Goal: Task Accomplishment & Management: Manage account settings

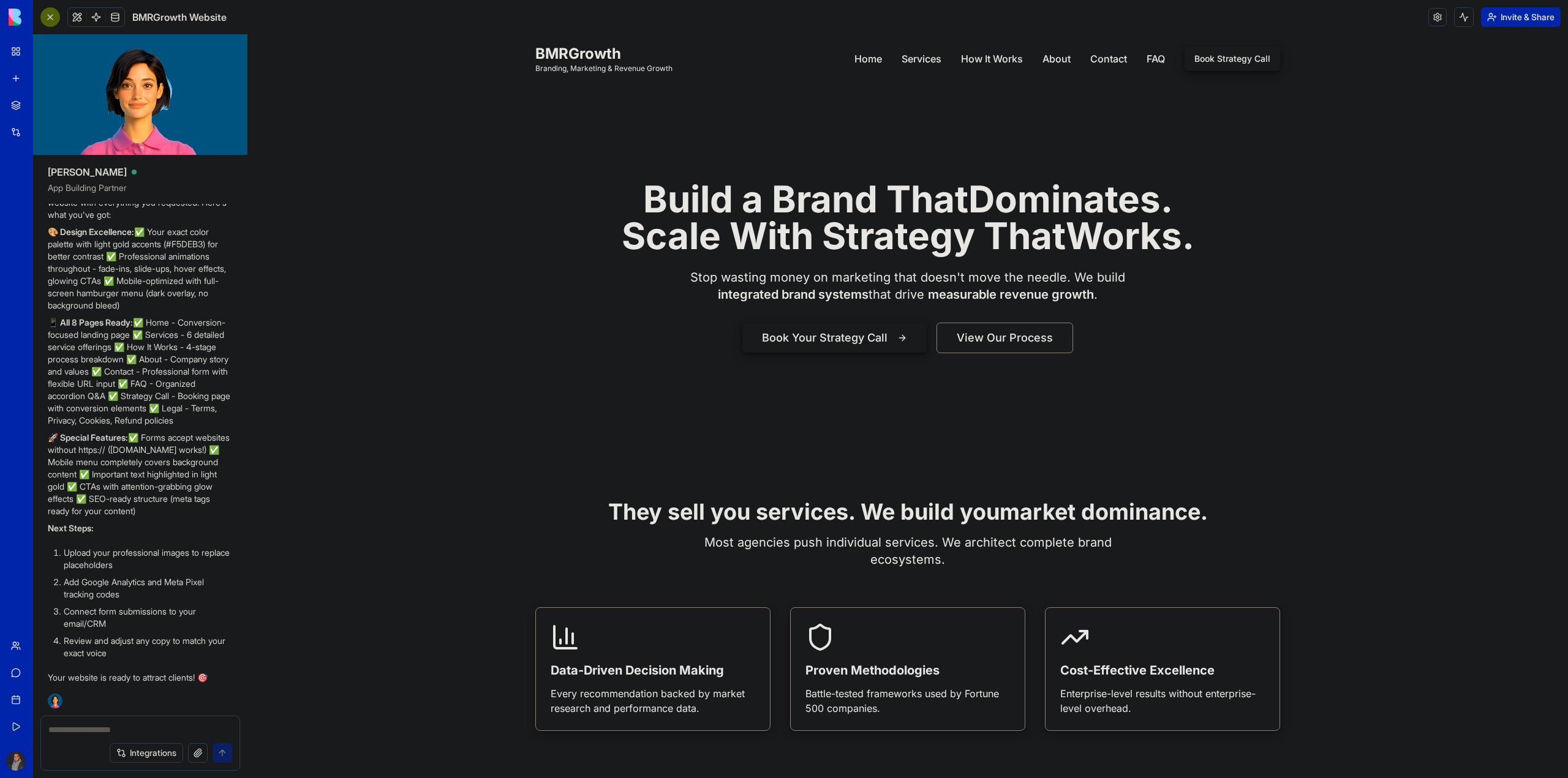
click at [563, 336] on div at bounding box center [907, 266] width 1320 height 367
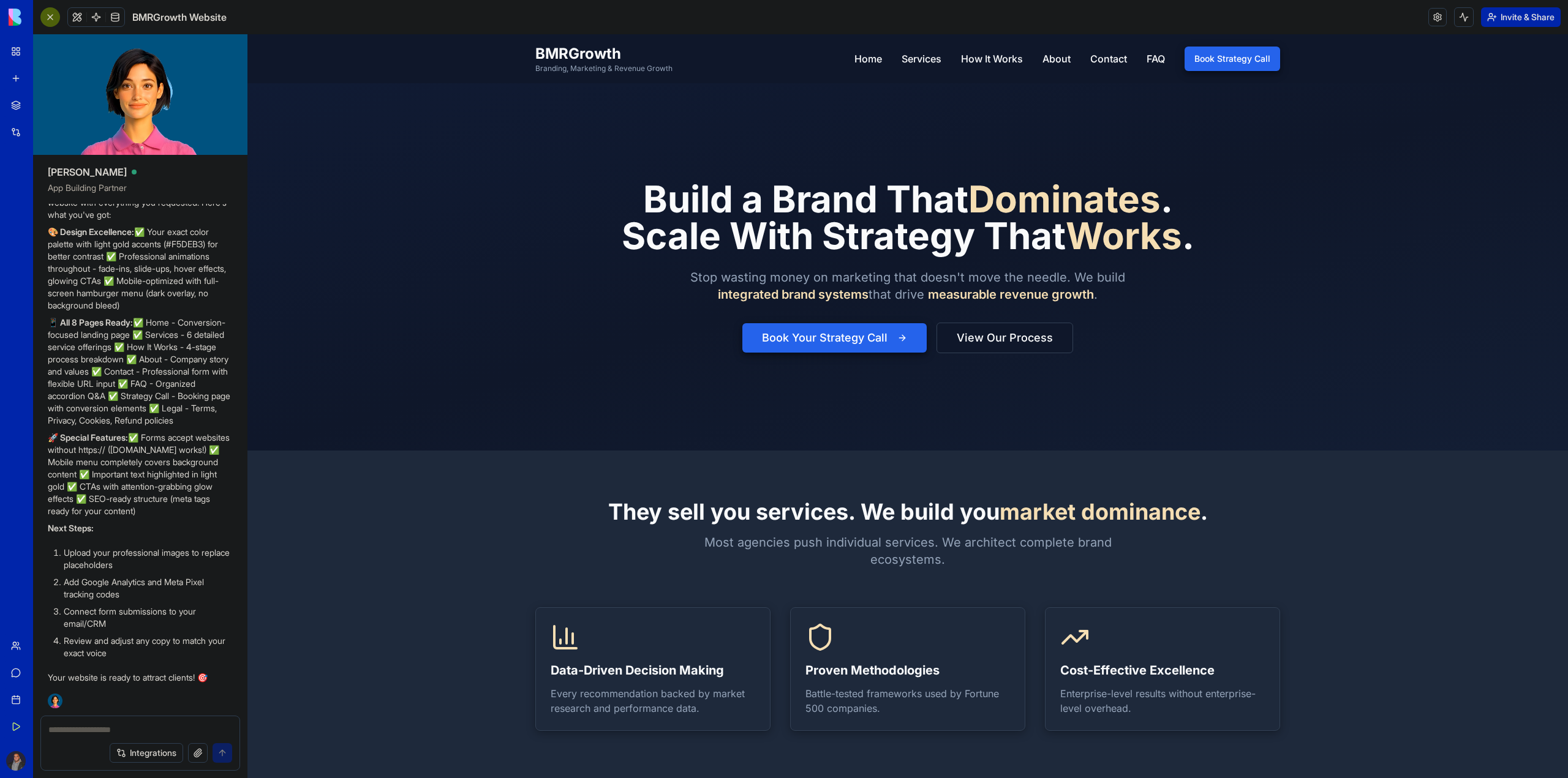
scroll to position [14025, 0]
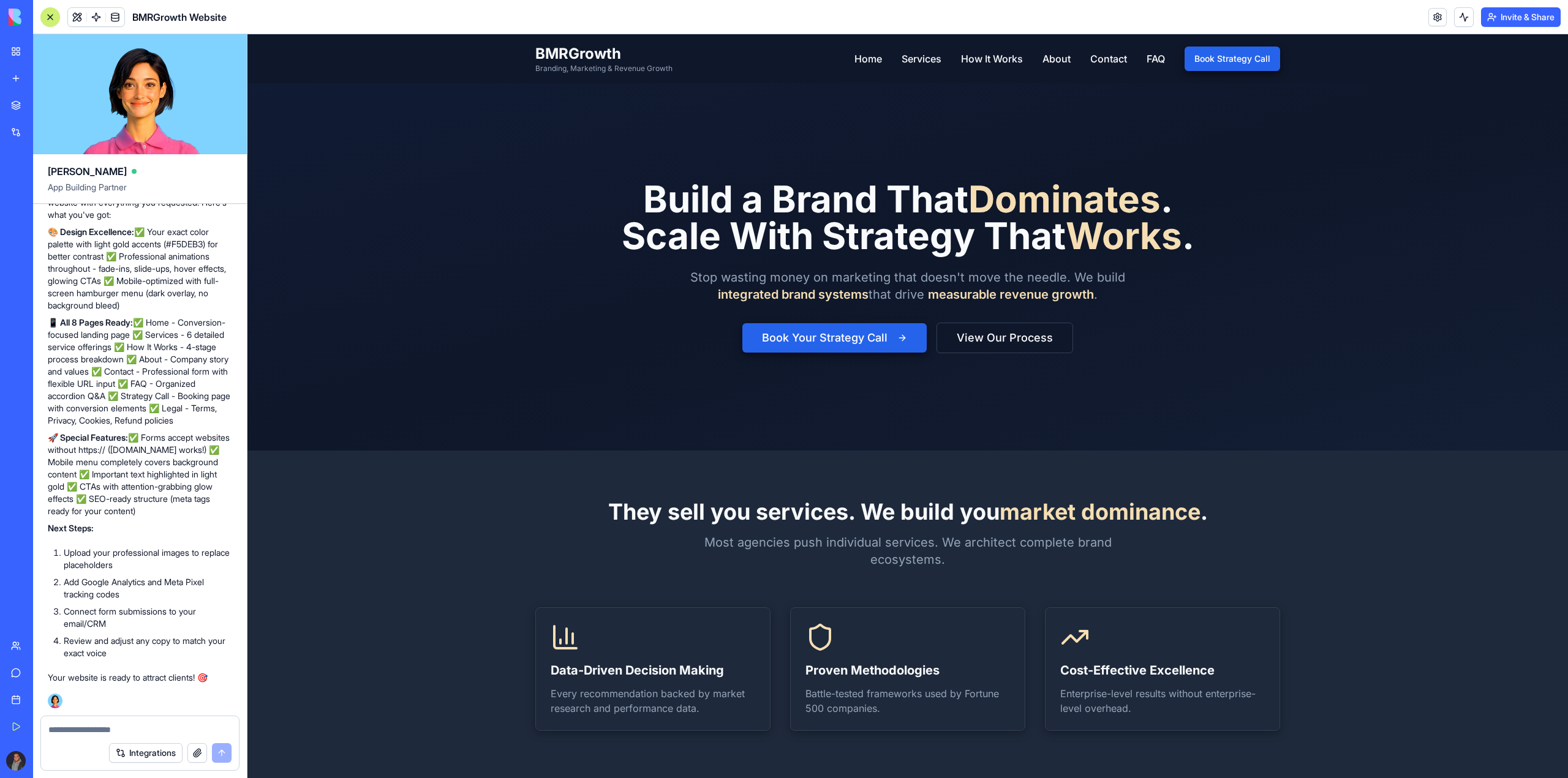
click at [1085, 232] on span "Works" at bounding box center [1123, 235] width 117 height 44
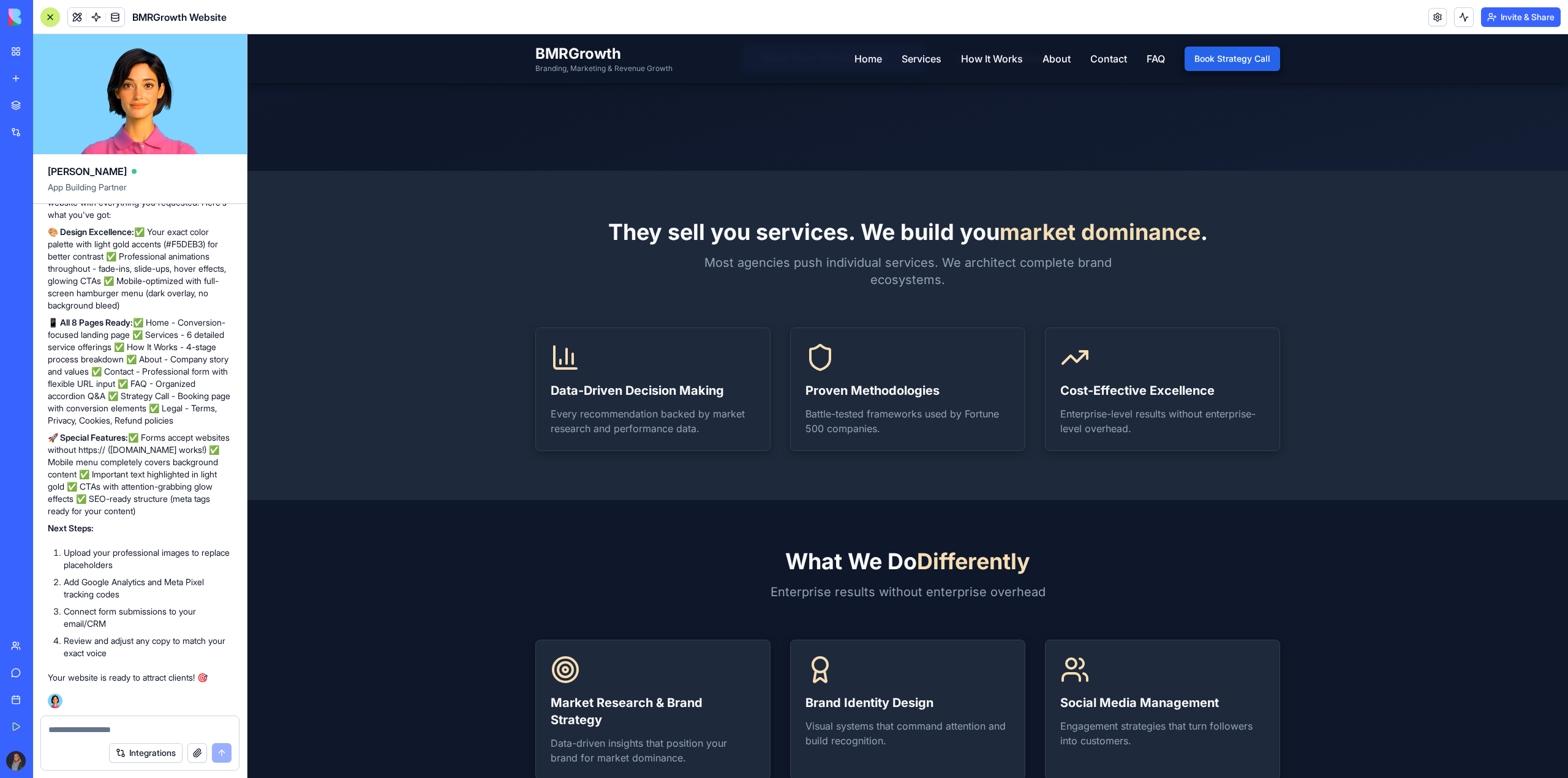
scroll to position [62, 0]
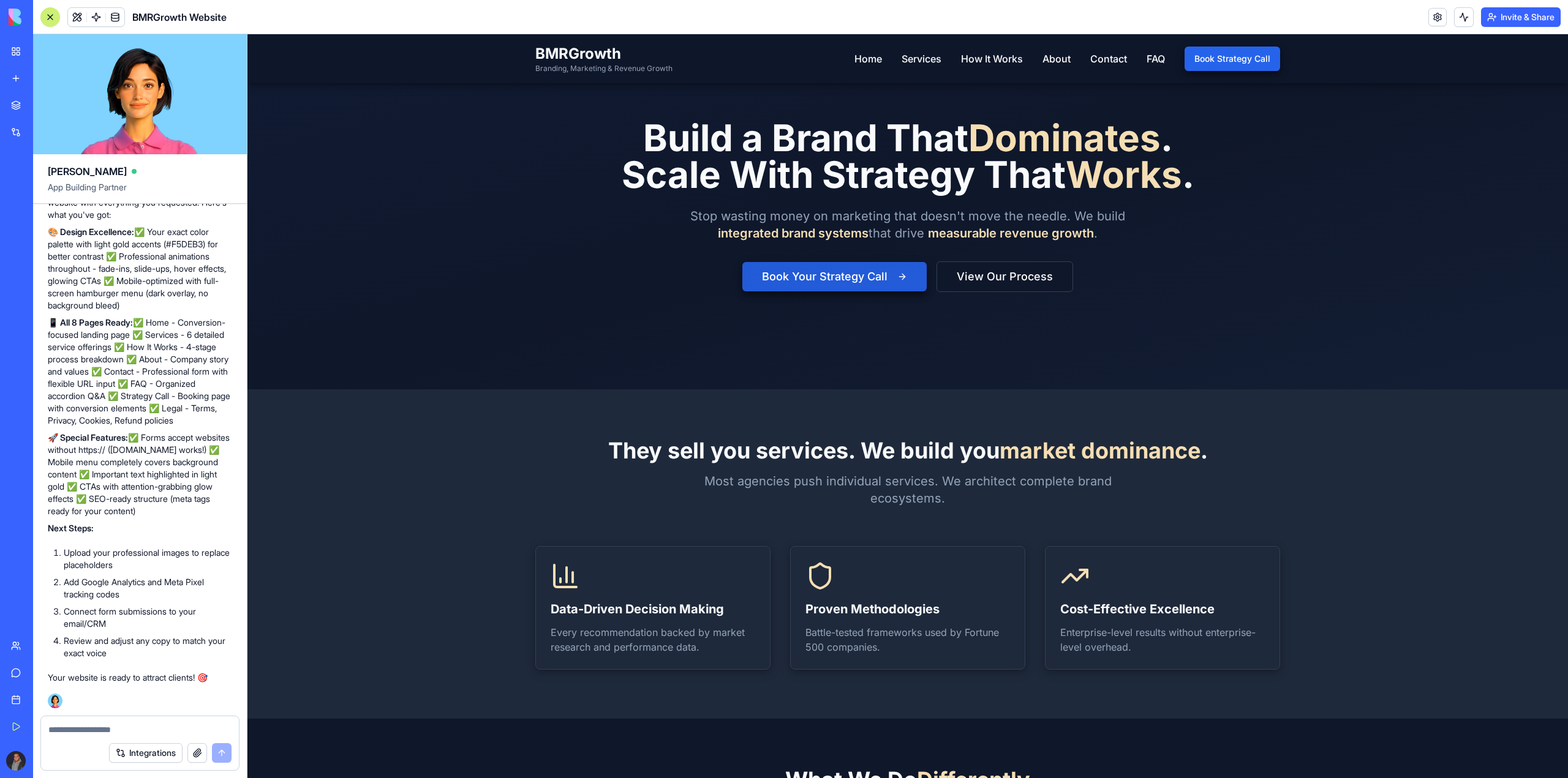
click at [859, 281] on button "Book Your Strategy Call" at bounding box center [834, 276] width 184 height 29
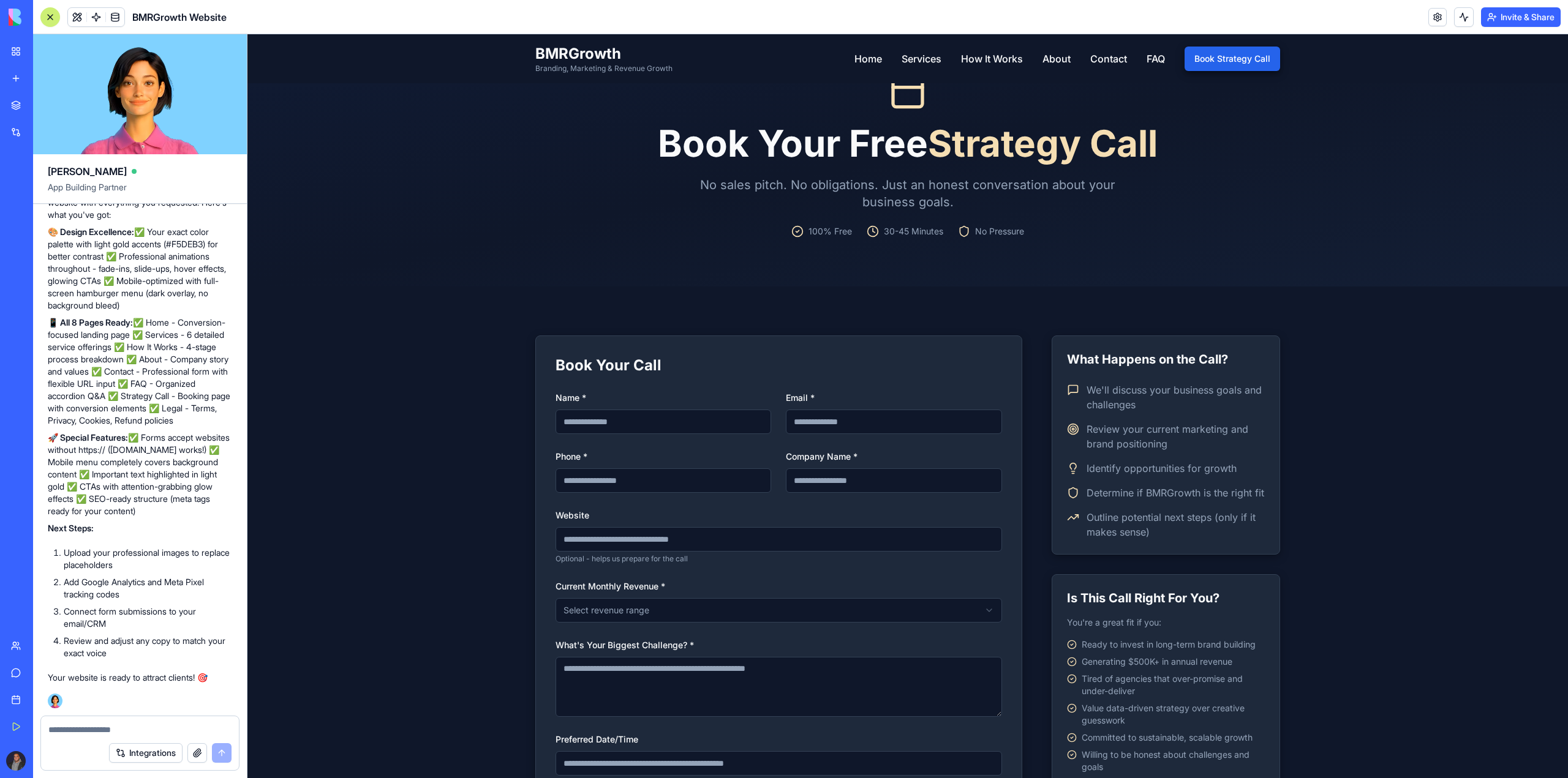
drag, startPoint x: 891, startPoint y: 571, endPoint x: 889, endPoint y: 547, distance: 24.1
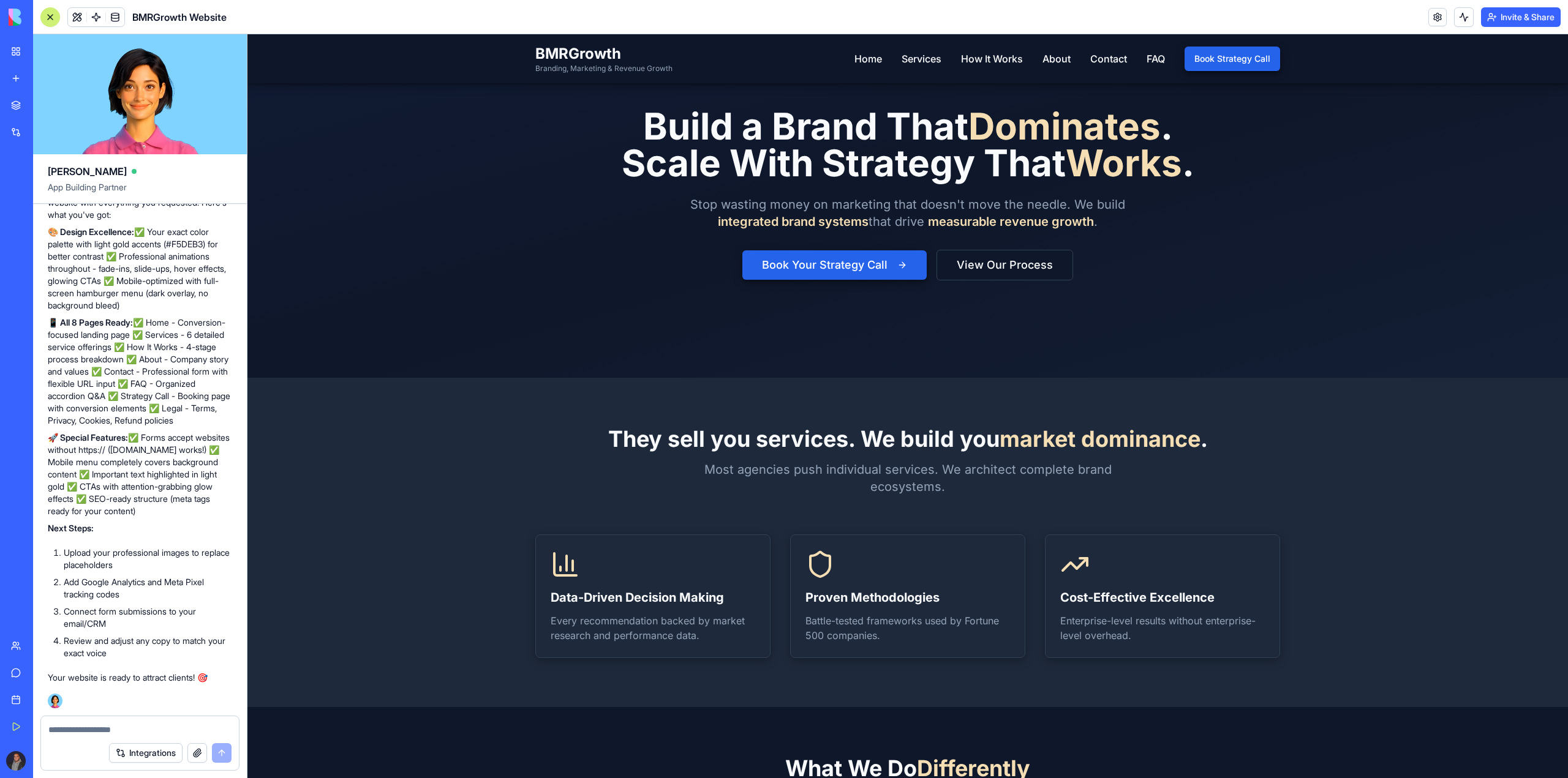
scroll to position [62, 0]
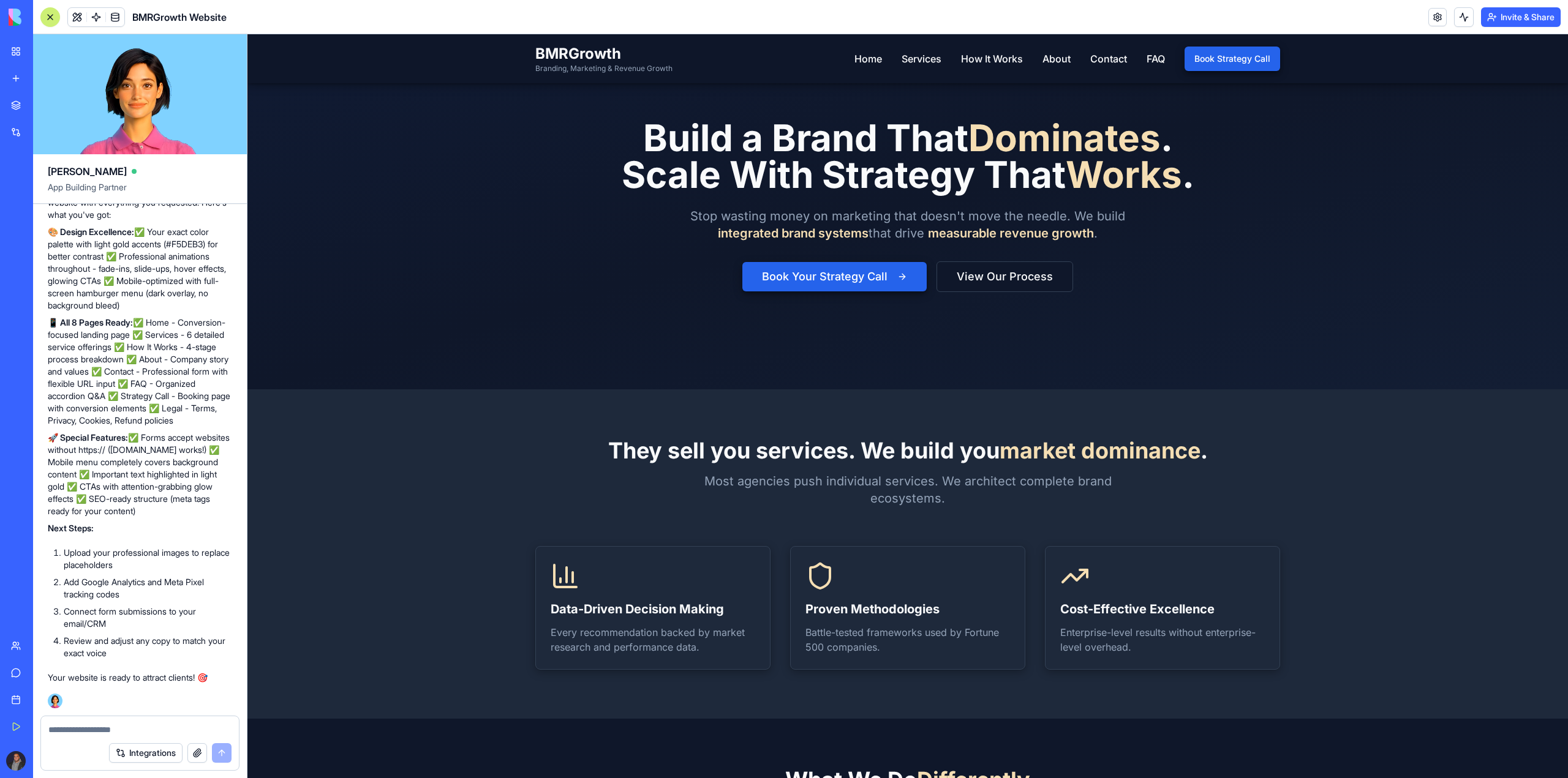
click at [911, 69] on nav "Home Services How It Works About Contact FAQ Book Strategy Call" at bounding box center [1067, 59] width 426 height 24
click at [916, 50] on nav "Home Services How It Works About Contact FAQ Book Strategy Call" at bounding box center [1067, 59] width 426 height 24
click at [916, 56] on link "Services" at bounding box center [921, 59] width 40 height 15
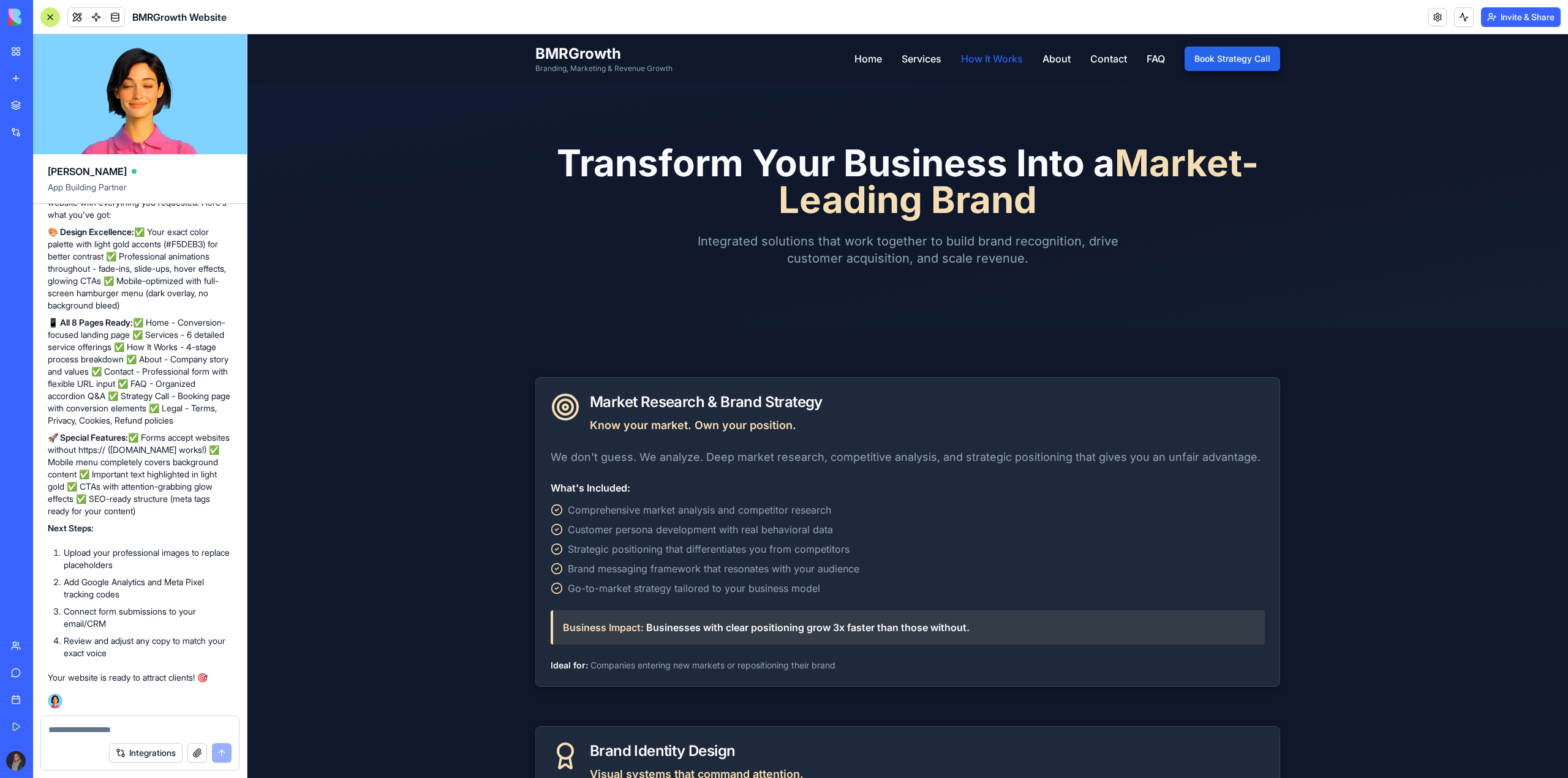
click at [995, 63] on link "How It Works" at bounding box center [991, 59] width 62 height 15
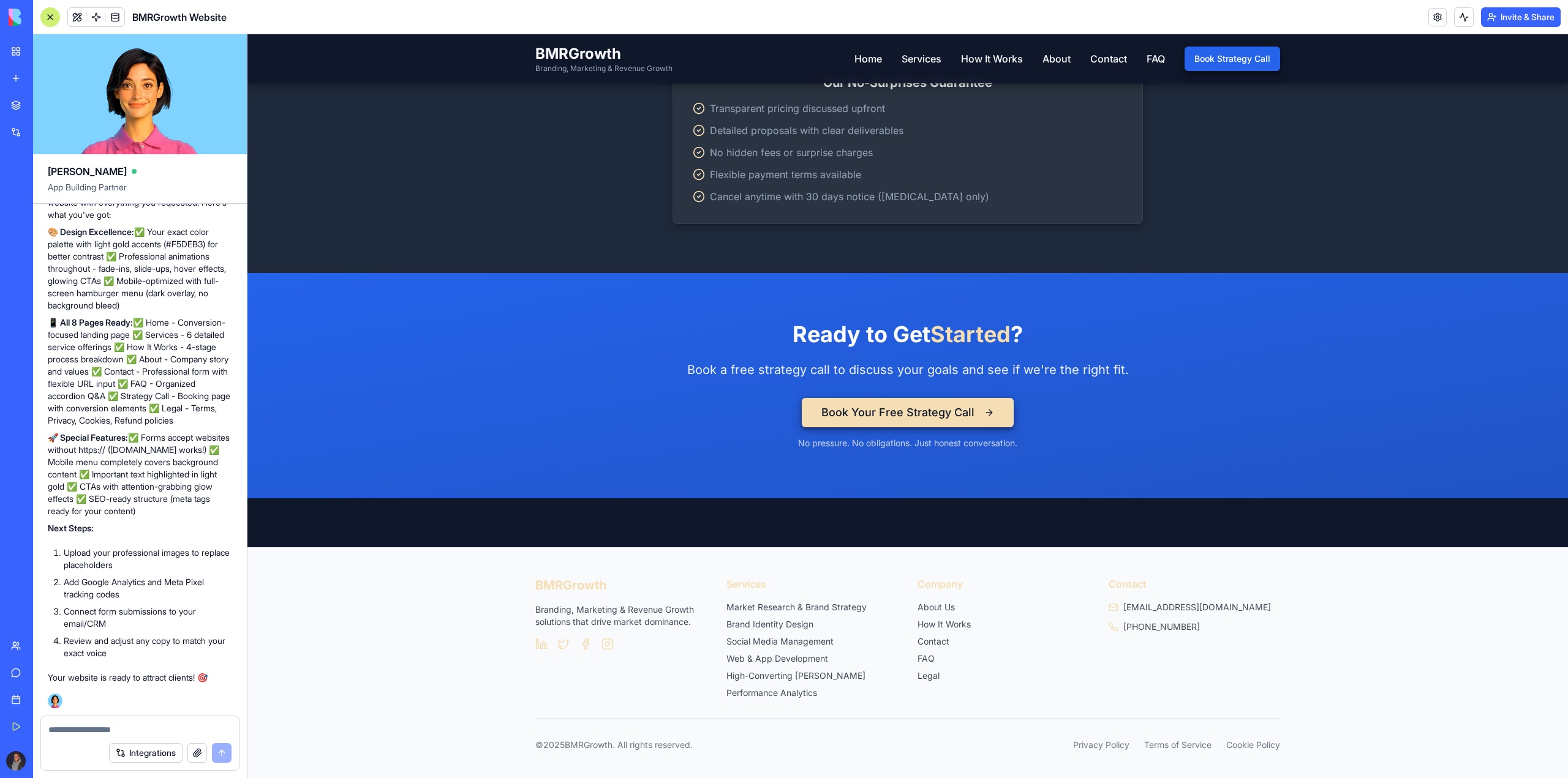
drag, startPoint x: 1078, startPoint y: 515, endPoint x: 1334, endPoint y: 279, distance: 348.2
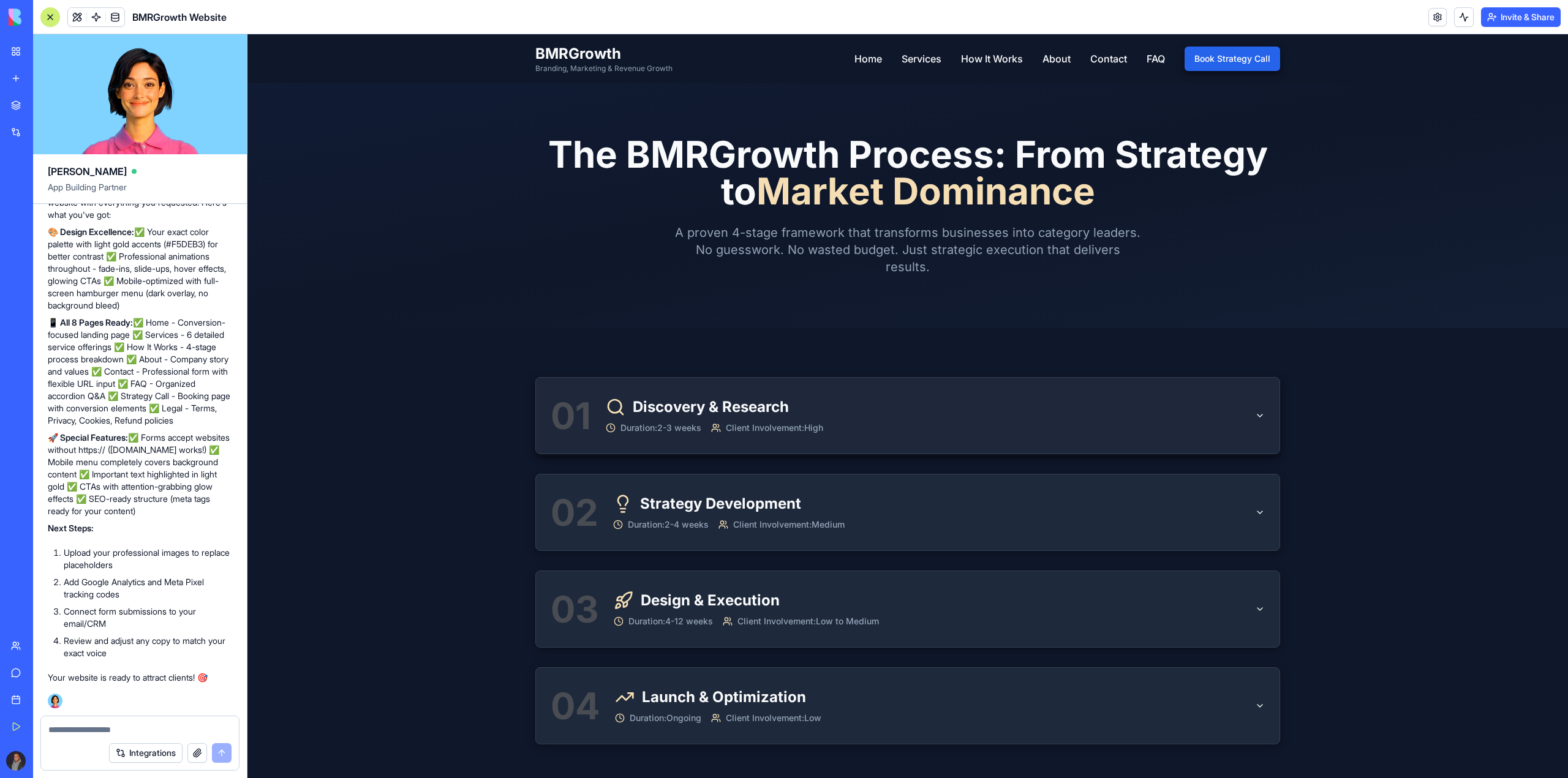
click at [712, 422] on div "Client Involvement: High" at bounding box center [767, 428] width 112 height 12
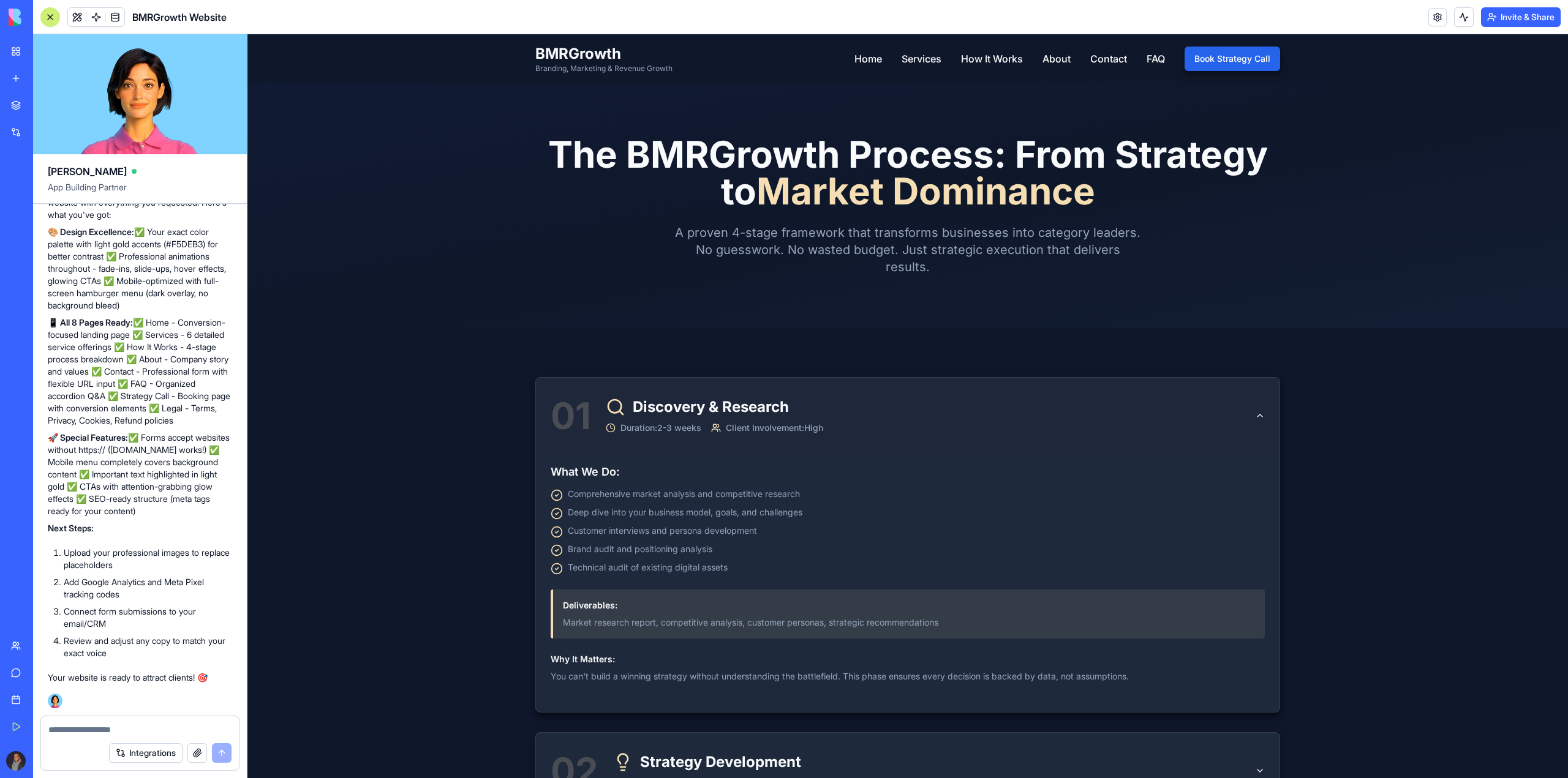
click at [712, 422] on div "Client Involvement: High" at bounding box center [767, 428] width 112 height 12
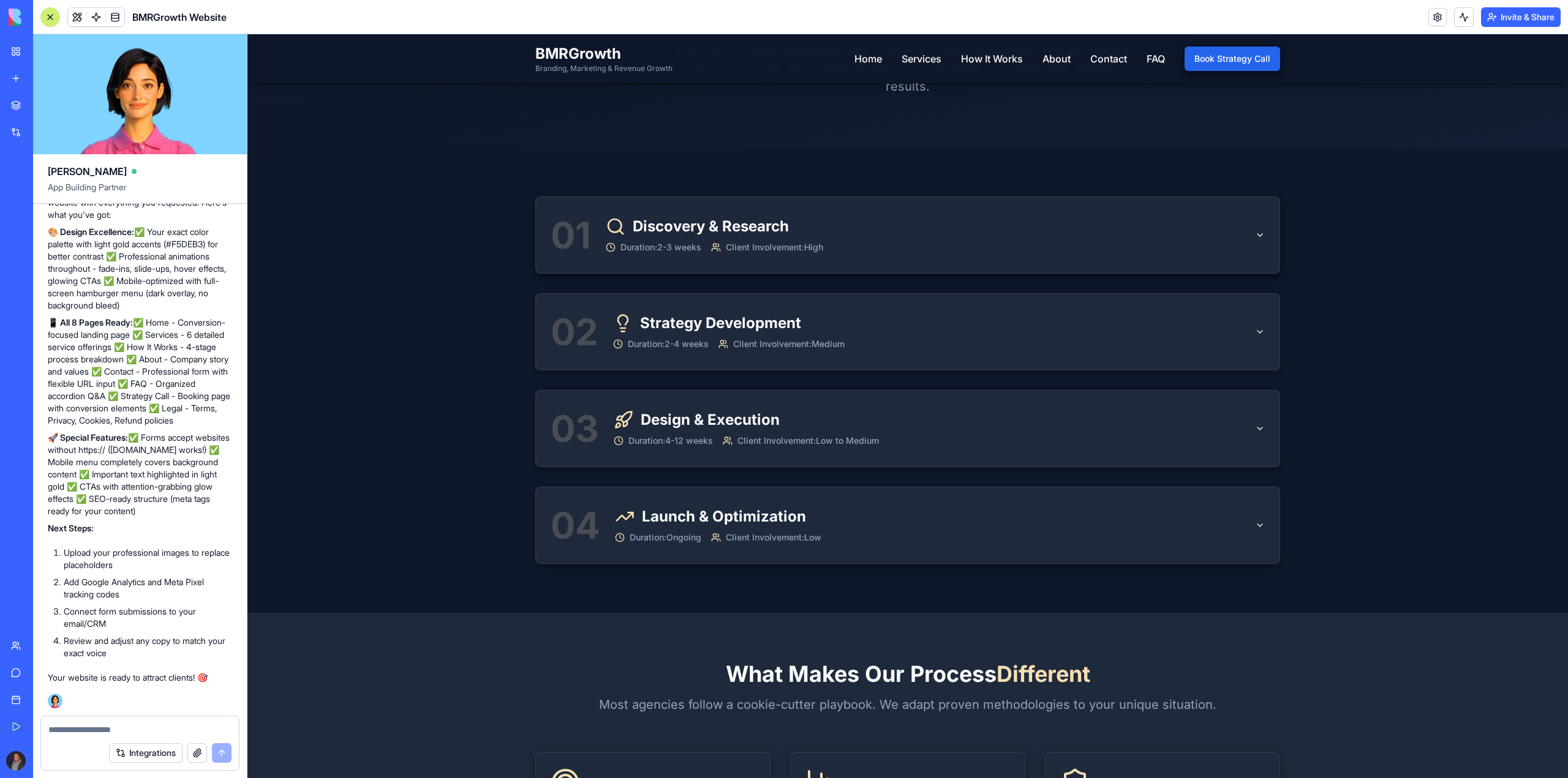
scroll to position [184, 0]
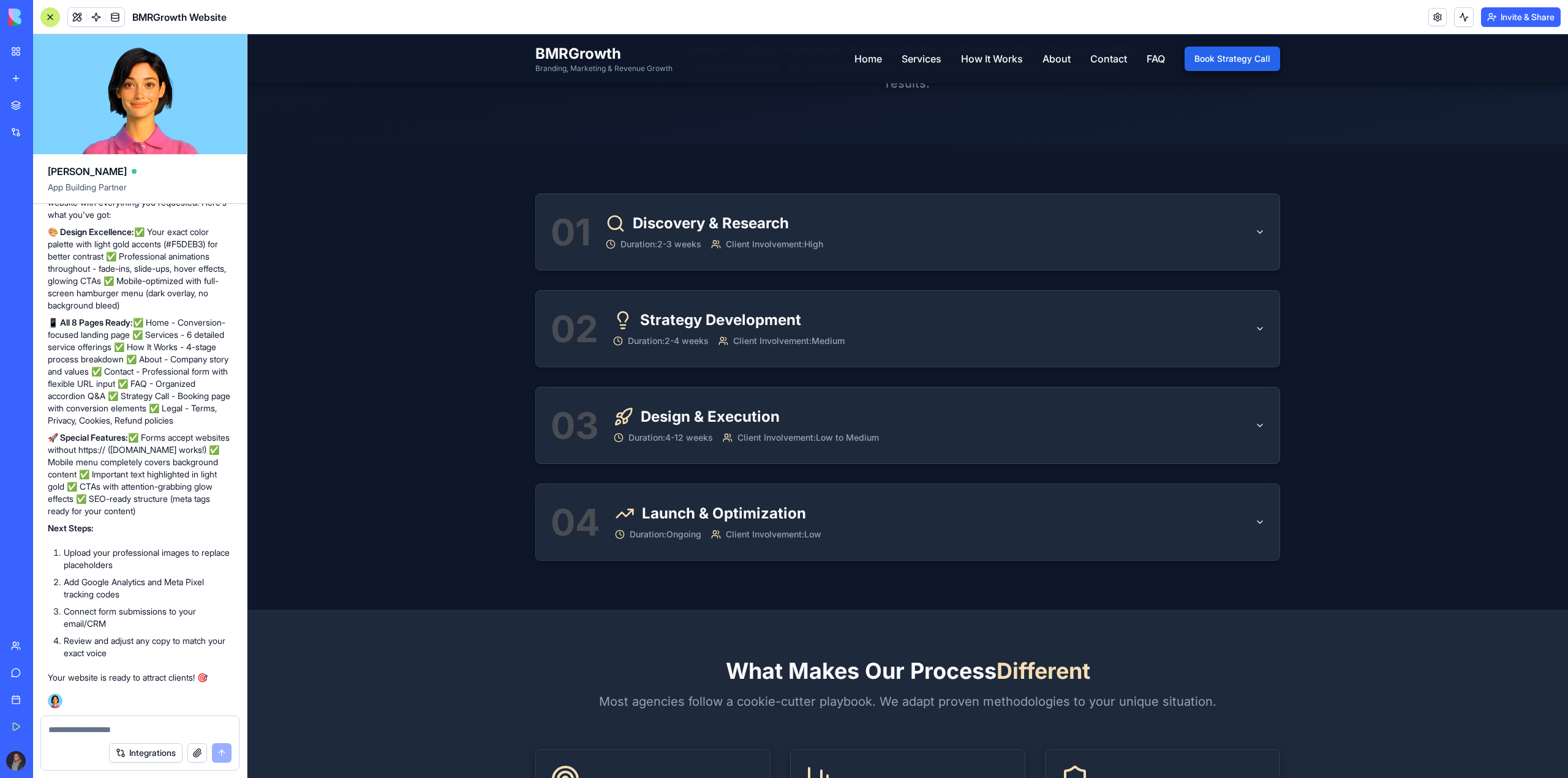
click at [763, 275] on div "01 Discovery & Research Duration: 2-3 weeks Client Involvement: High 02 Strateg…" at bounding box center [907, 376] width 745 height 367
click at [776, 251] on button "01 Discovery & Research Duration: 2-3 weeks Client Involvement: High" at bounding box center [907, 232] width 744 height 76
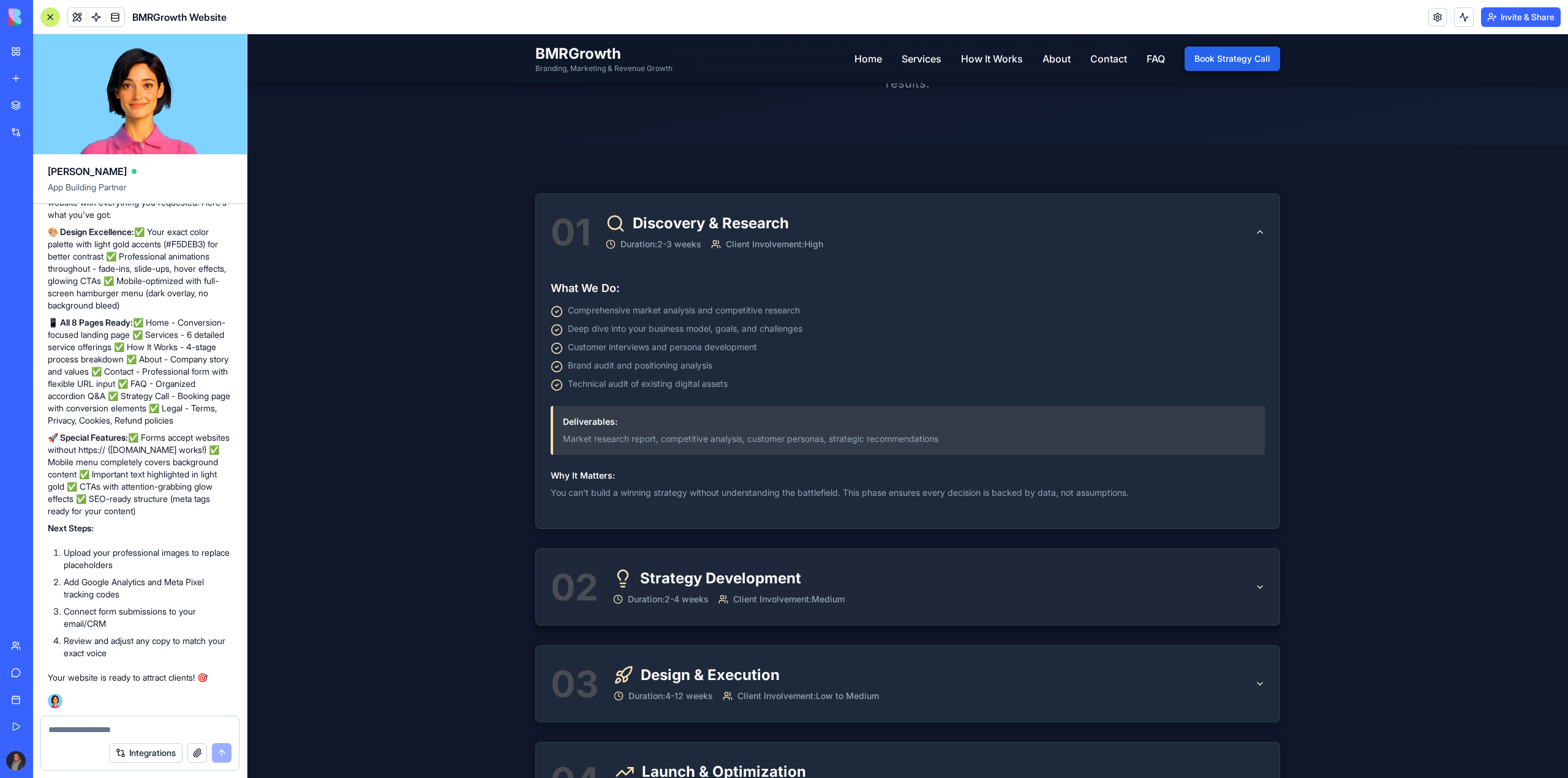
click at [675, 596] on span "Duration: 2-4 weeks" at bounding box center [668, 599] width 81 height 12
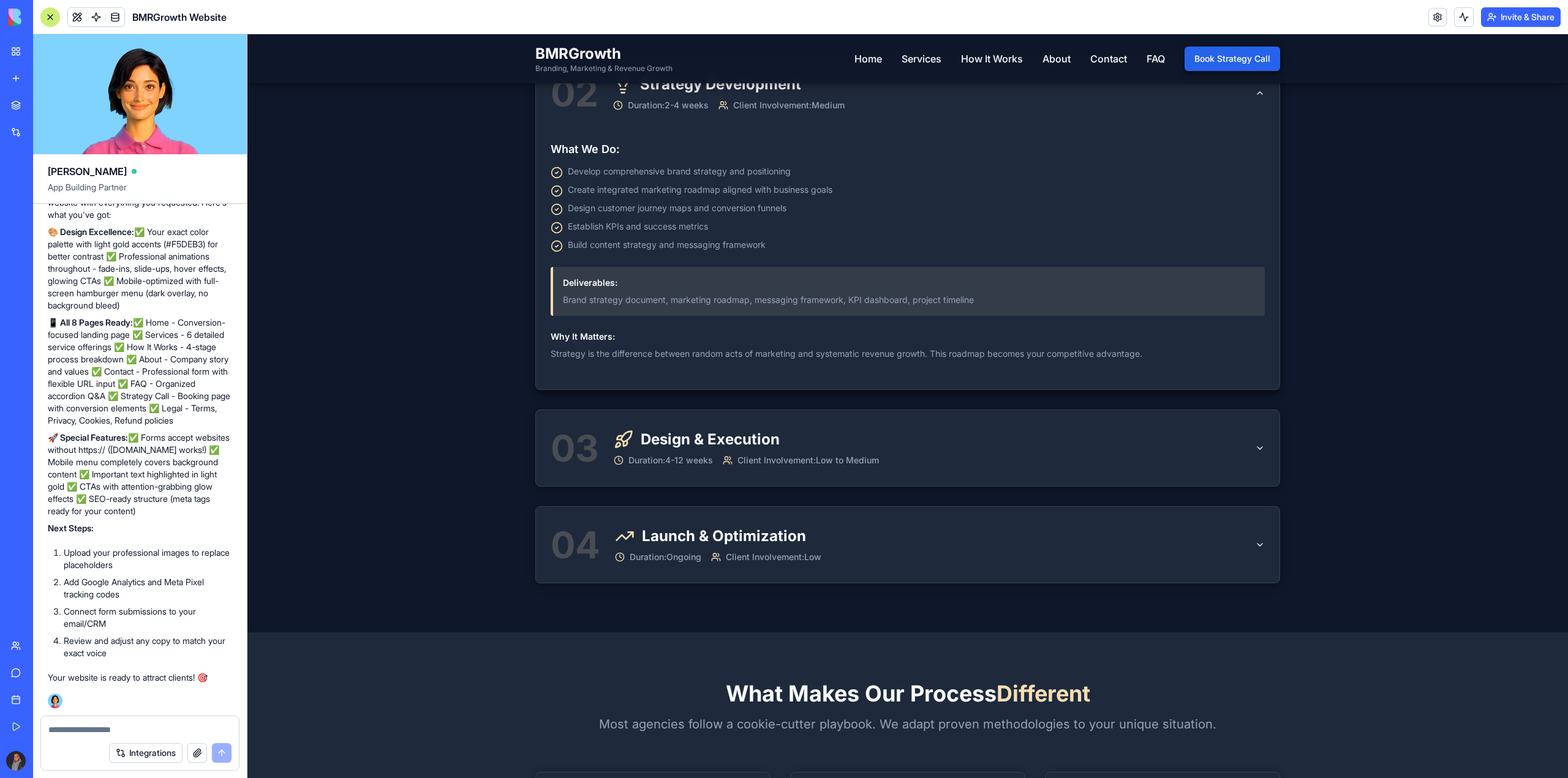
scroll to position [489, 0]
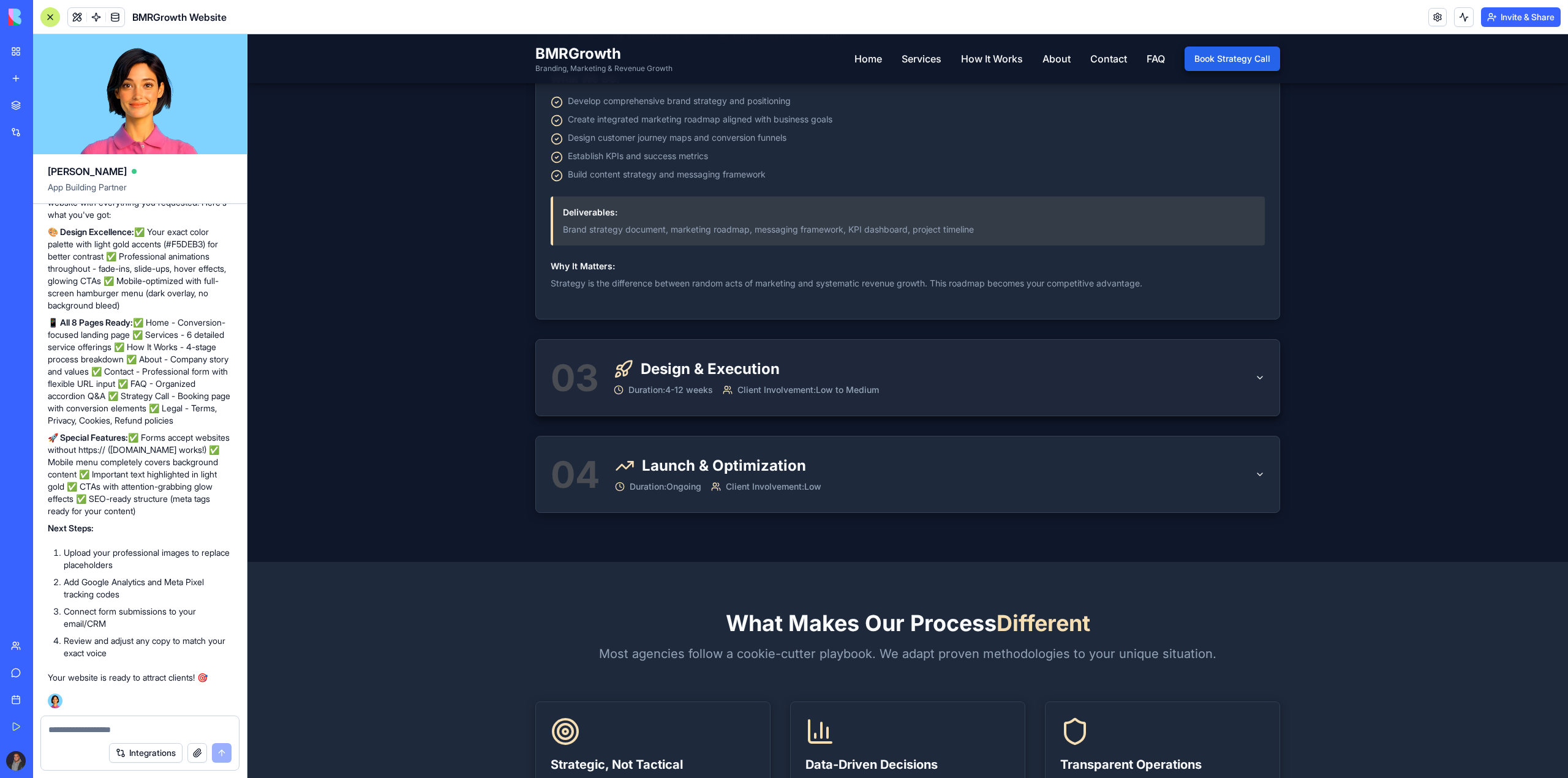
click at [747, 395] on span "Client Involvement: Low to Medium" at bounding box center [807, 389] width 141 height 12
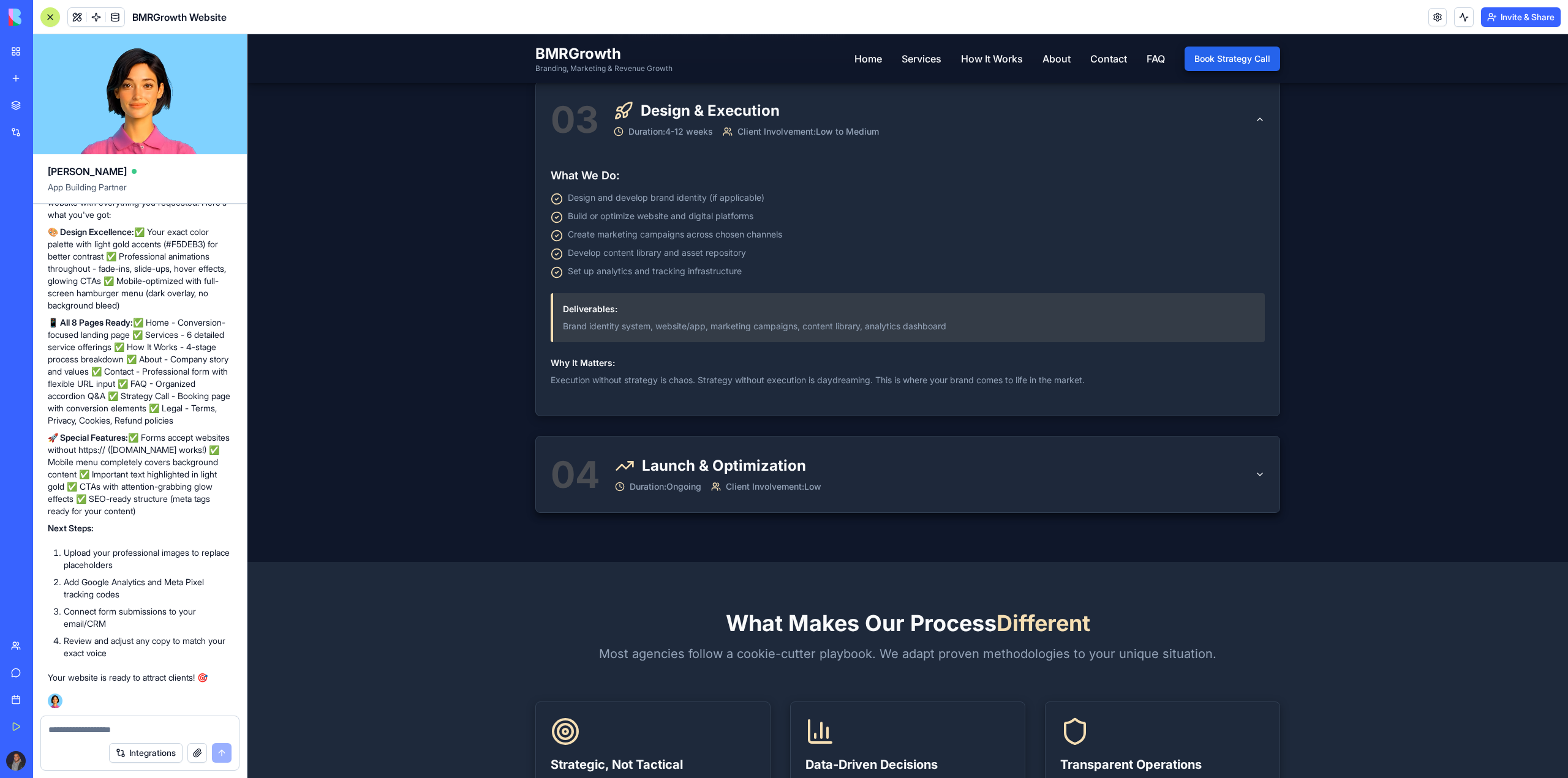
click at [730, 458] on h3 "Launch & Optimization" at bounding box center [724, 465] width 164 height 20
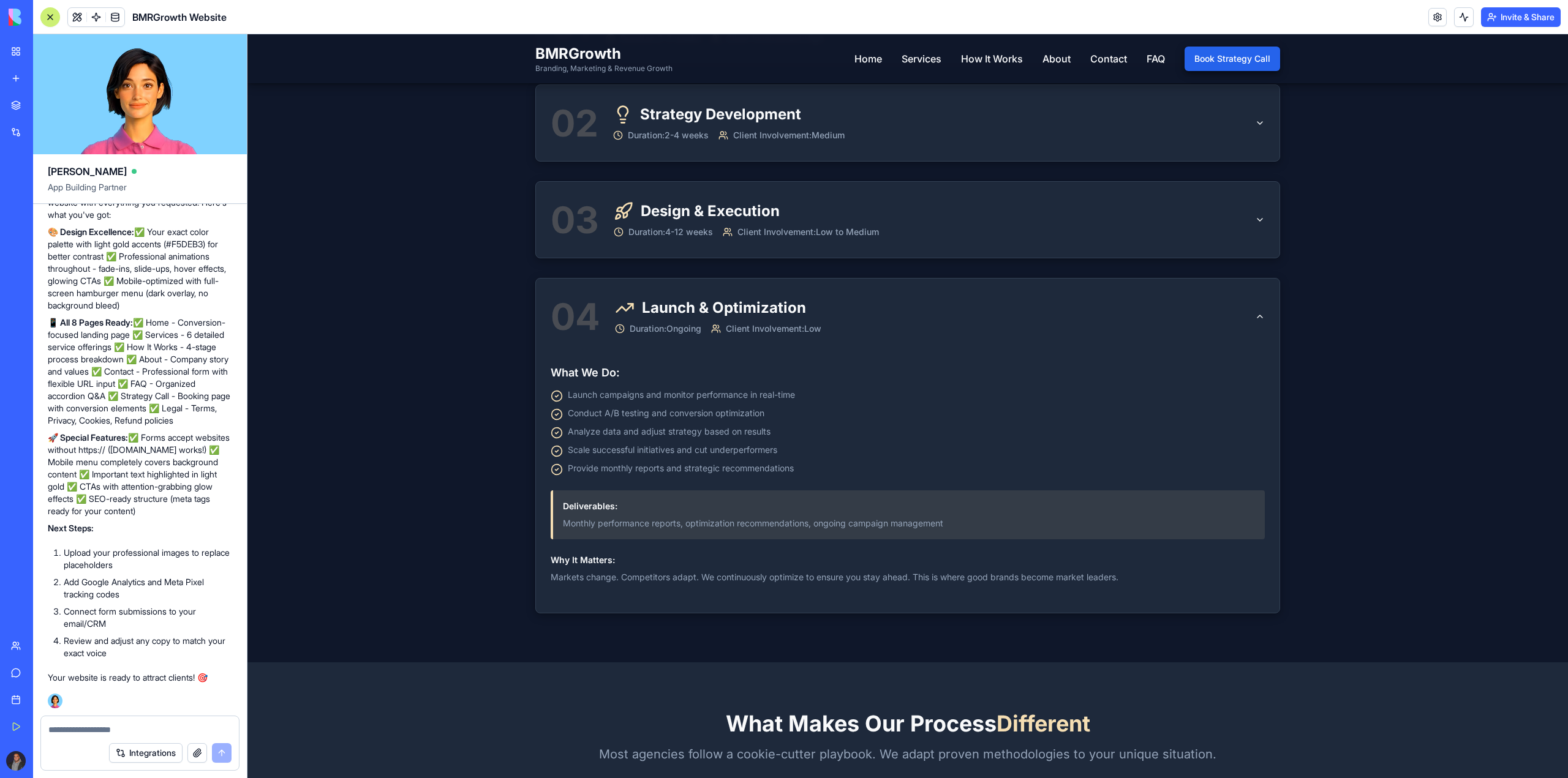
scroll to position [0, 0]
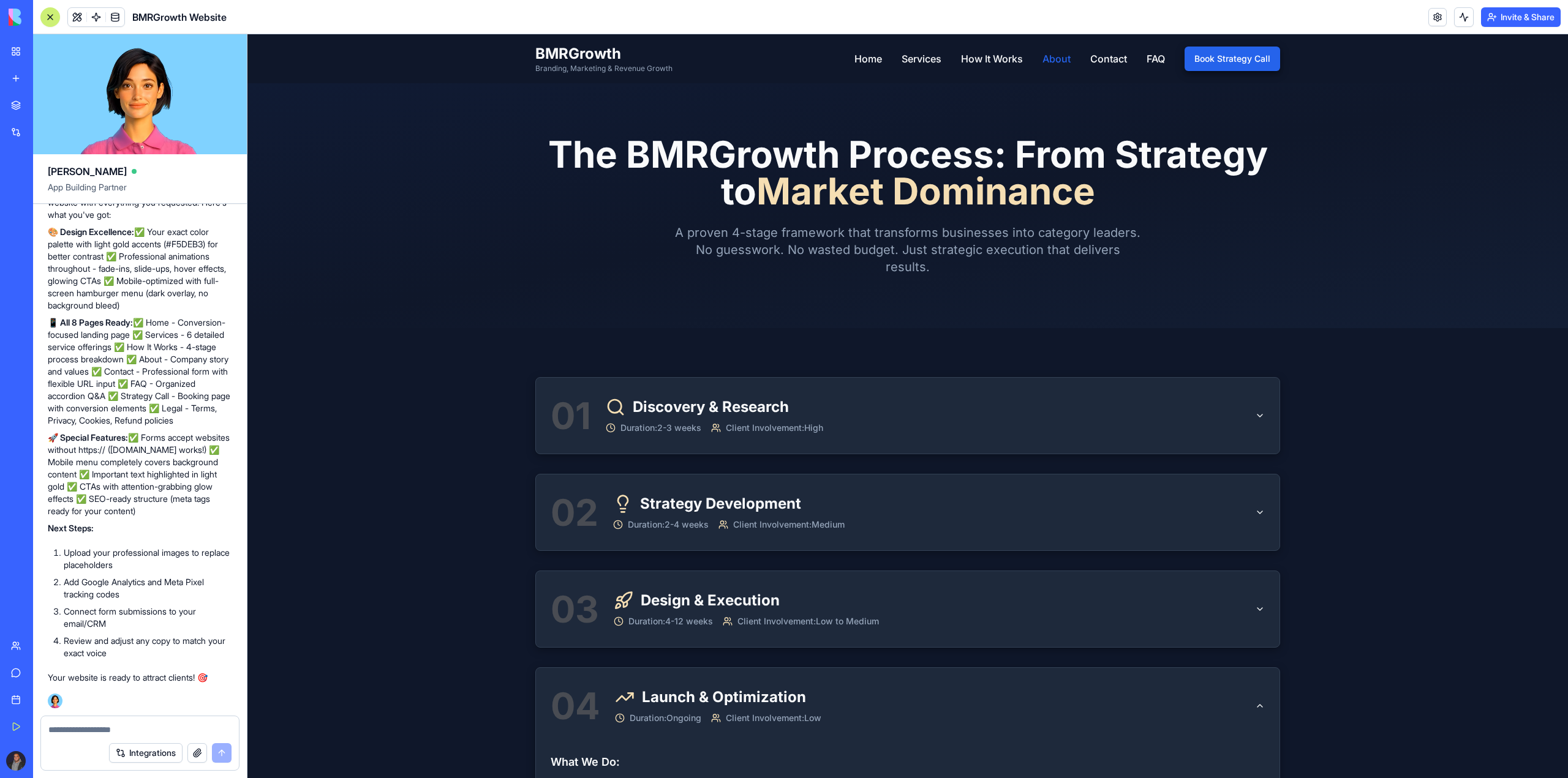
click at [1061, 64] on link "About" at bounding box center [1057, 59] width 28 height 15
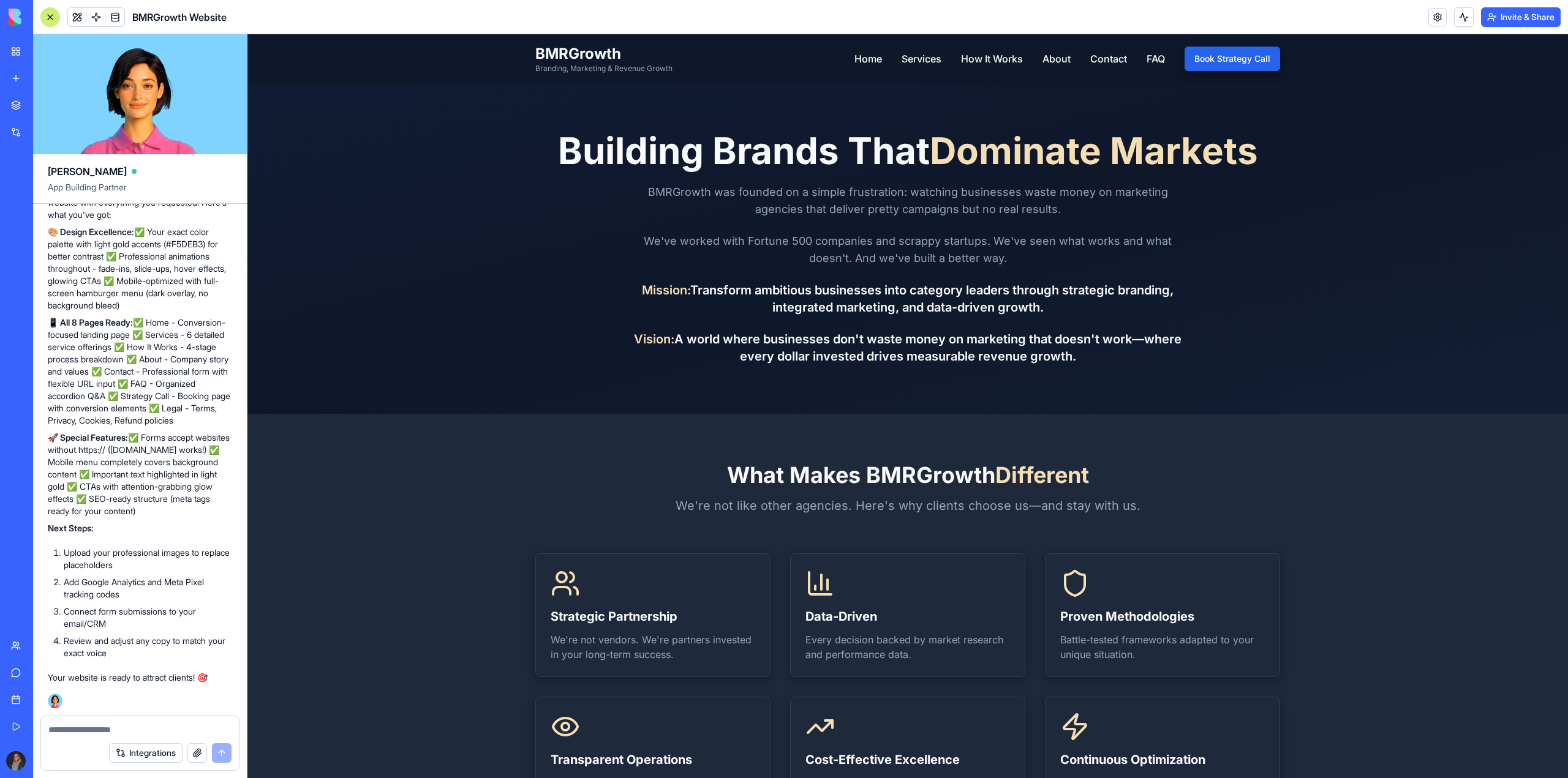
drag, startPoint x: 844, startPoint y: 308, endPoint x: 1081, endPoint y: 376, distance: 246.6
click at [1120, 61] on link "Contact" at bounding box center [1108, 59] width 36 height 15
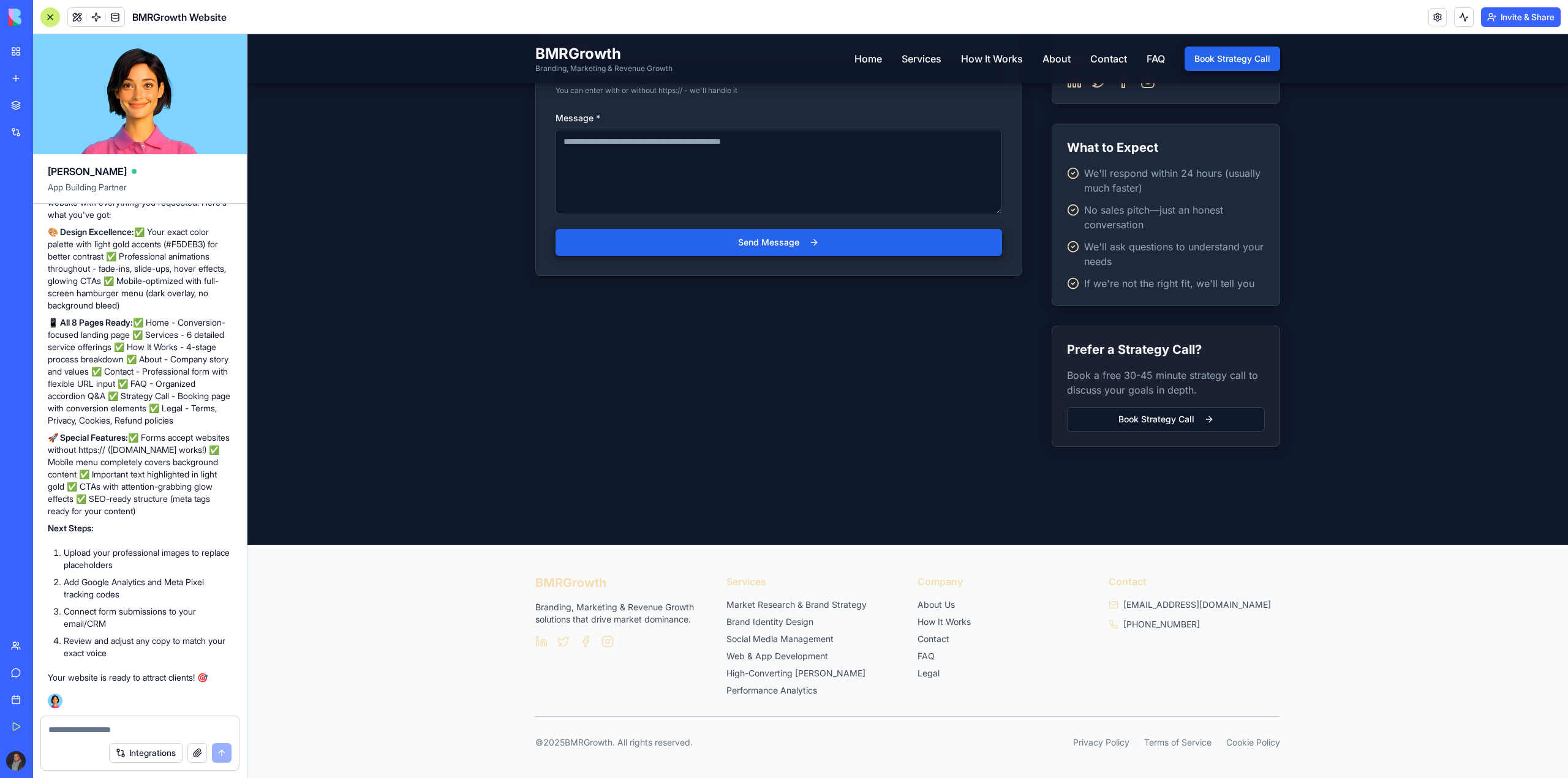
drag, startPoint x: 1335, startPoint y: 687, endPoint x: 1583, endPoint y: 720, distance: 250.2
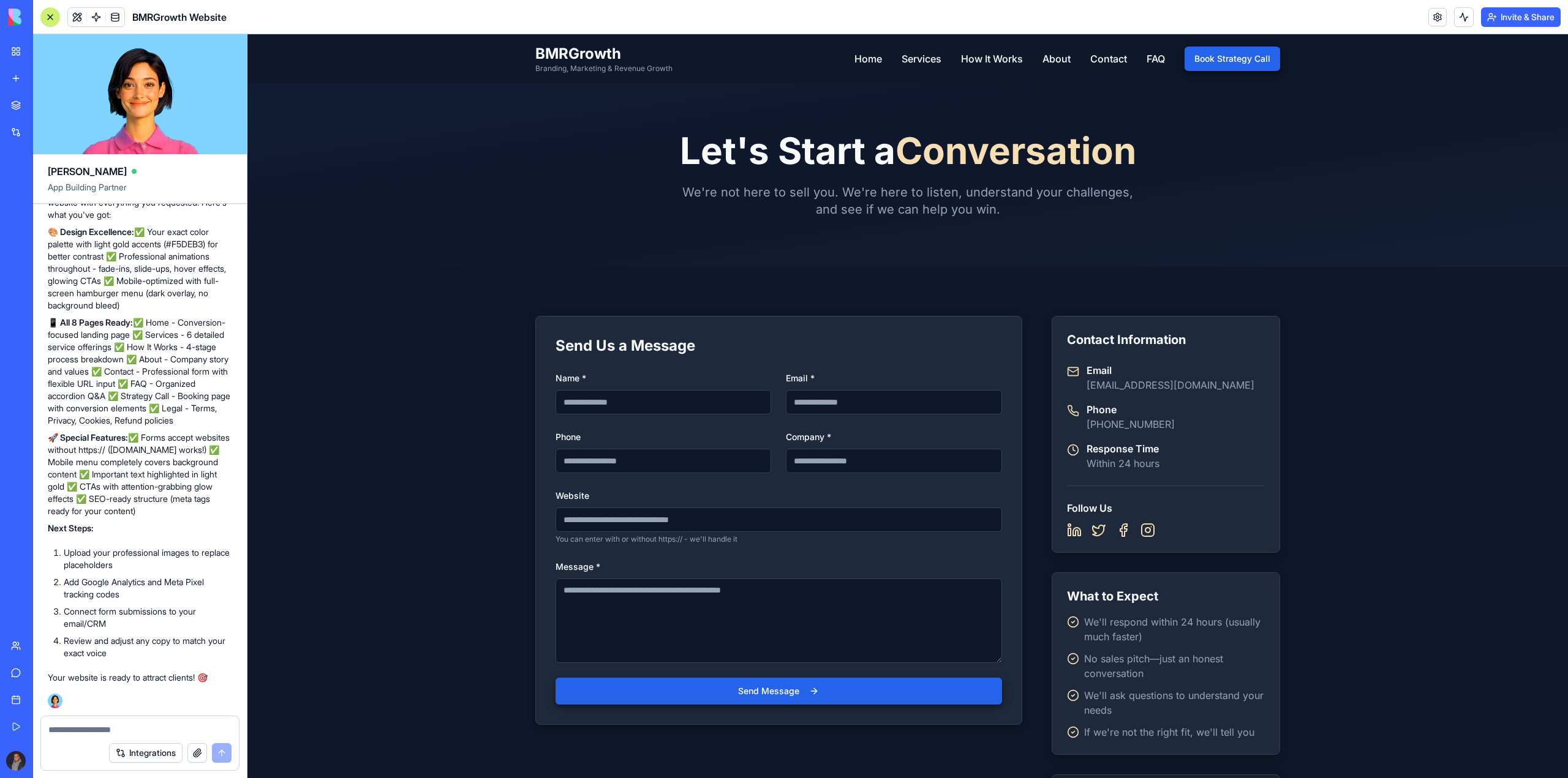
click at [873, 68] on nav "Home Services How It Works About Contact FAQ Book Strategy Call" at bounding box center [1067, 59] width 426 height 24
click at [872, 50] on nav "Home Services How It Works About Contact FAQ Book Strategy Call" at bounding box center [1067, 59] width 426 height 24
click at [858, 66] on nav "Home Services How It Works About Contact FAQ Book Strategy Call" at bounding box center [1067, 59] width 426 height 24
click at [859, 64] on link "Home" at bounding box center [867, 59] width 27 height 15
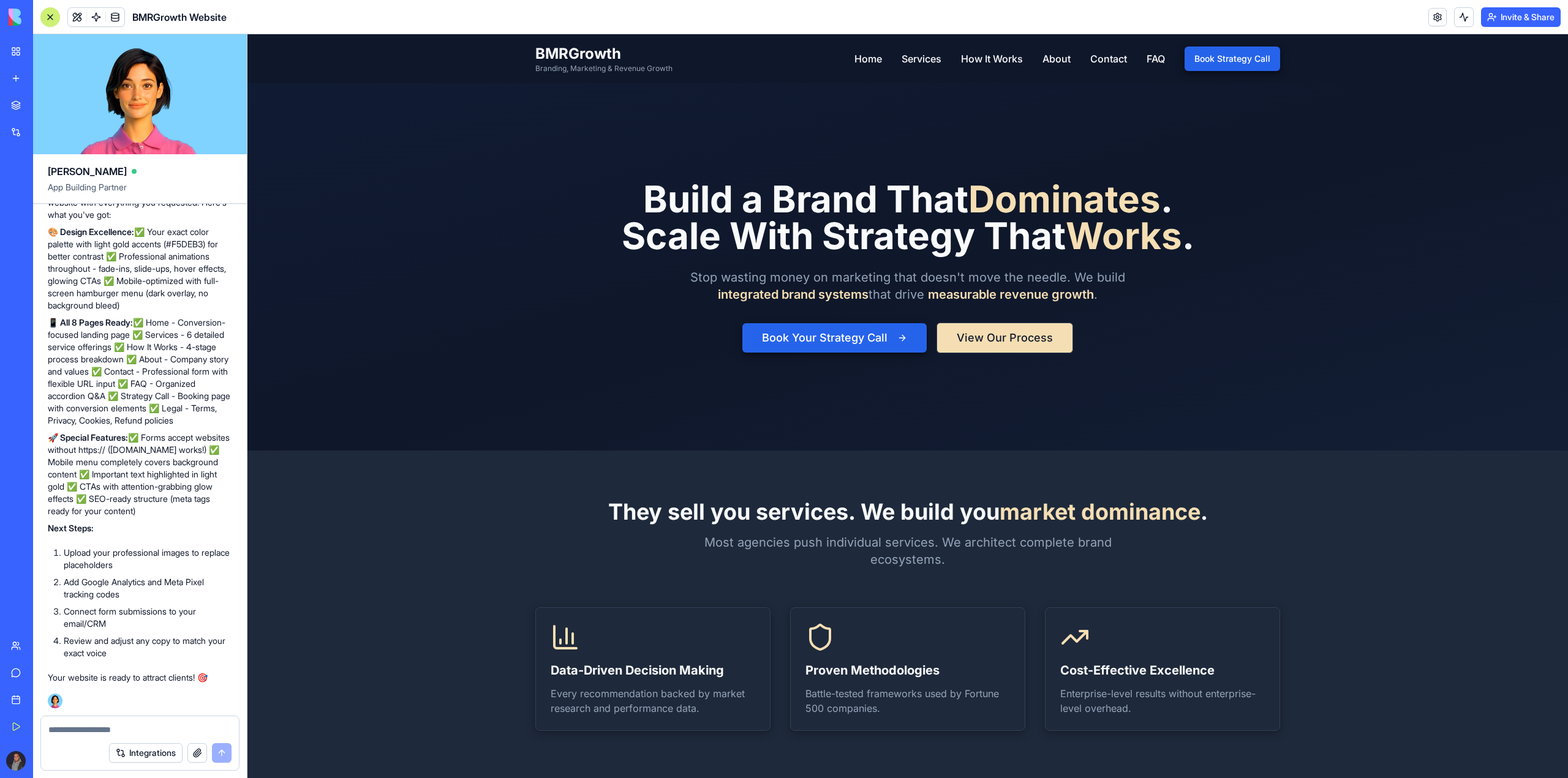
click at [1033, 336] on button "View Our Process" at bounding box center [1005, 337] width 136 height 31
click at [1518, 7] on header "BMRGrowth Website Invite & Share" at bounding box center [800, 17] width 1534 height 35
click at [1518, 29] on header "BMRGrowth Website Invite & Share" at bounding box center [800, 17] width 1534 height 35
click at [1521, 18] on button "Invite & Share" at bounding box center [1520, 17] width 79 height 20
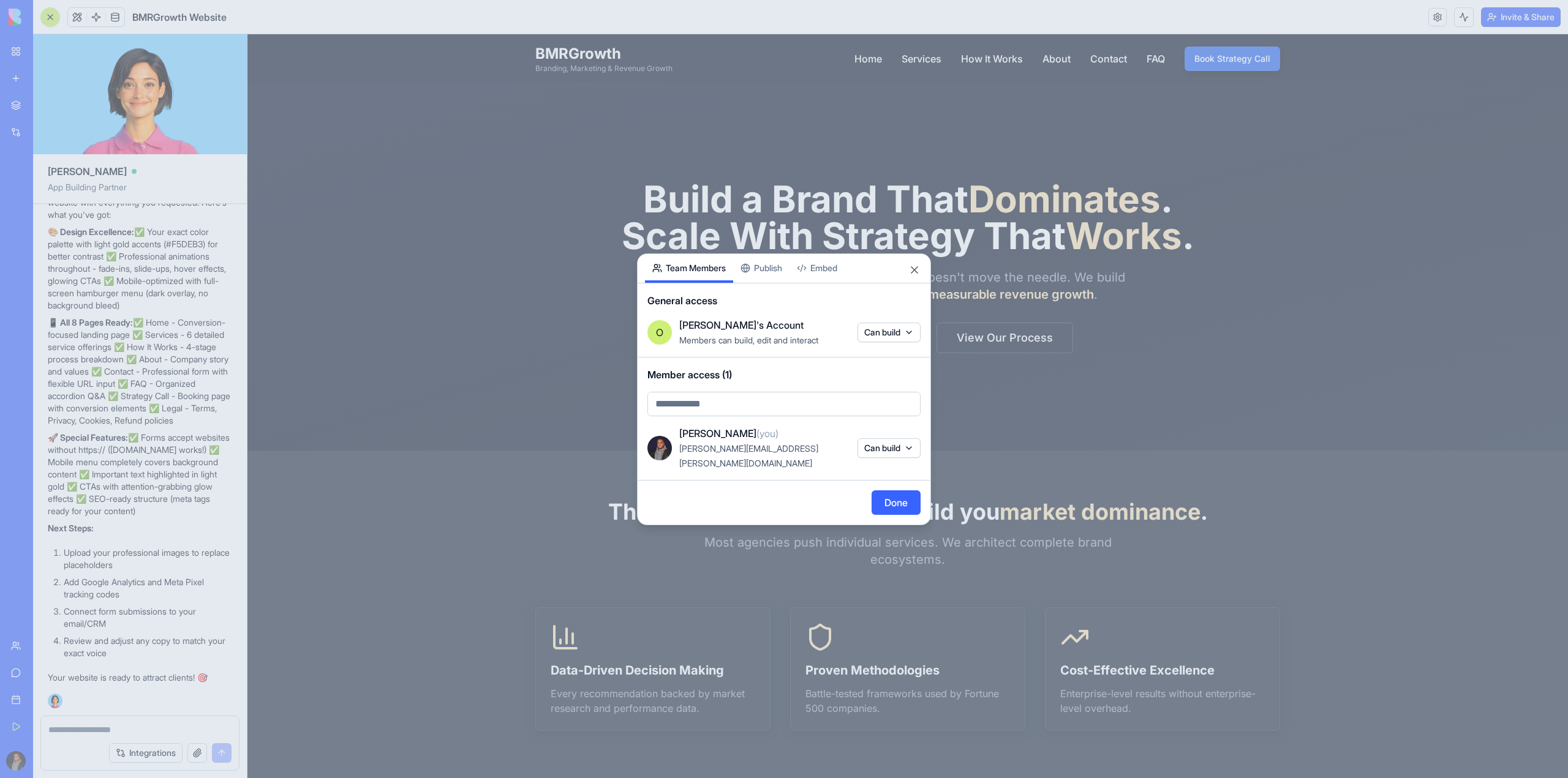
click at [883, 490] on button "Done" at bounding box center [896, 502] width 49 height 24
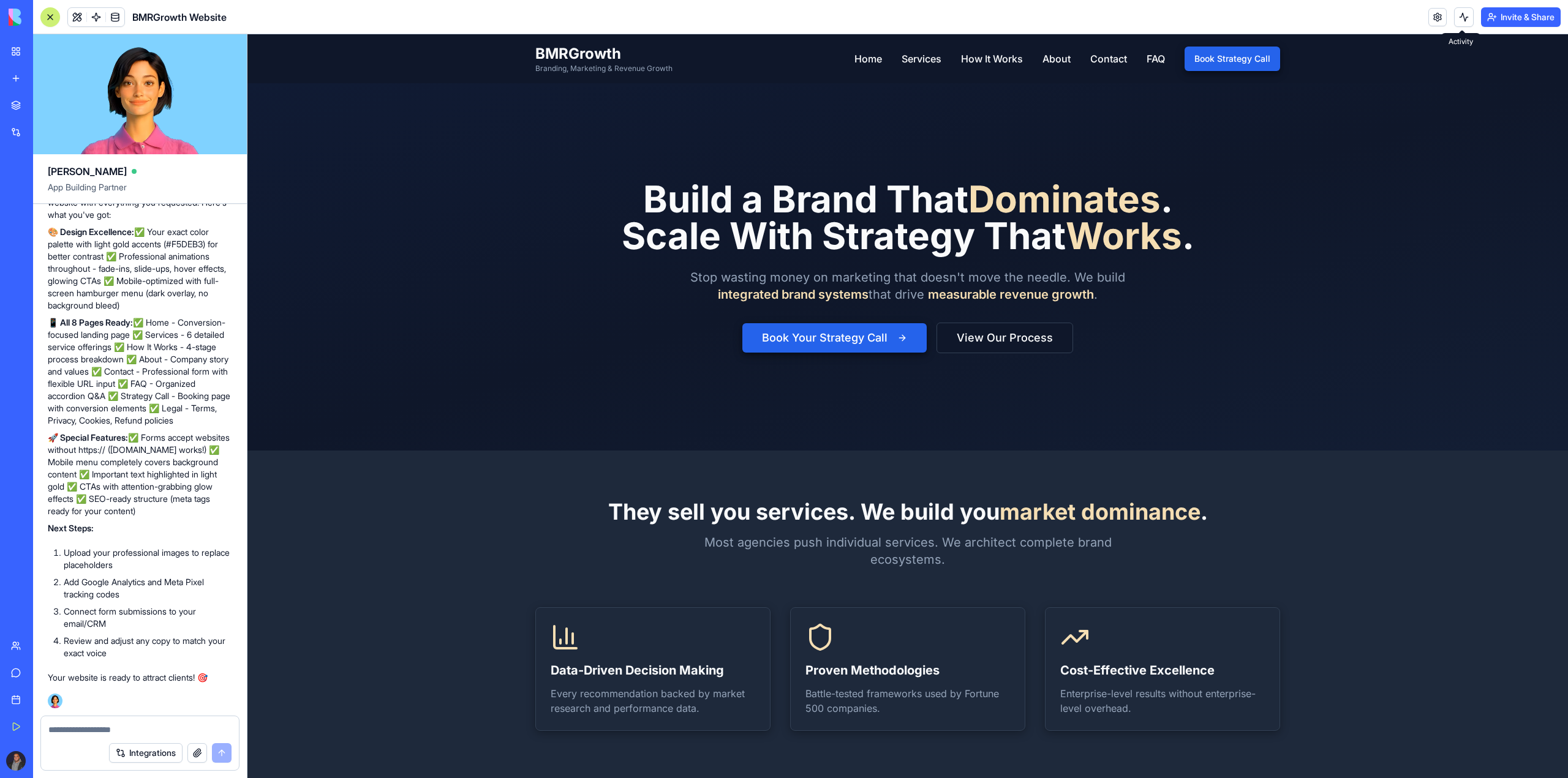
click at [1457, 17] on button at bounding box center [1463, 17] width 20 height 20
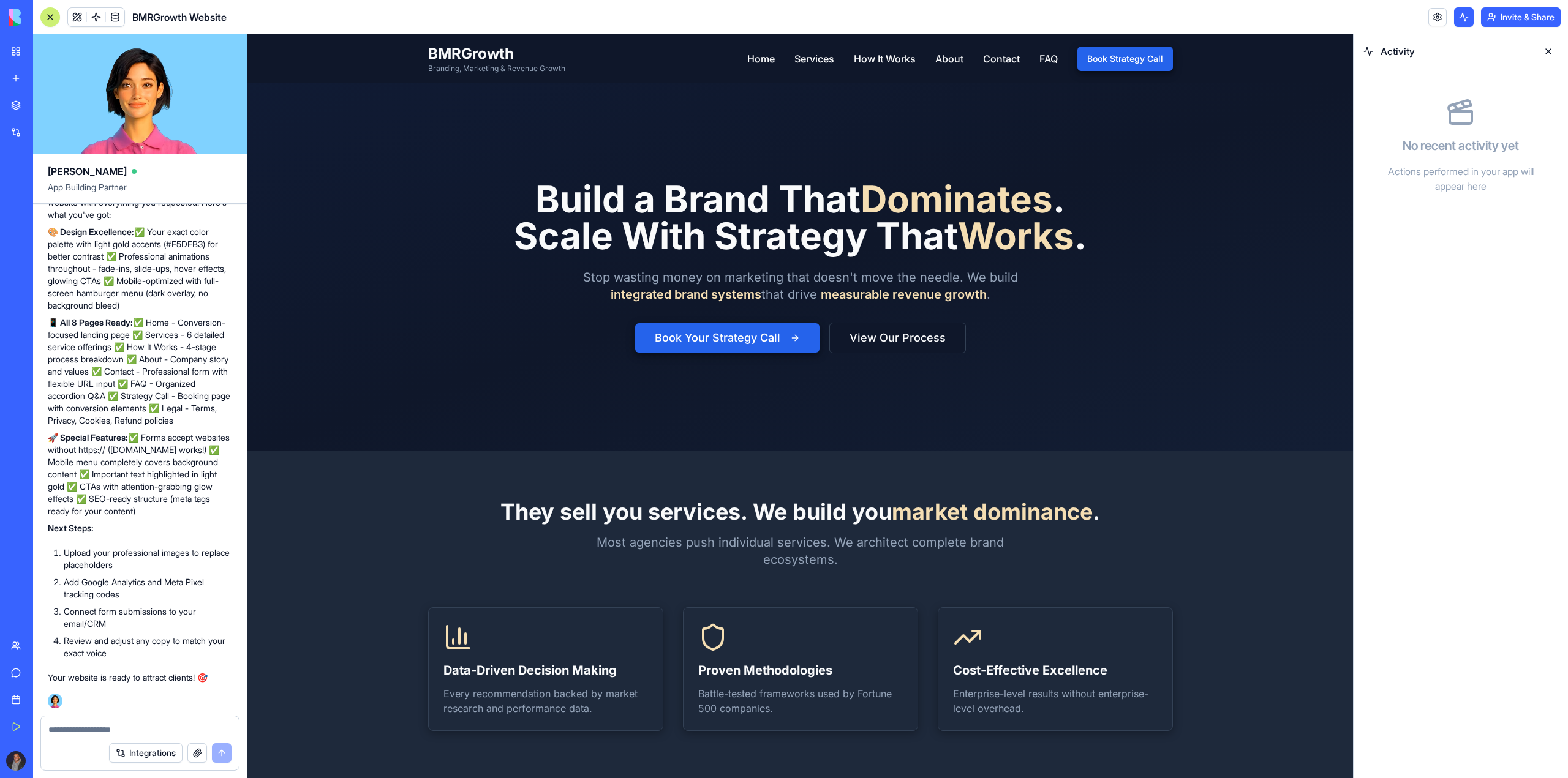
click at [1464, 20] on button at bounding box center [1463, 17] width 20 height 20
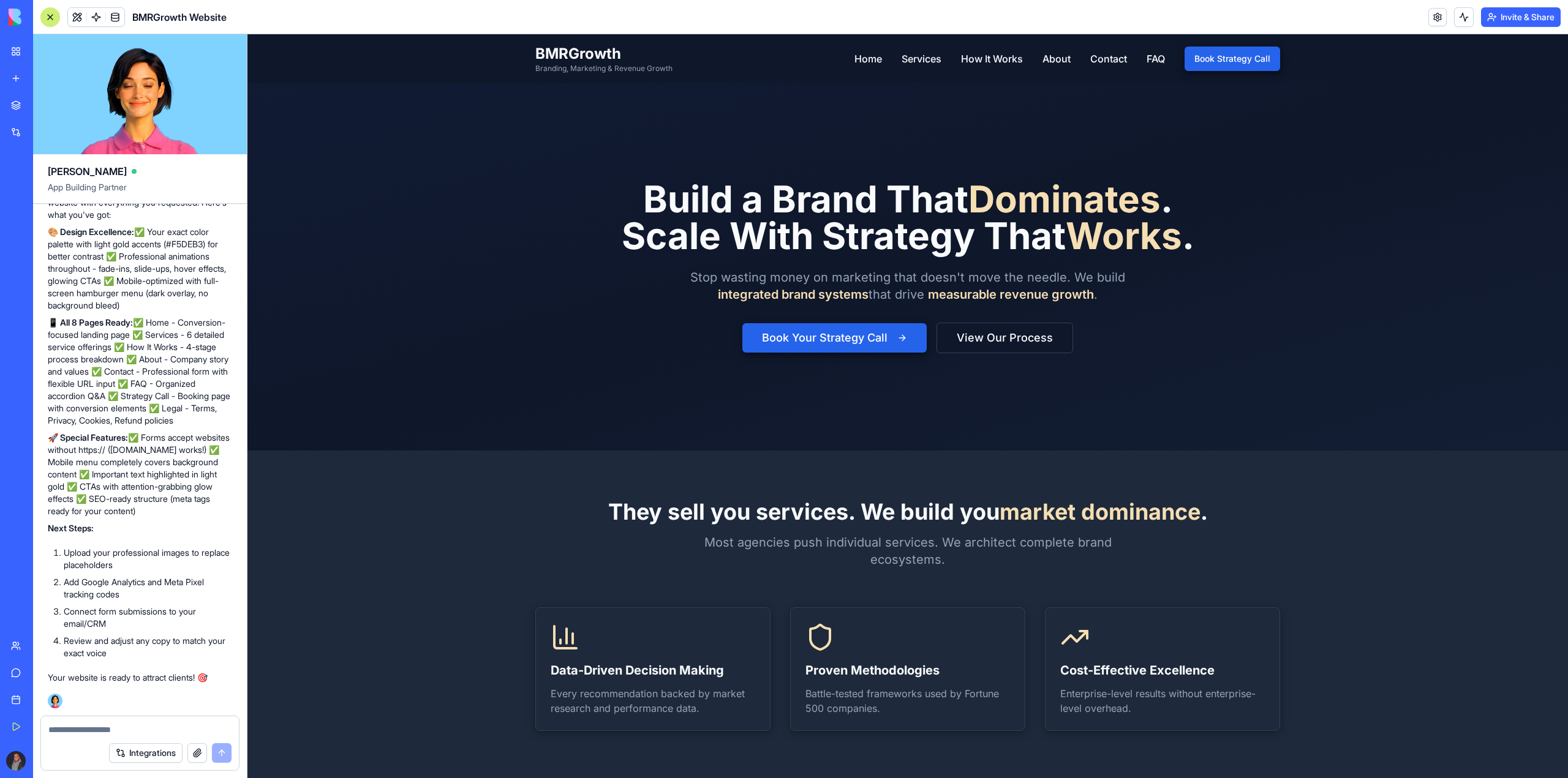
scroll to position [14025, 0]
click at [1264, 55] on button "Book Strategy Call" at bounding box center [1233, 59] width 95 height 24
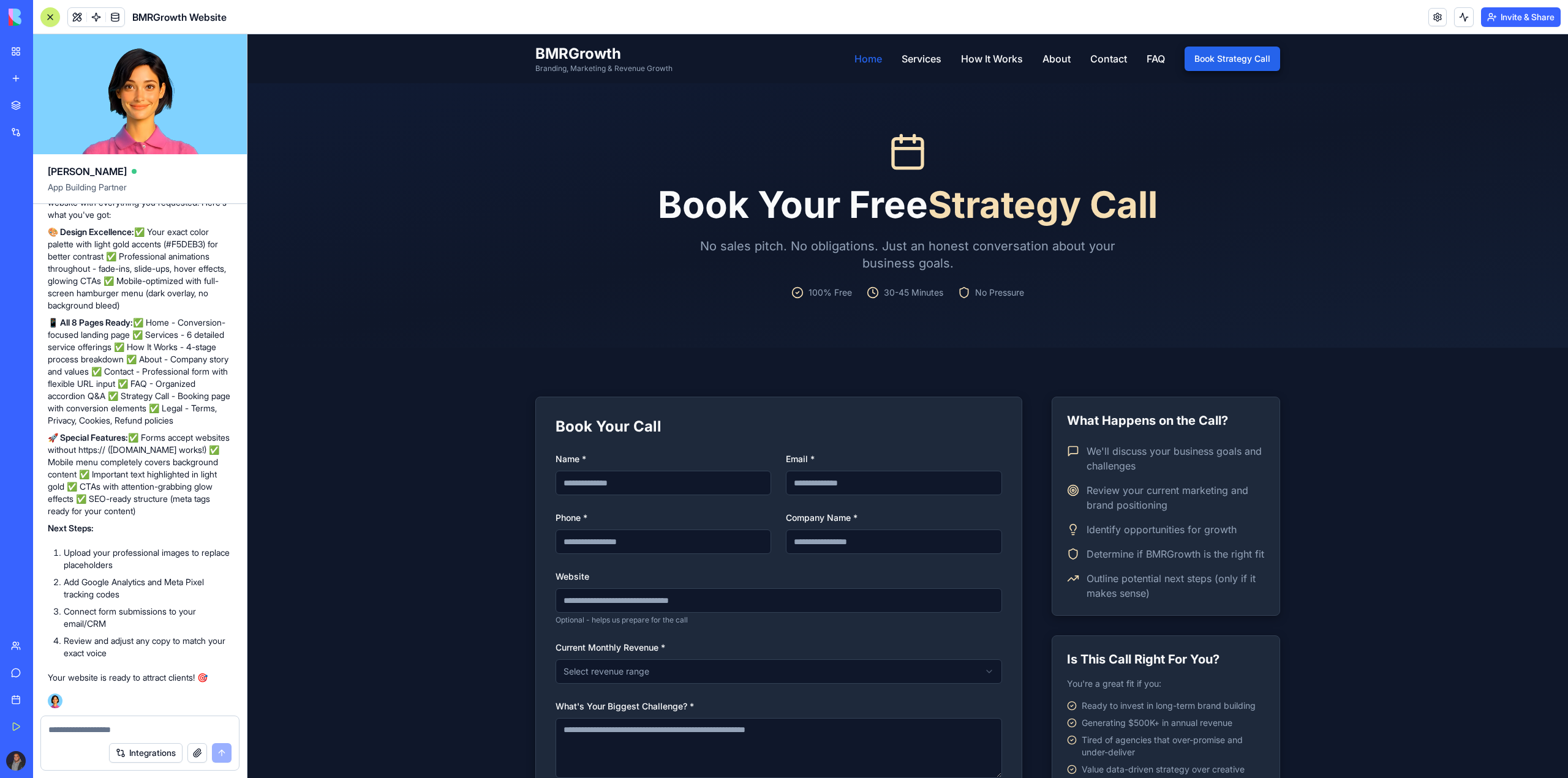
click at [854, 64] on link "Home" at bounding box center [867, 59] width 27 height 15
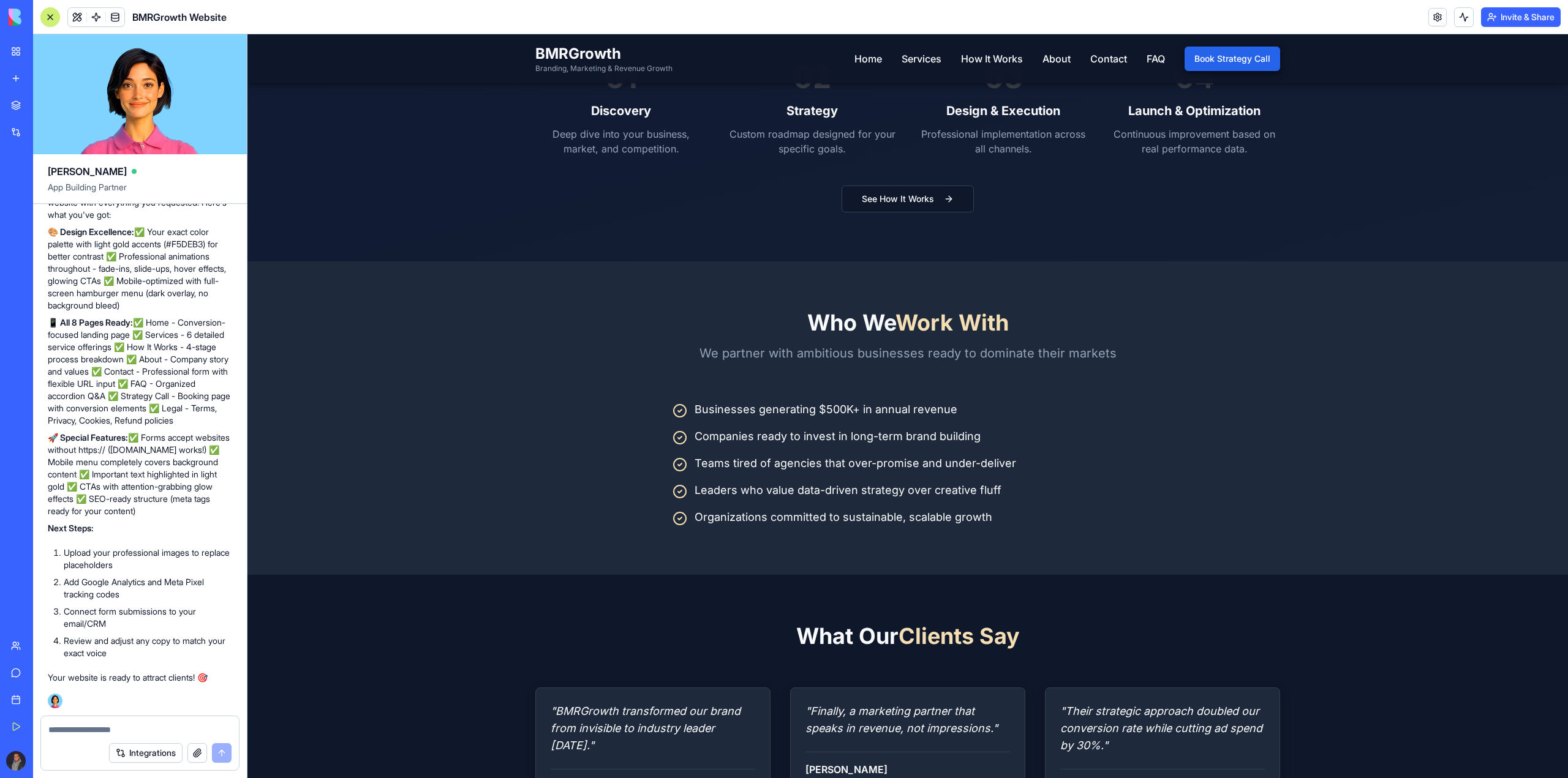
scroll to position [2057, 0]
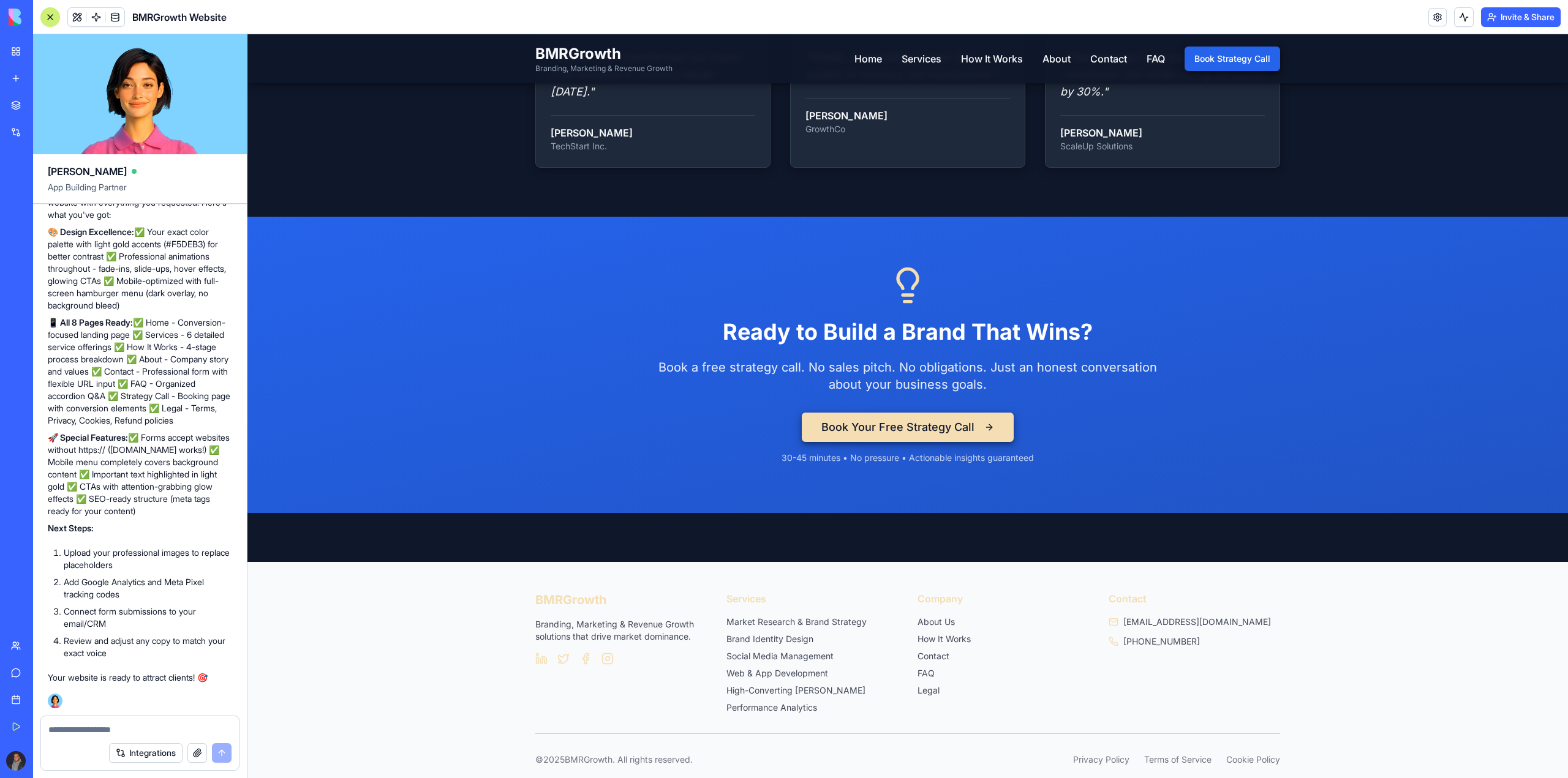
click at [922, 685] on li "Legal" at bounding box center [1004, 690] width 172 height 12
click at [923, 685] on link "Legal" at bounding box center [929, 689] width 22 height 10
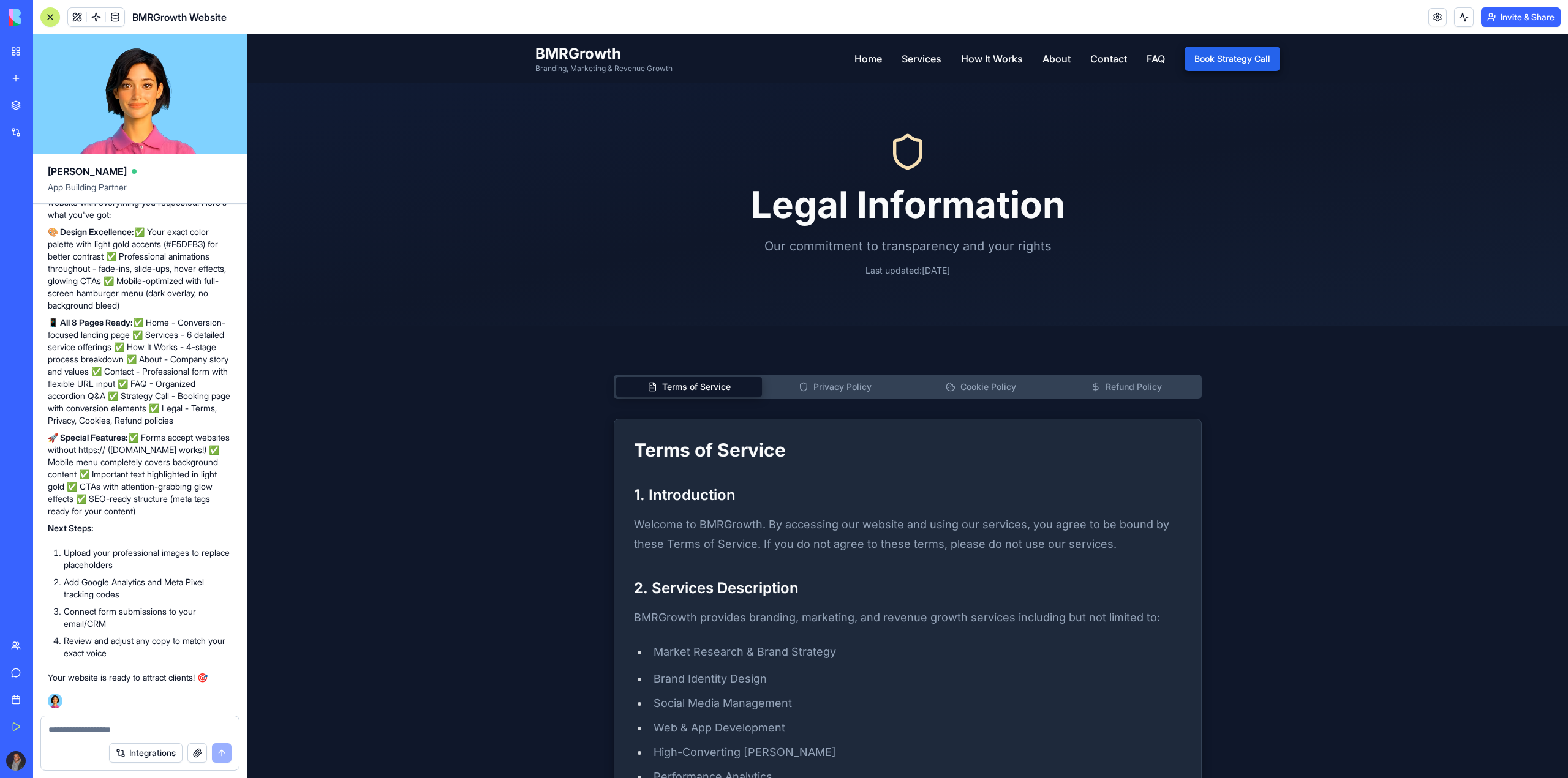
click at [795, 380] on button "Privacy Policy Privacy" at bounding box center [834, 387] width 146 height 20
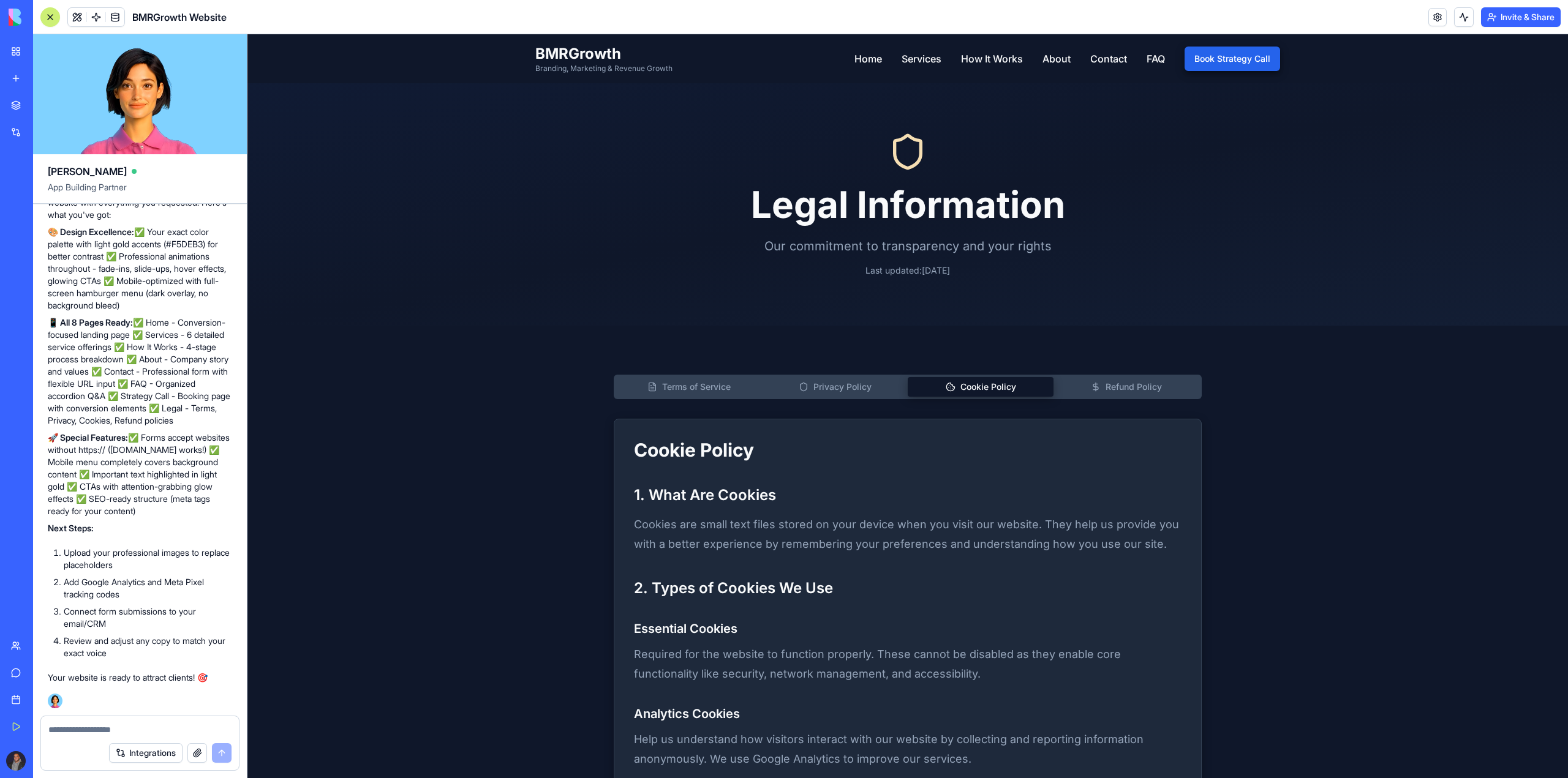
click at [959, 379] on button "Cookie Policy Cookies" at bounding box center [980, 387] width 146 height 20
click at [1085, 375] on div "Terms of Service Terms Privacy Policy Privacy Cookie Policy Cookies Refund Poli…" at bounding box center [907, 387] width 588 height 24
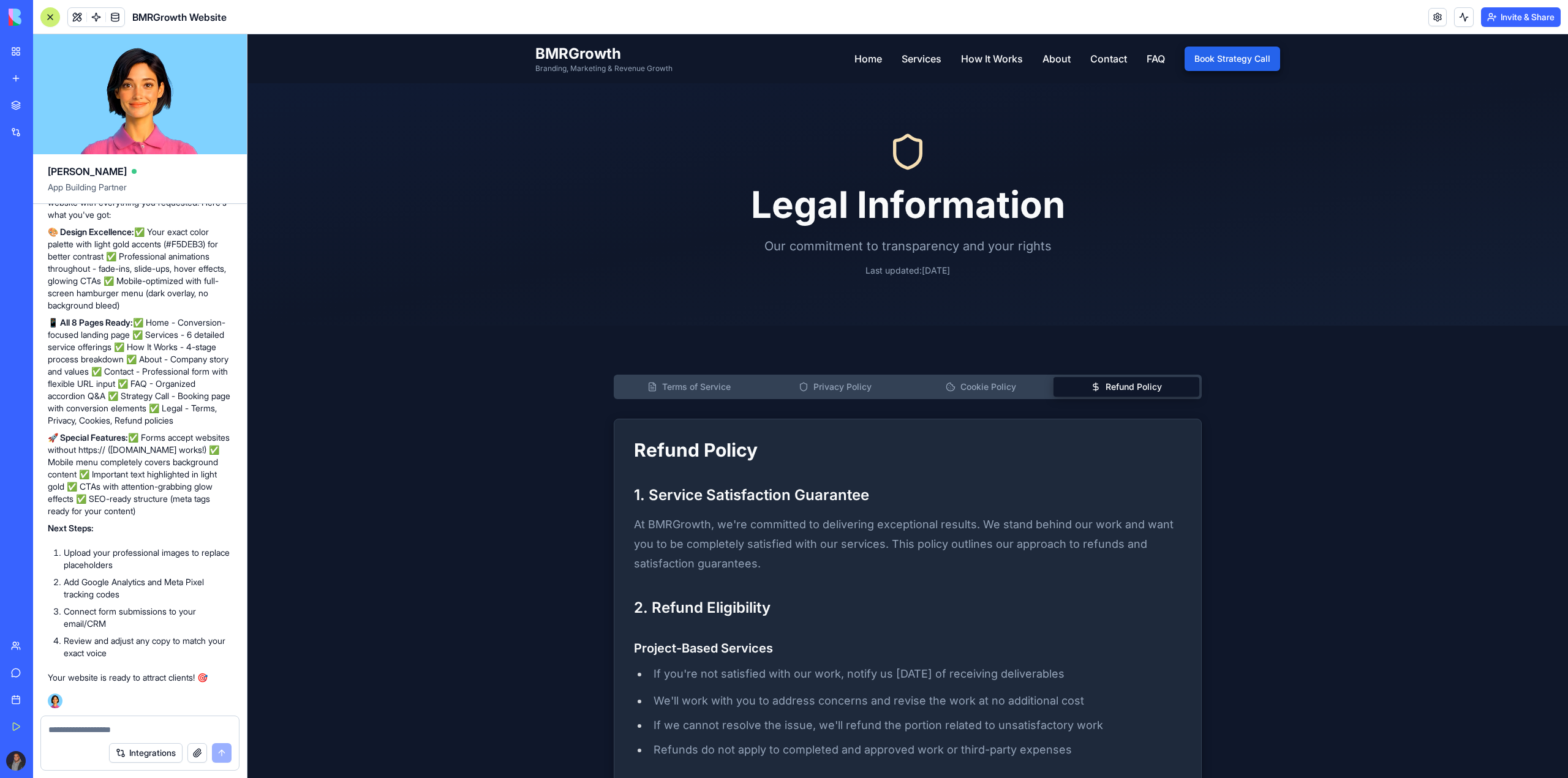
click at [1067, 387] on button "Refund Policy Refund" at bounding box center [1126, 387] width 146 height 20
click at [1150, 389] on span "Refund Policy" at bounding box center [1133, 387] width 56 height 12
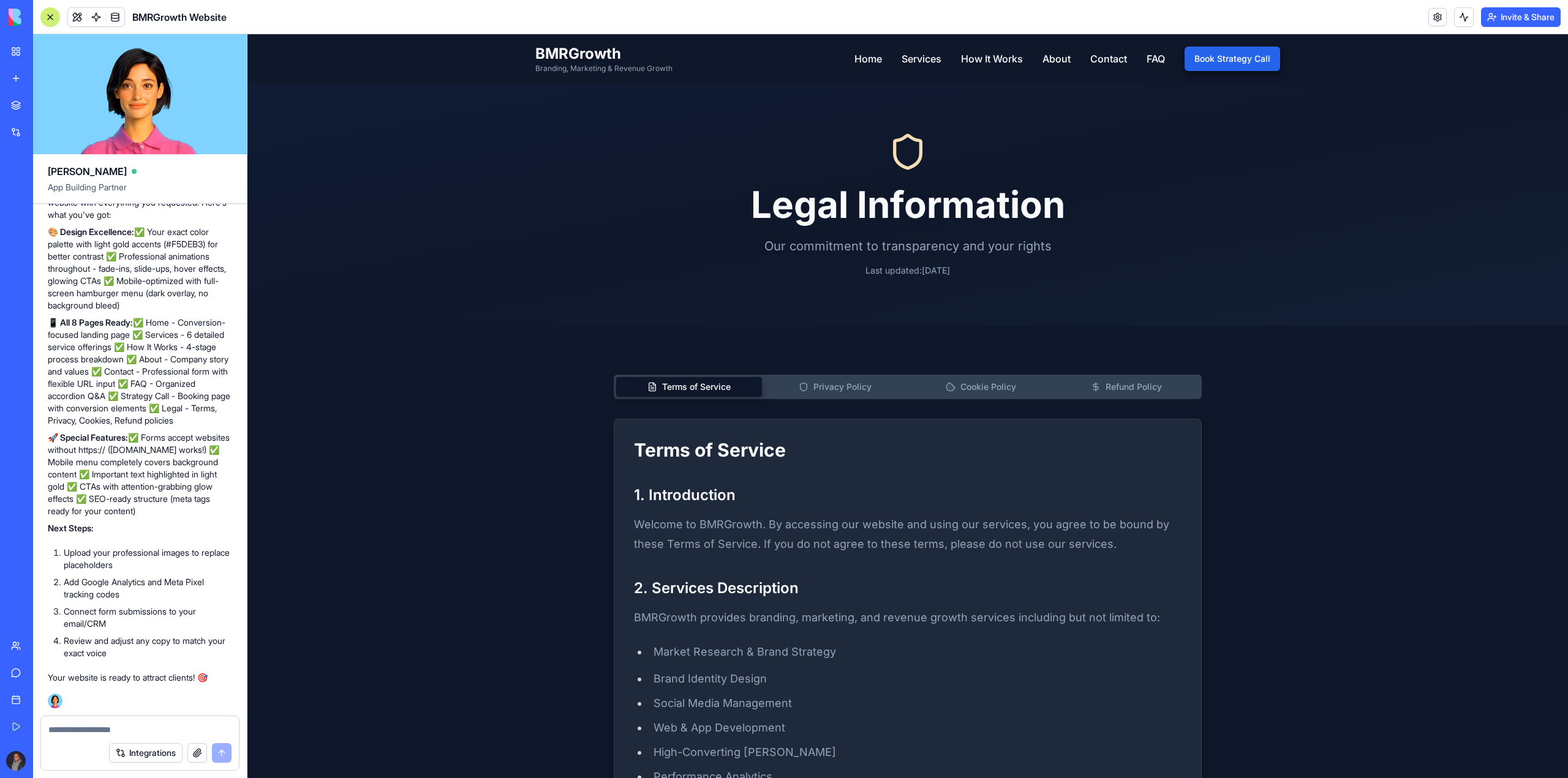
click at [720, 385] on span "Terms of Service" at bounding box center [695, 387] width 68 height 12
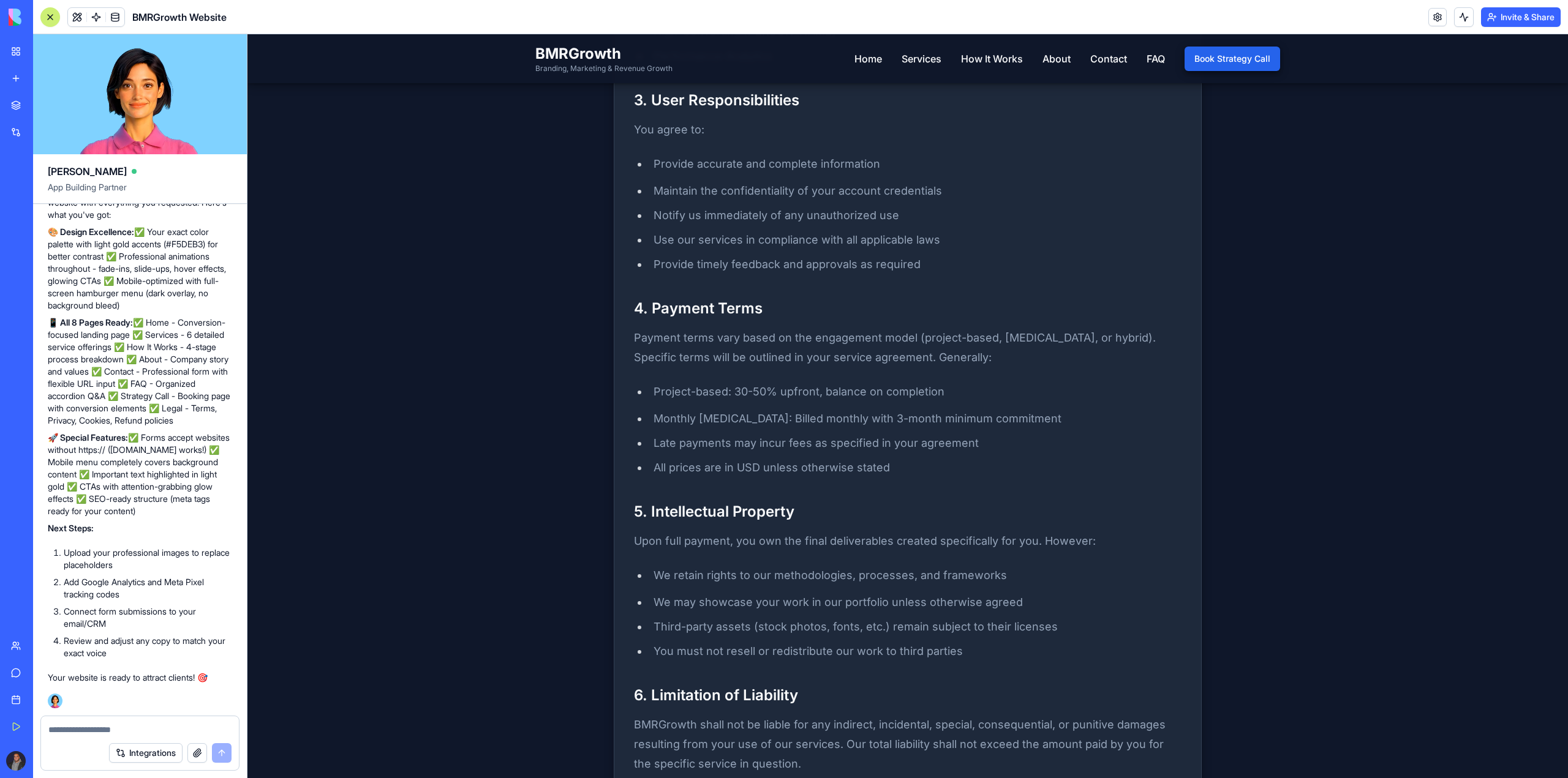
scroll to position [1754, 0]
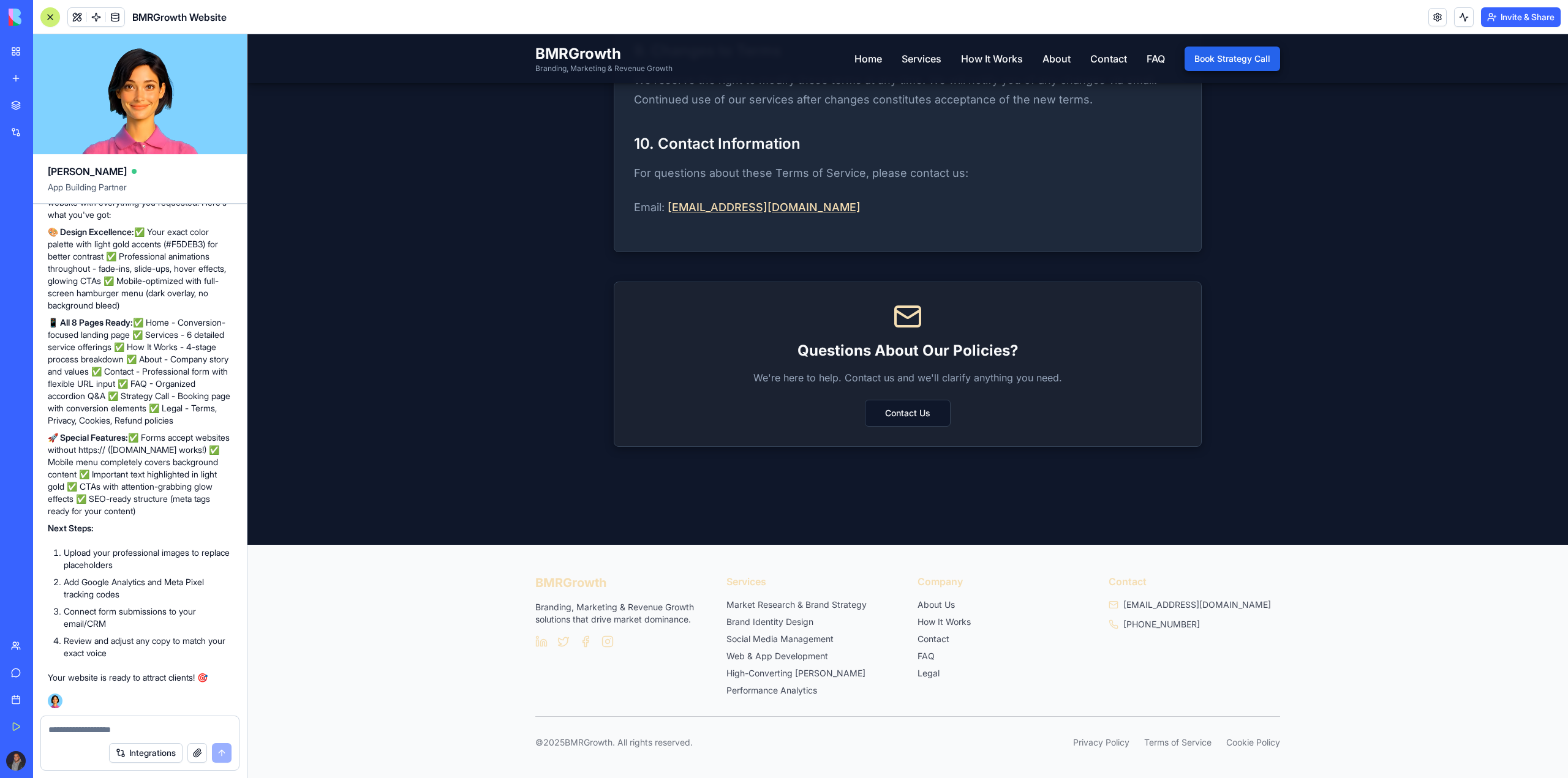
click at [765, 614] on ul "Market Research & Brand Strategy Brand Identity Design Social Media Management …" at bounding box center [812, 647] width 172 height 98
click at [766, 603] on link "Market Research & Brand Strategy" at bounding box center [796, 604] width 140 height 10
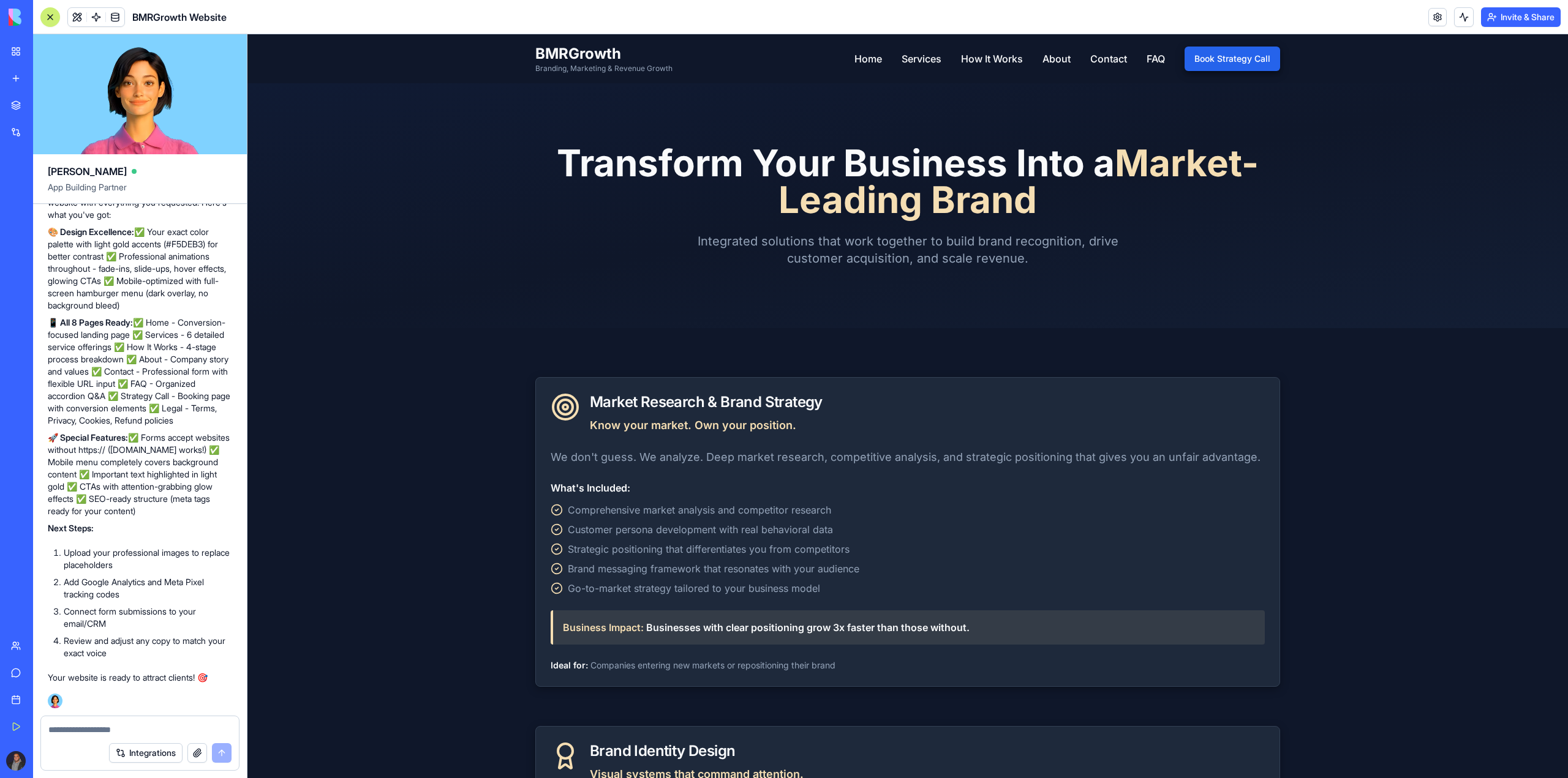
click at [837, 63] on div "BMRGrowth Branding, Marketing & Revenue Growth Brand • Marketing • Growth Home …" at bounding box center [907, 59] width 745 height 49
click at [858, 58] on link "Home" at bounding box center [867, 59] width 27 height 15
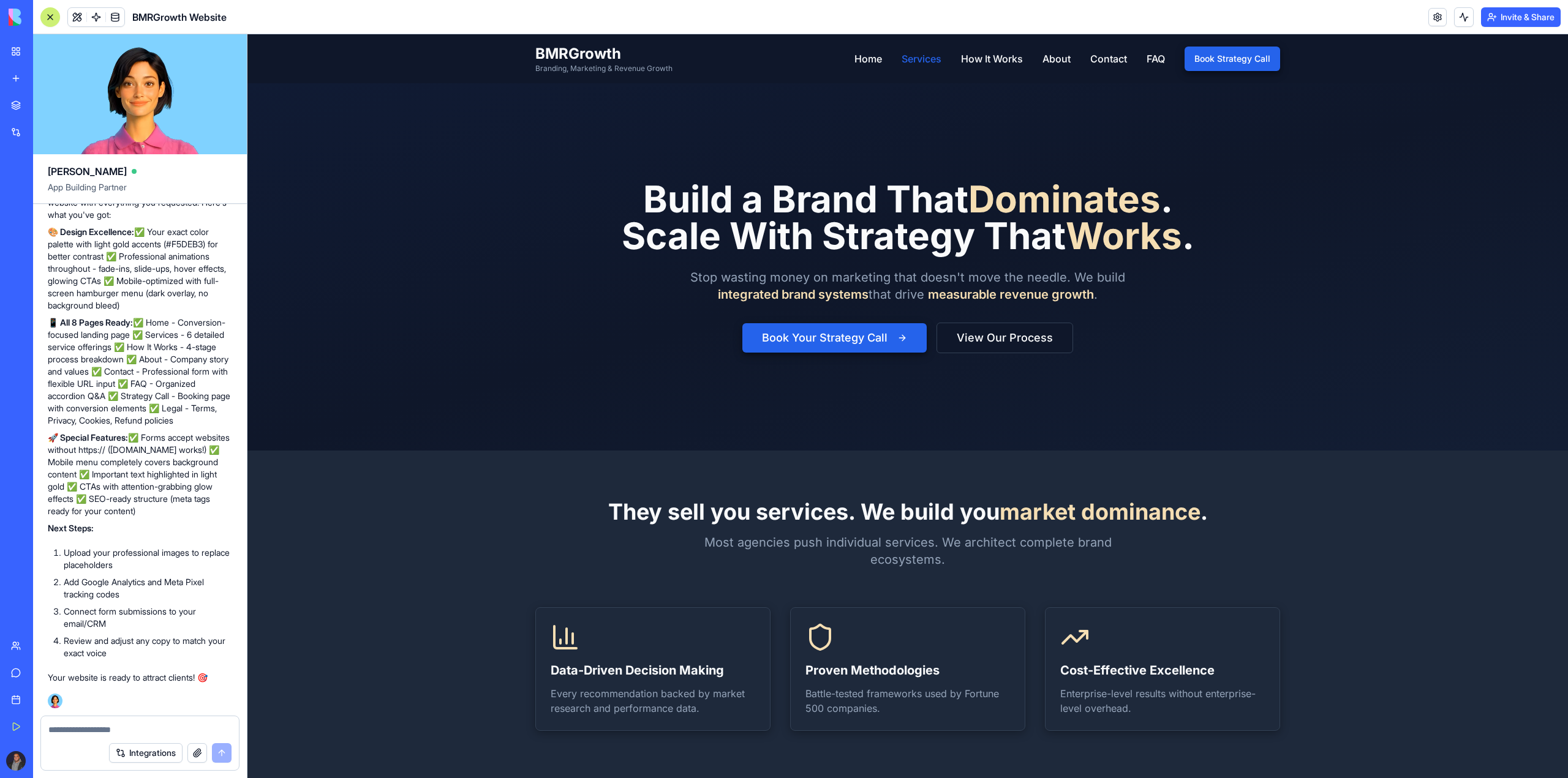
click at [906, 60] on link "Services" at bounding box center [921, 59] width 40 height 15
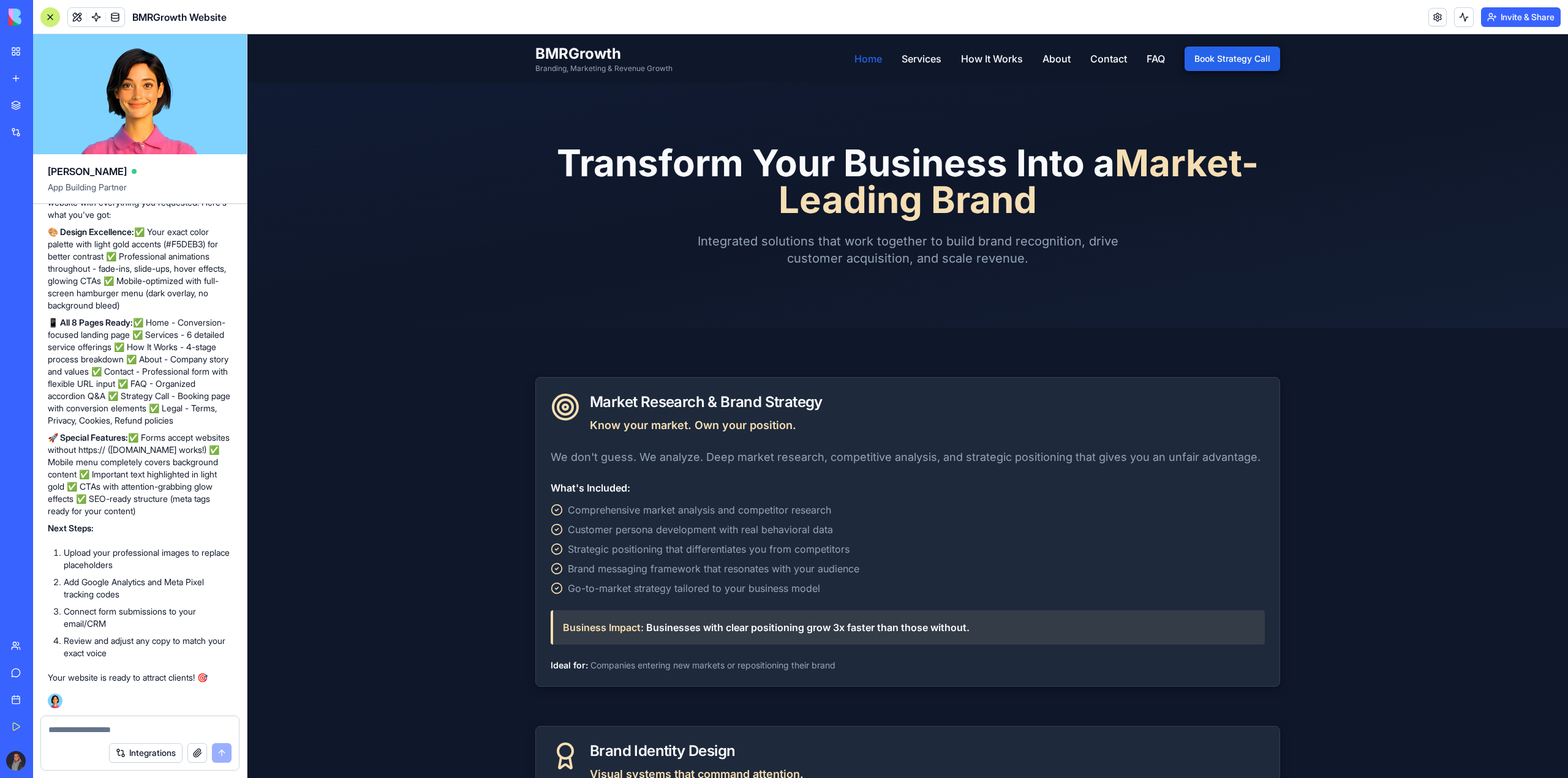
click at [862, 52] on link "Home" at bounding box center [867, 59] width 27 height 15
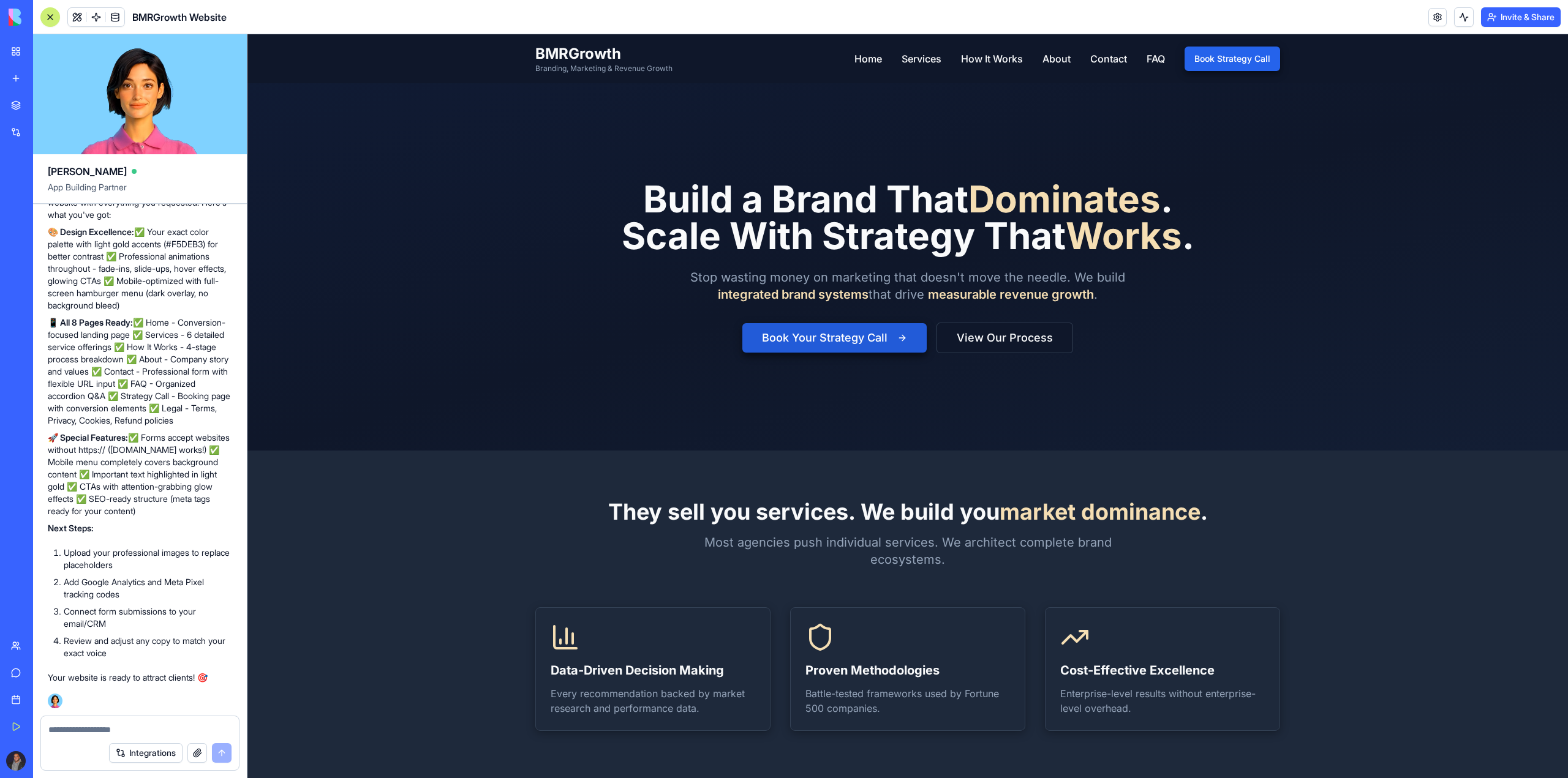
click at [794, 346] on button "Book Your Strategy Call" at bounding box center [834, 337] width 184 height 29
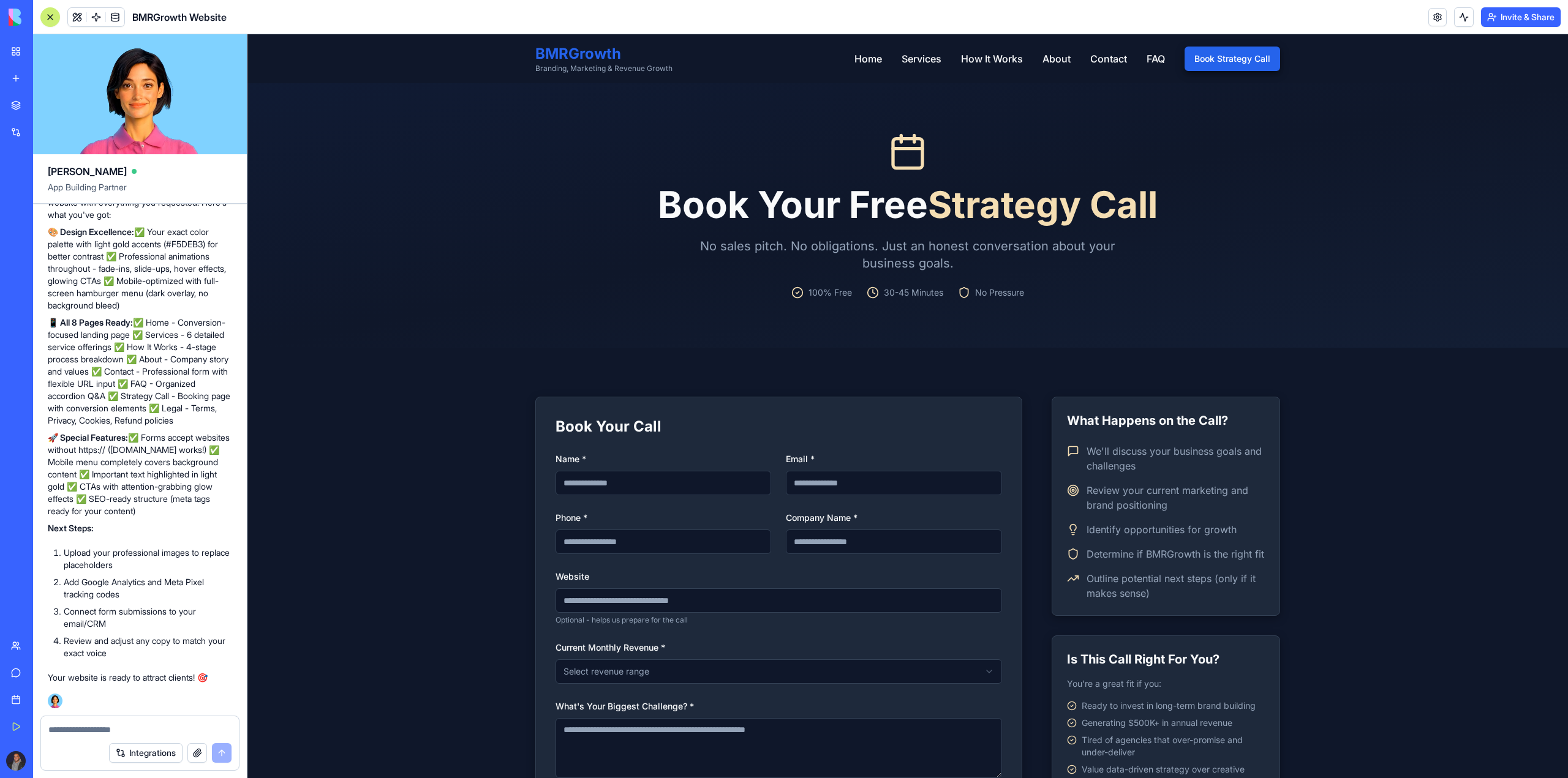
click at [583, 53] on span "BMRGrowth" at bounding box center [604, 53] width 137 height 20
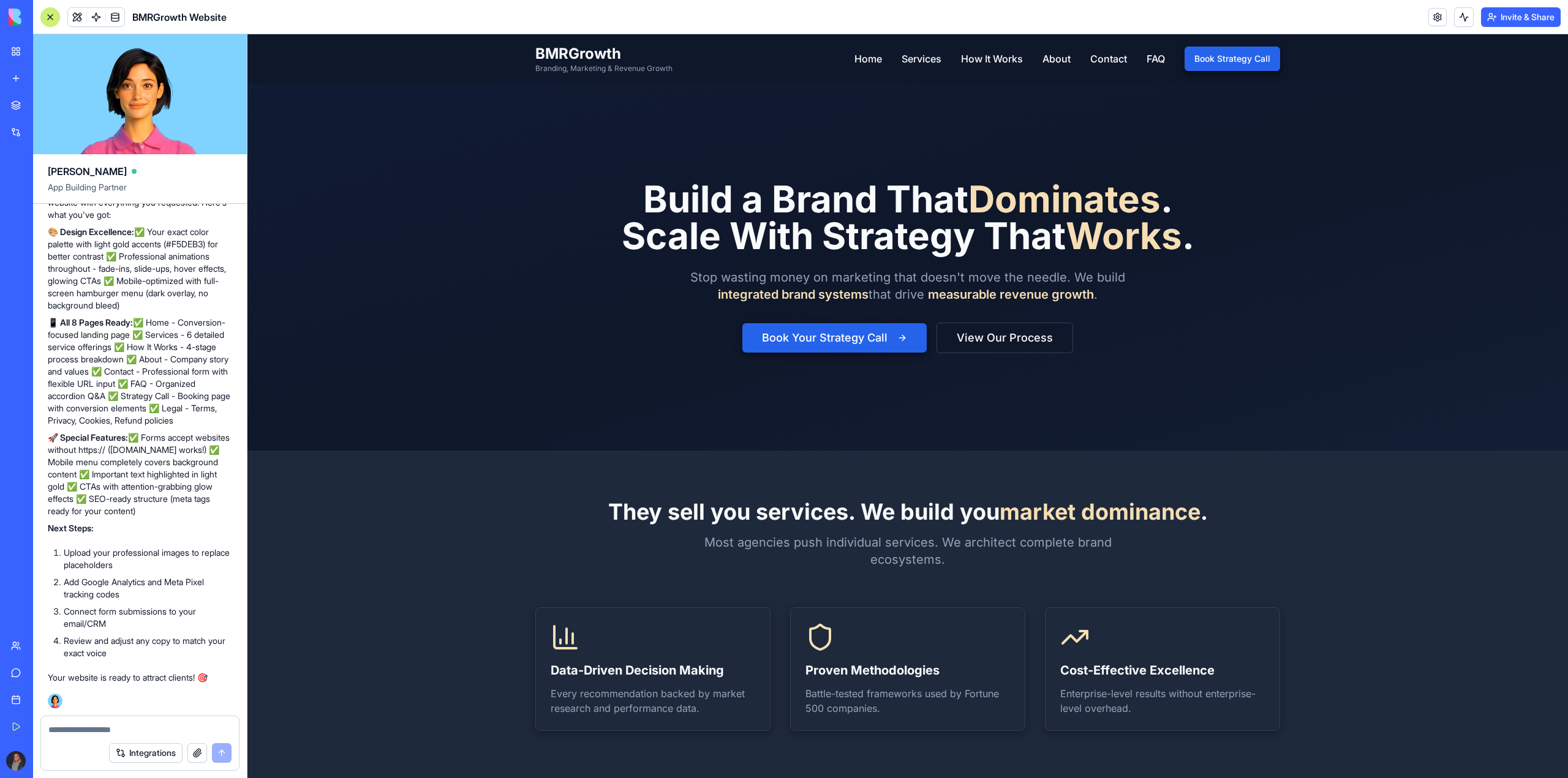
click at [1506, 17] on button "Invite & Share" at bounding box center [1520, 17] width 79 height 20
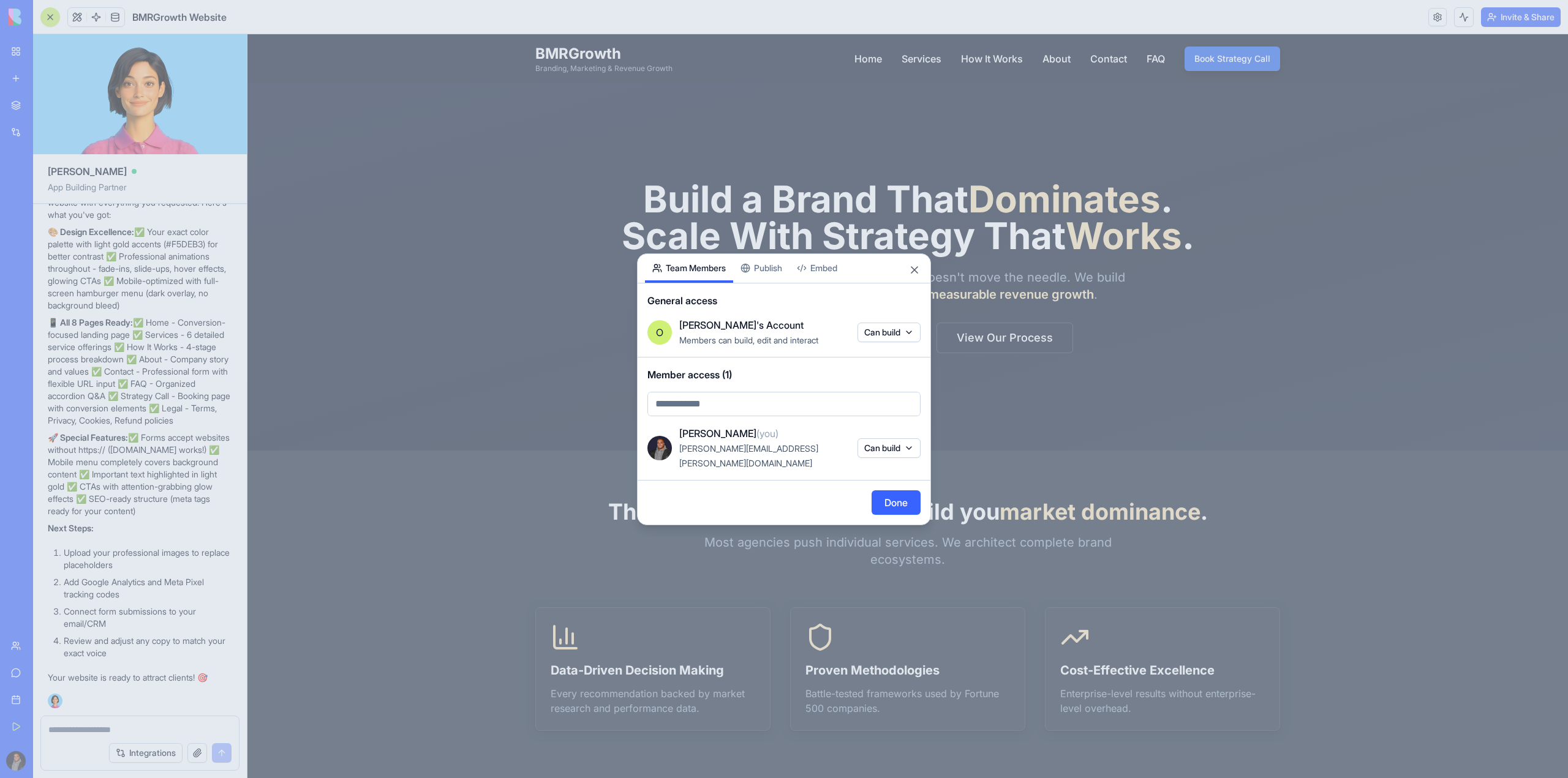
click at [781, 276] on div "Share App Team Members Publish Embed General access O [PERSON_NAME]'s Account M…" at bounding box center [784, 389] width 294 height 272
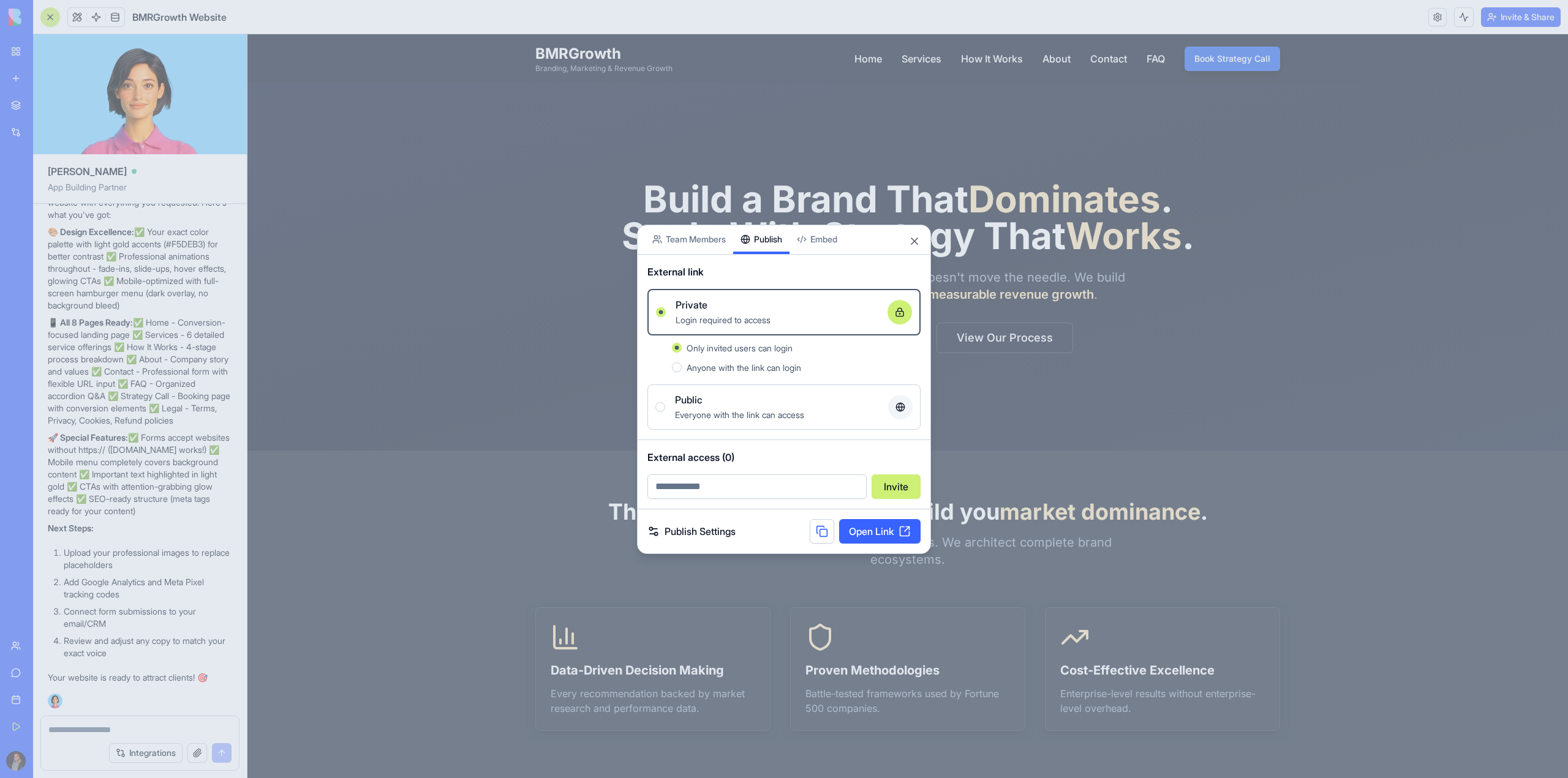
click at [876, 528] on link "Open Link" at bounding box center [879, 531] width 81 height 24
click at [722, 369] on span "Anyone with the link can login" at bounding box center [744, 367] width 115 height 10
click at [681, 369] on button "Anyone with the link can login" at bounding box center [677, 367] width 9 height 9
click at [733, 340] on div "Only invited users can login" at bounding box center [804, 347] width 234 height 15
click at [681, 343] on button "Only invited users can login" at bounding box center [677, 347] width 9 height 9
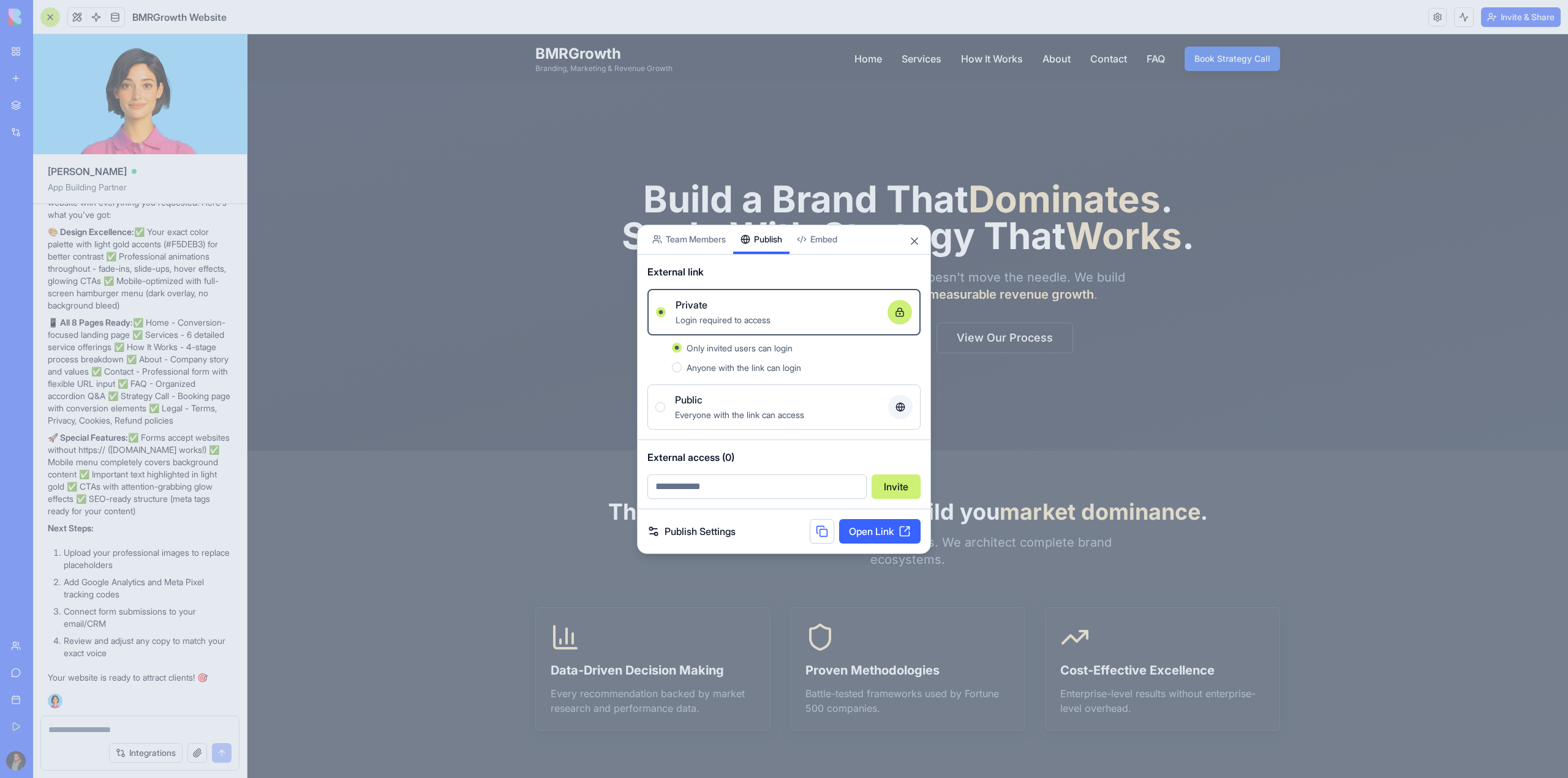
click at [724, 421] on div "Everyone with the link can access" at bounding box center [777, 415] width 204 height 15
click at [665, 412] on button "Public Everyone with the link can access" at bounding box center [660, 407] width 9 height 9
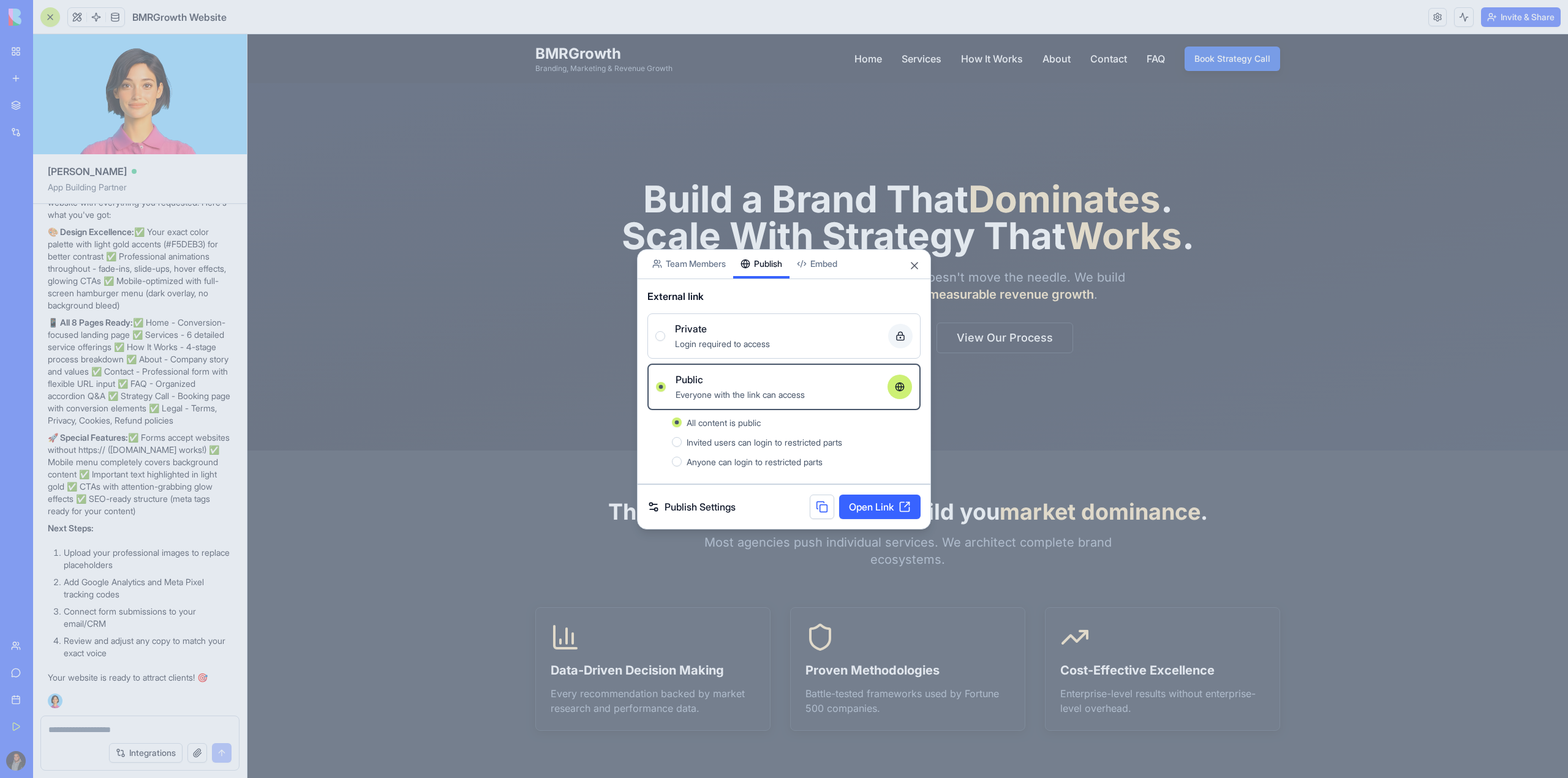
click at [789, 312] on div "External link Private Login required to access Public Everyone with the link ca…" at bounding box center [783, 382] width 292 height 205
click at [788, 331] on div "Private" at bounding box center [777, 329] width 204 height 15
click at [665, 332] on button "Private Login required to access" at bounding box center [660, 336] width 9 height 9
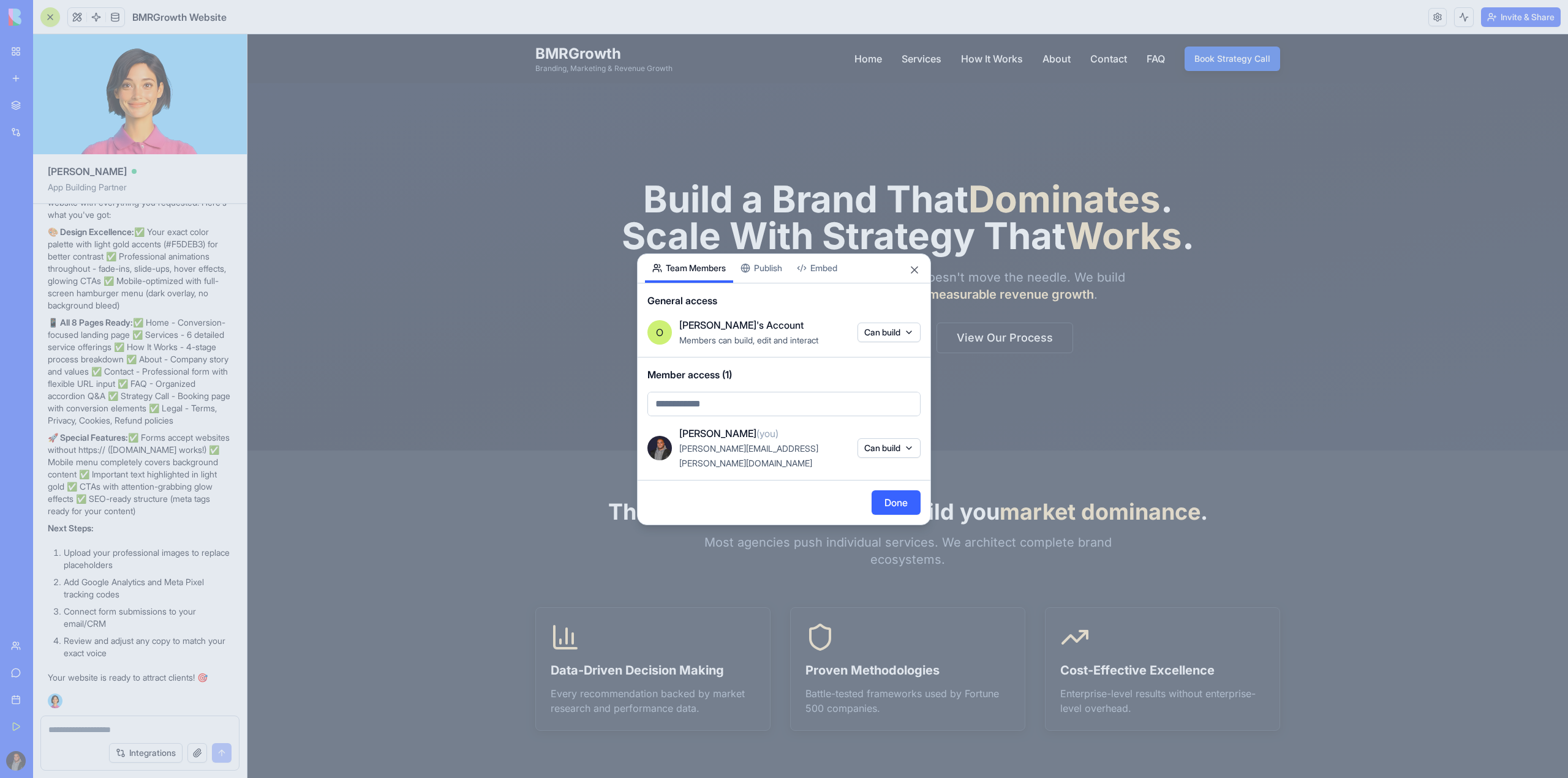
click at [712, 249] on body "My Workspace New app Marketplace Integrations Recent BMRGrowth Website AI Logo …" at bounding box center [784, 389] width 1568 height 778
click at [701, 415] on body "My Workspace New app Marketplace Integrations Recent BMRGrowth Website AI Logo …" at bounding box center [784, 389] width 1568 height 778
click at [862, 446] on body "My Workspace New app Marketplace Integrations Recent BMRGrowth Website AI Logo …" at bounding box center [784, 389] width 1568 height 778
click at [862, 450] on button "Can build" at bounding box center [890, 447] width 64 height 20
click at [862, 450] on div at bounding box center [784, 389] width 1568 height 778
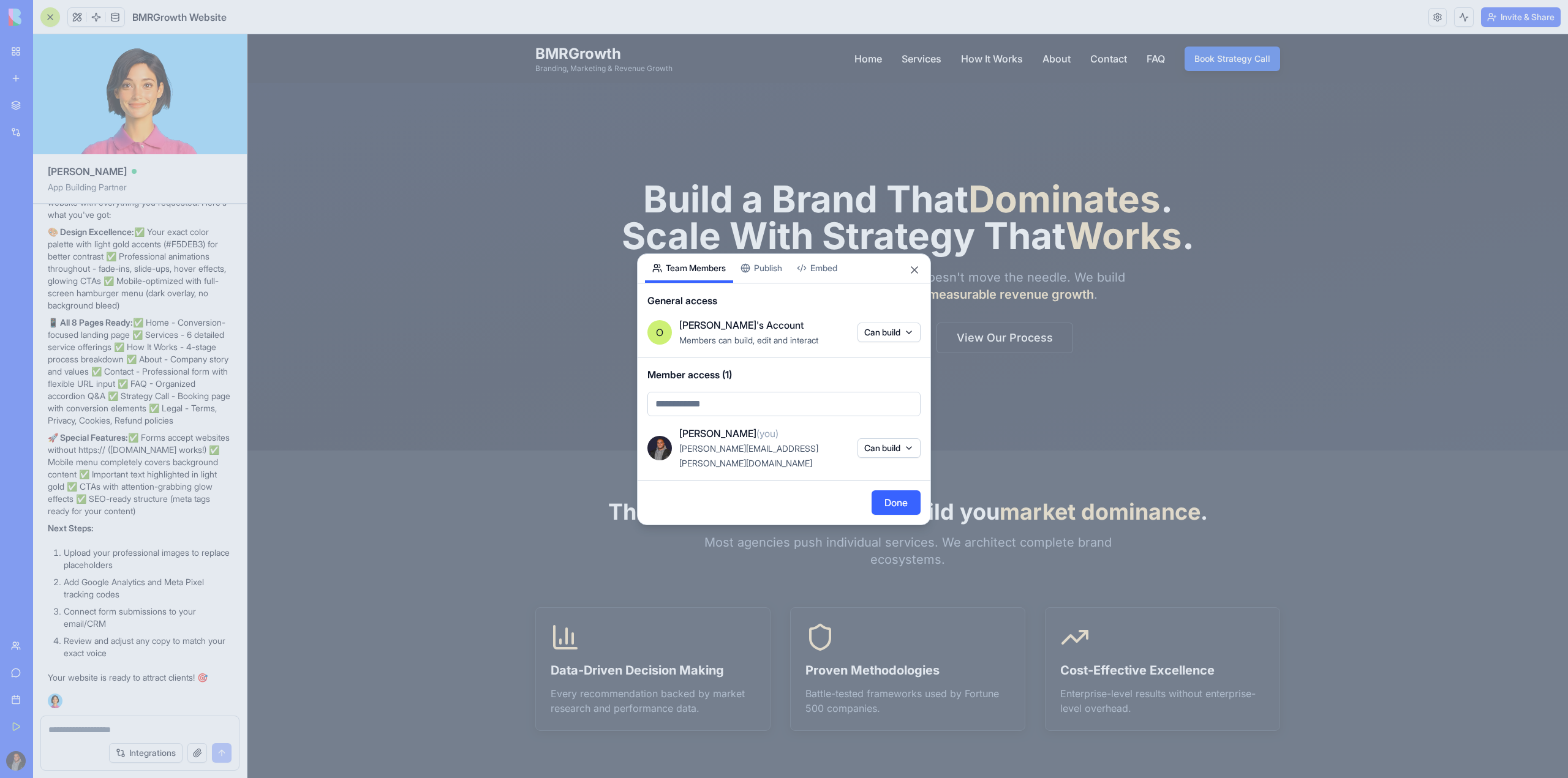
click at [759, 379] on span "Member access (1)" at bounding box center [784, 375] width 273 height 15
click at [751, 415] on body "My Workspace New app Marketplace Integrations Recent BMRGrowth Website AI Logo …" at bounding box center [784, 389] width 1568 height 778
click at [1147, 131] on div at bounding box center [784, 389] width 1568 height 778
click at [973, 205] on div at bounding box center [784, 389] width 1568 height 778
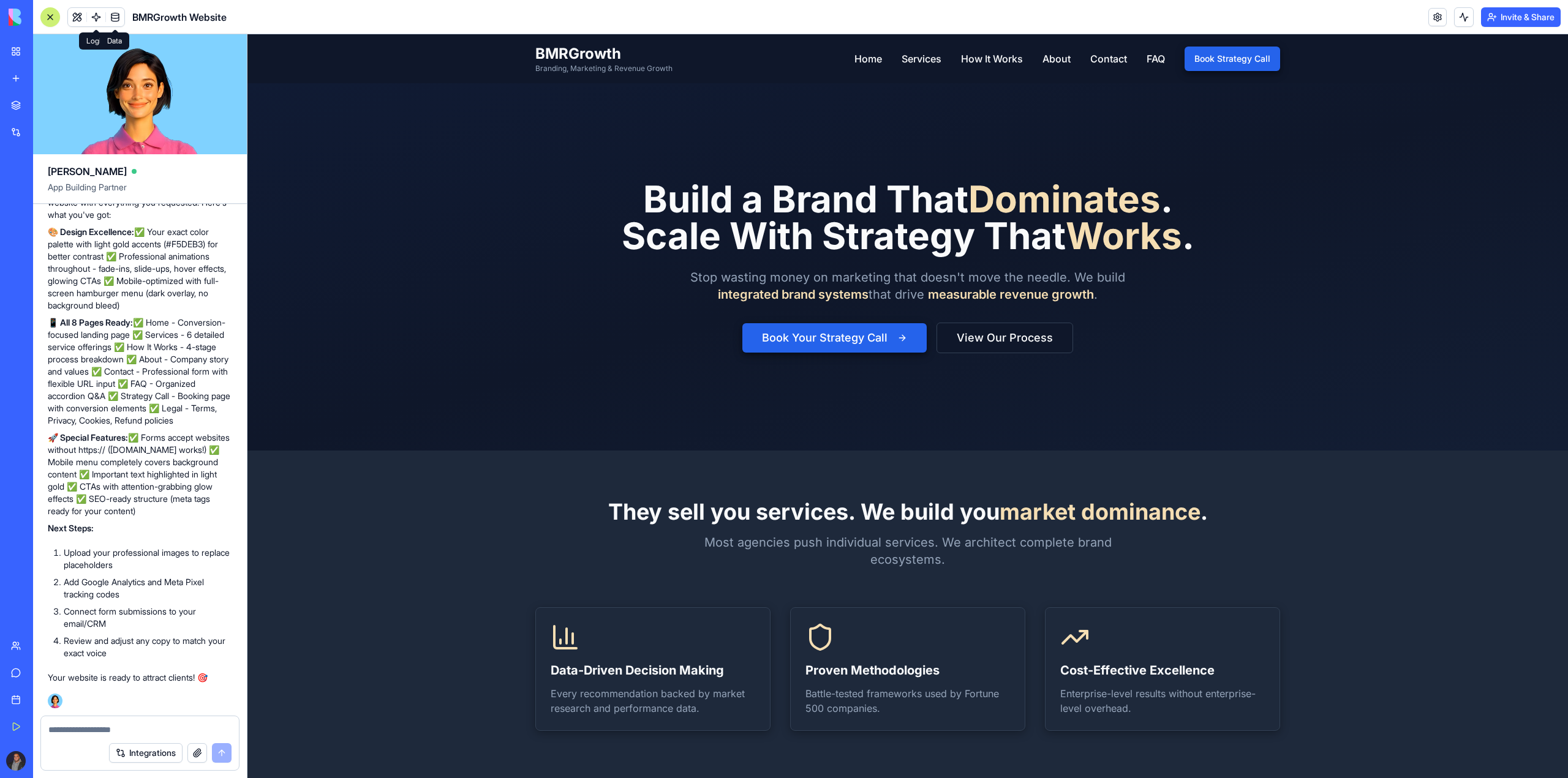
click at [120, 13] on link at bounding box center [115, 18] width 19 height 19
drag, startPoint x: 117, startPoint y: 14, endPoint x: 111, endPoint y: 18, distance: 7.2
click at [117, 15] on link at bounding box center [115, 18] width 19 height 19
click at [75, 13] on button at bounding box center [78, 18] width 19 height 19
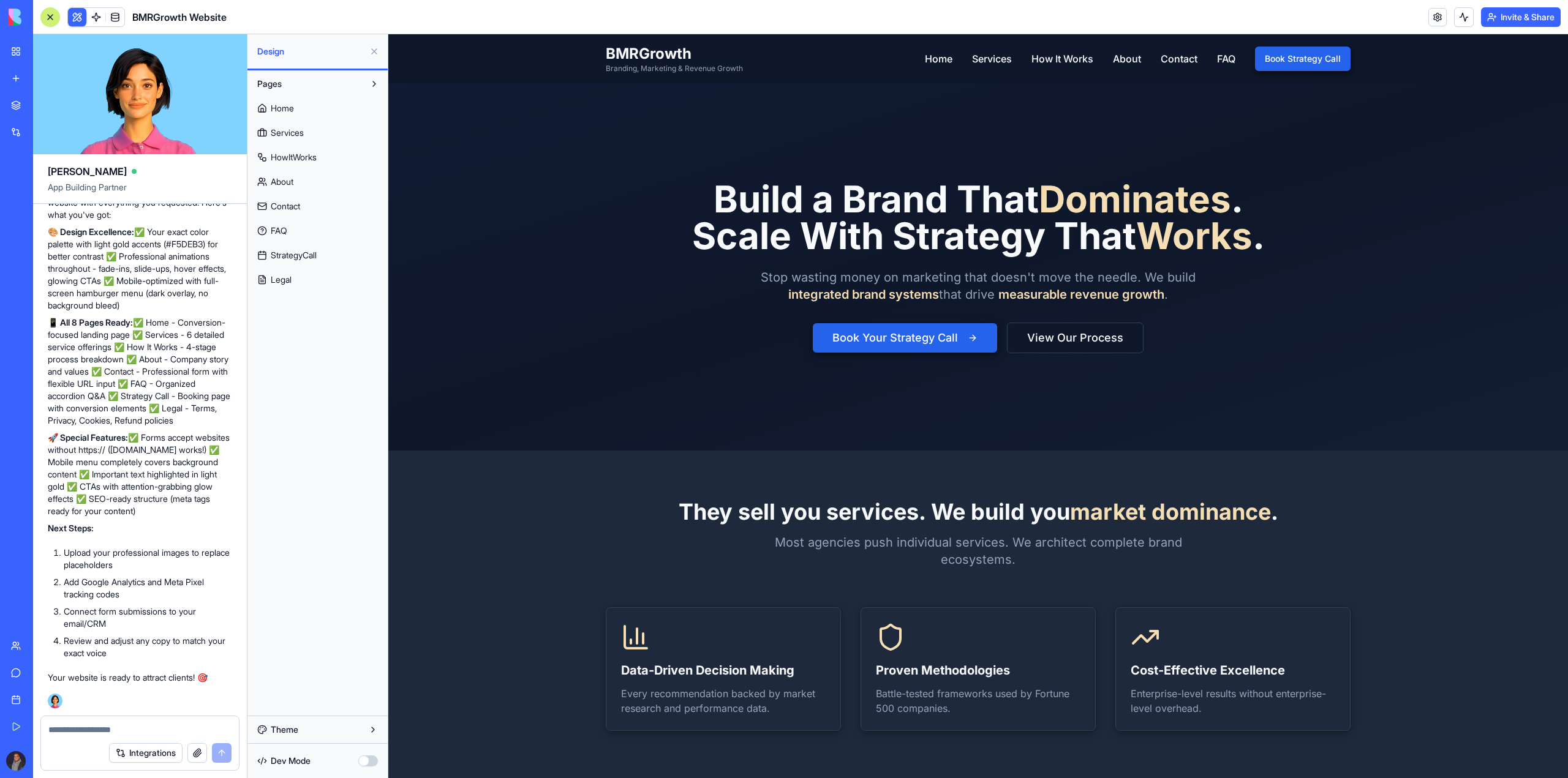
click at [77, 13] on button at bounding box center [78, 18] width 19 height 19
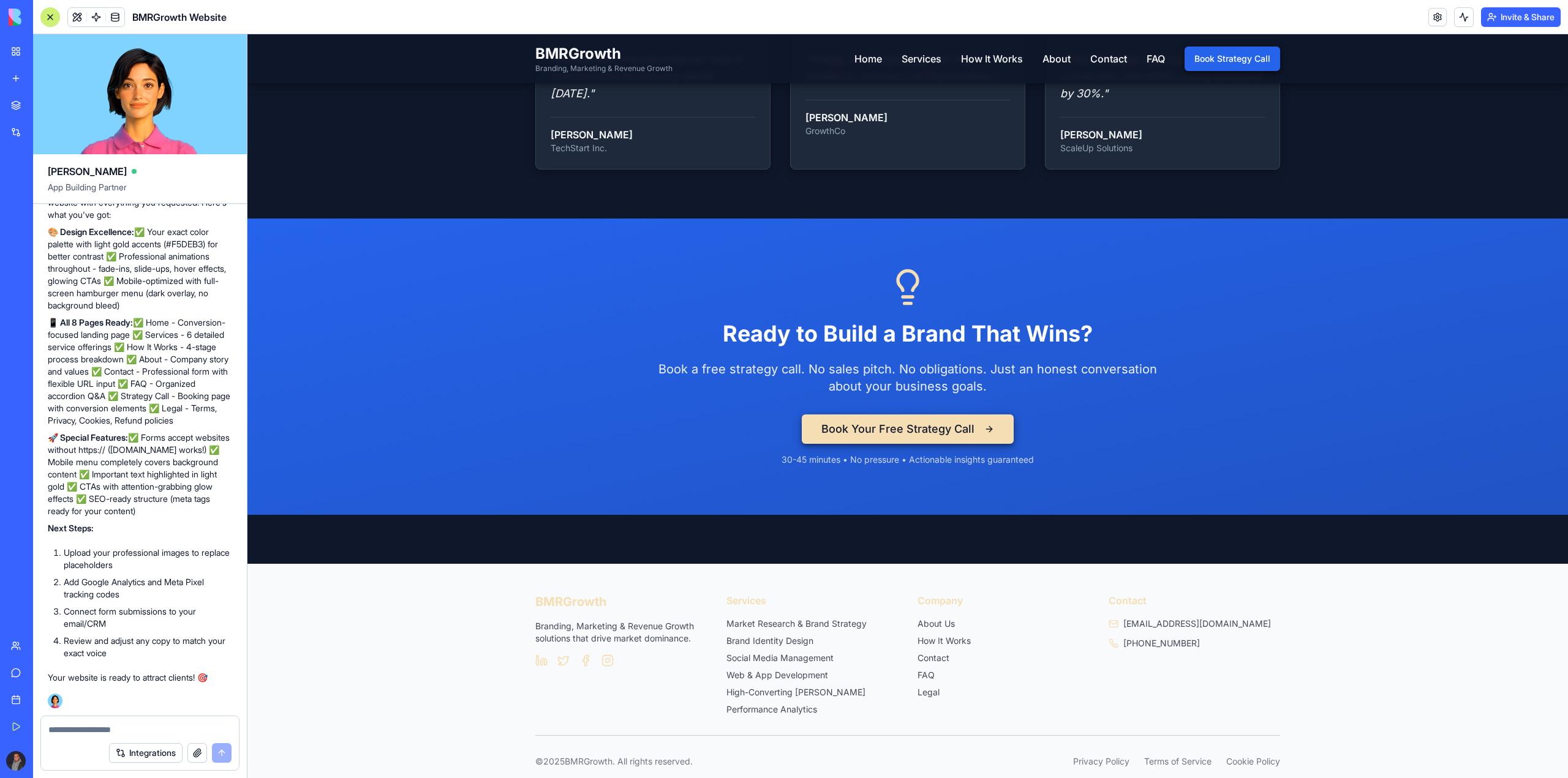
scroll to position [2057, 0]
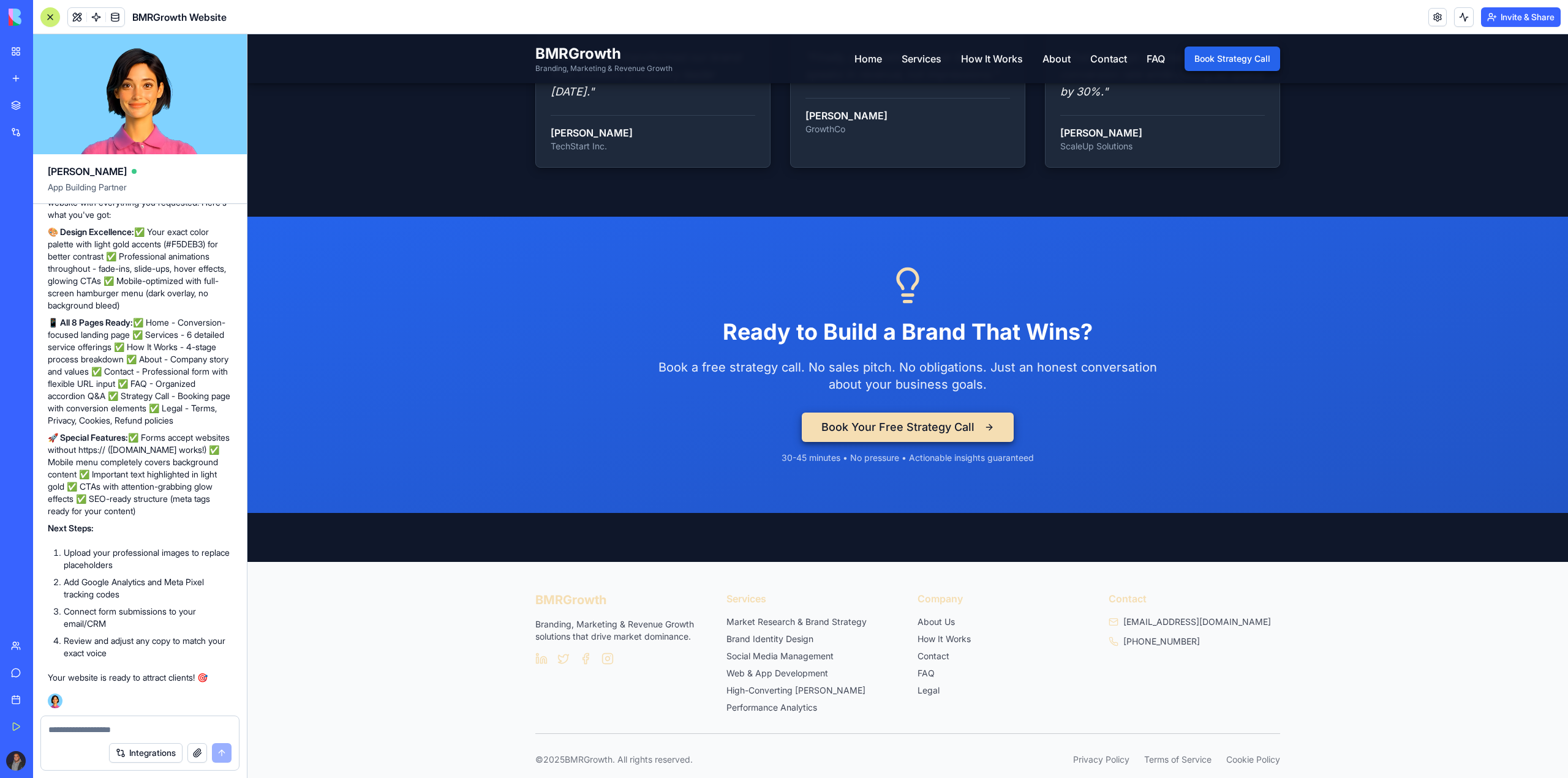
click at [544, 653] on div at bounding box center [621, 658] width 172 height 12
click at [540, 657] on icon "LinkedIn" at bounding box center [543, 659] width 7 height 7
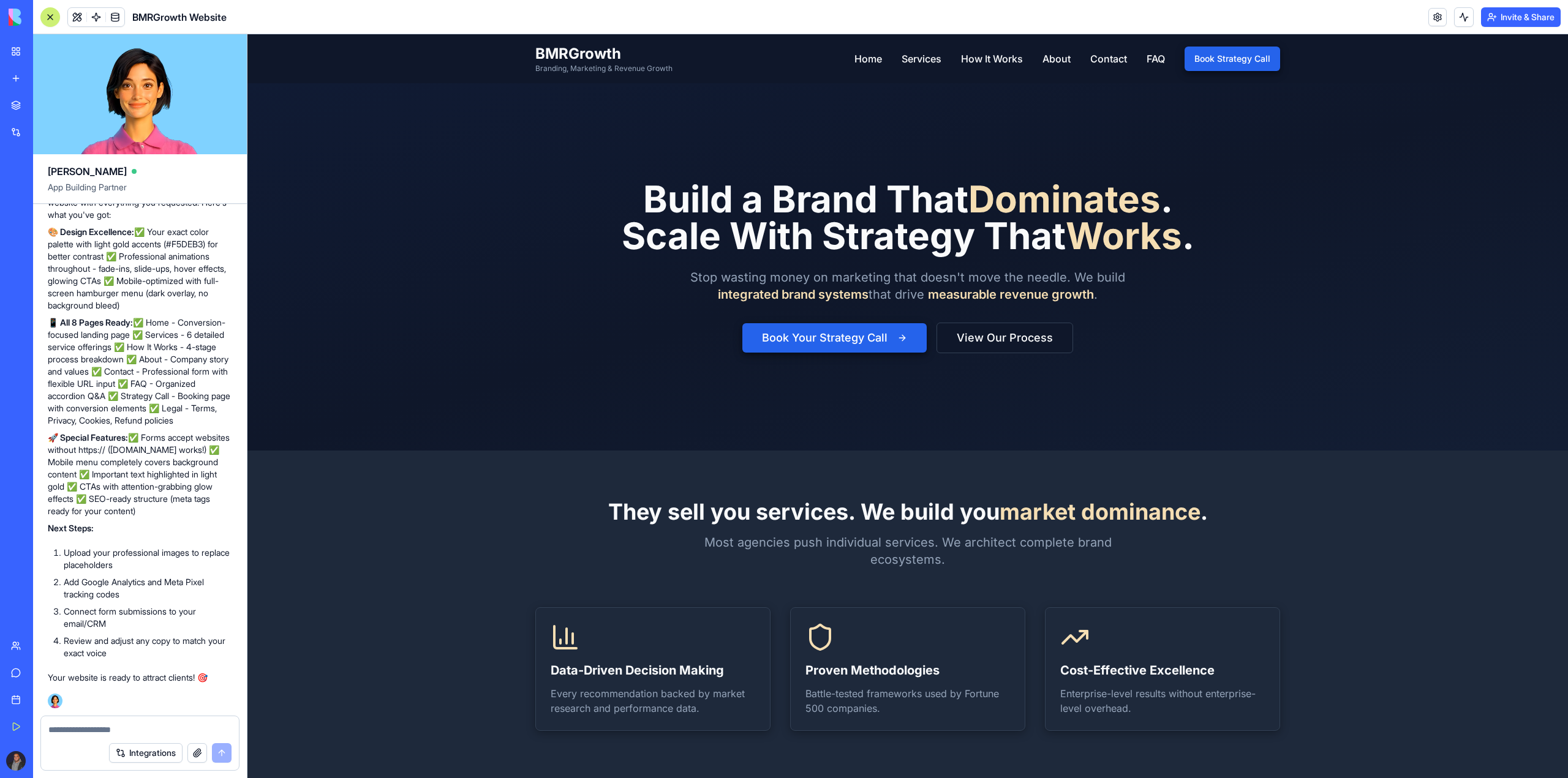
scroll to position [14025, 0]
drag, startPoint x: 107, startPoint y: 621, endPoint x: 92, endPoint y: 688, distance: 68.7
click at [29, 685] on div "My Workspace New app Marketplace Integrations Recent BMRGrowth Website AI Logo …" at bounding box center [17, 389] width 26 height 700
click at [71, 757] on span "Business Trial 6 days left" at bounding box center [59, 761] width 53 height 24
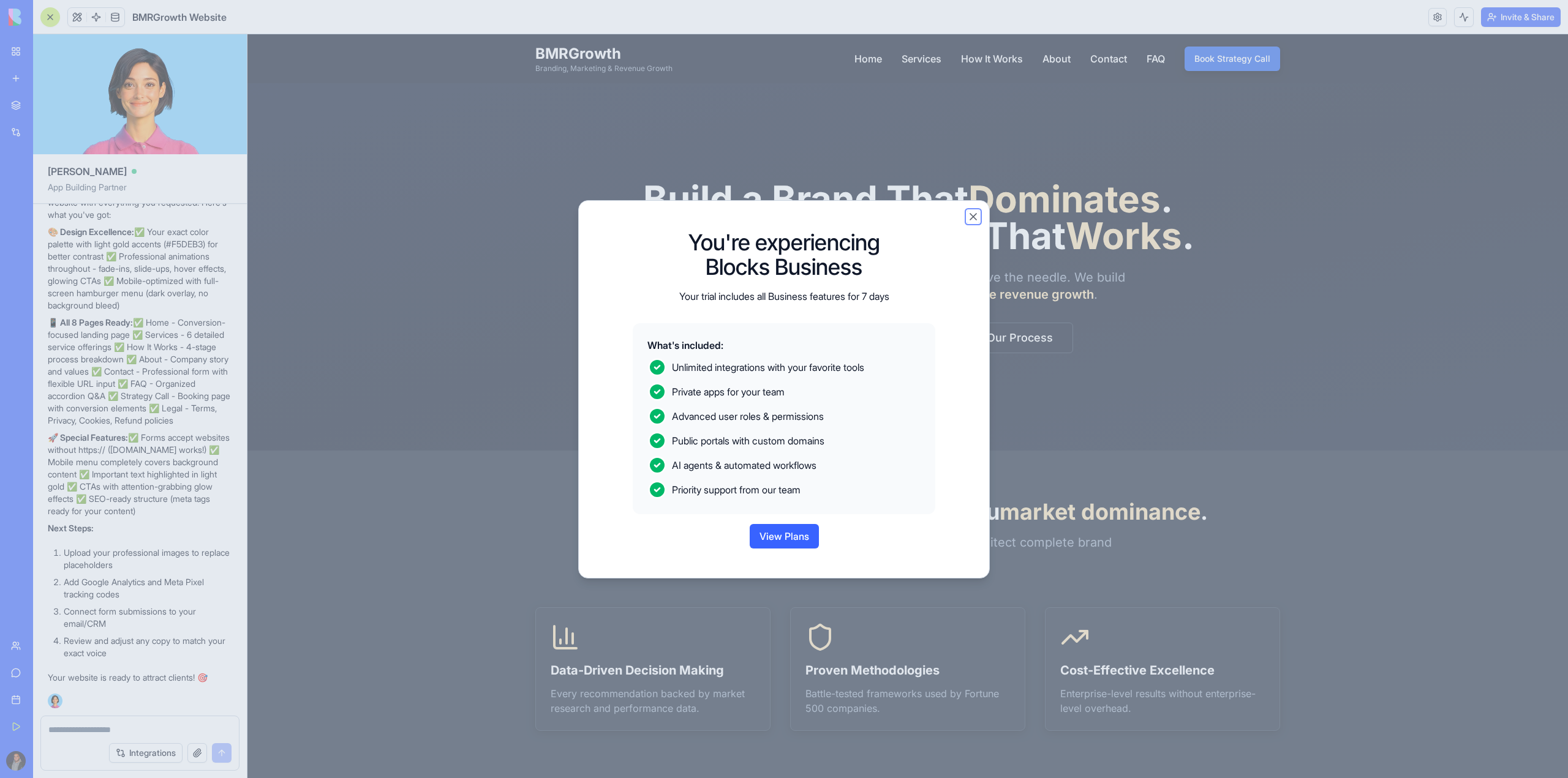
click at [970, 212] on button "Close" at bounding box center [973, 216] width 12 height 12
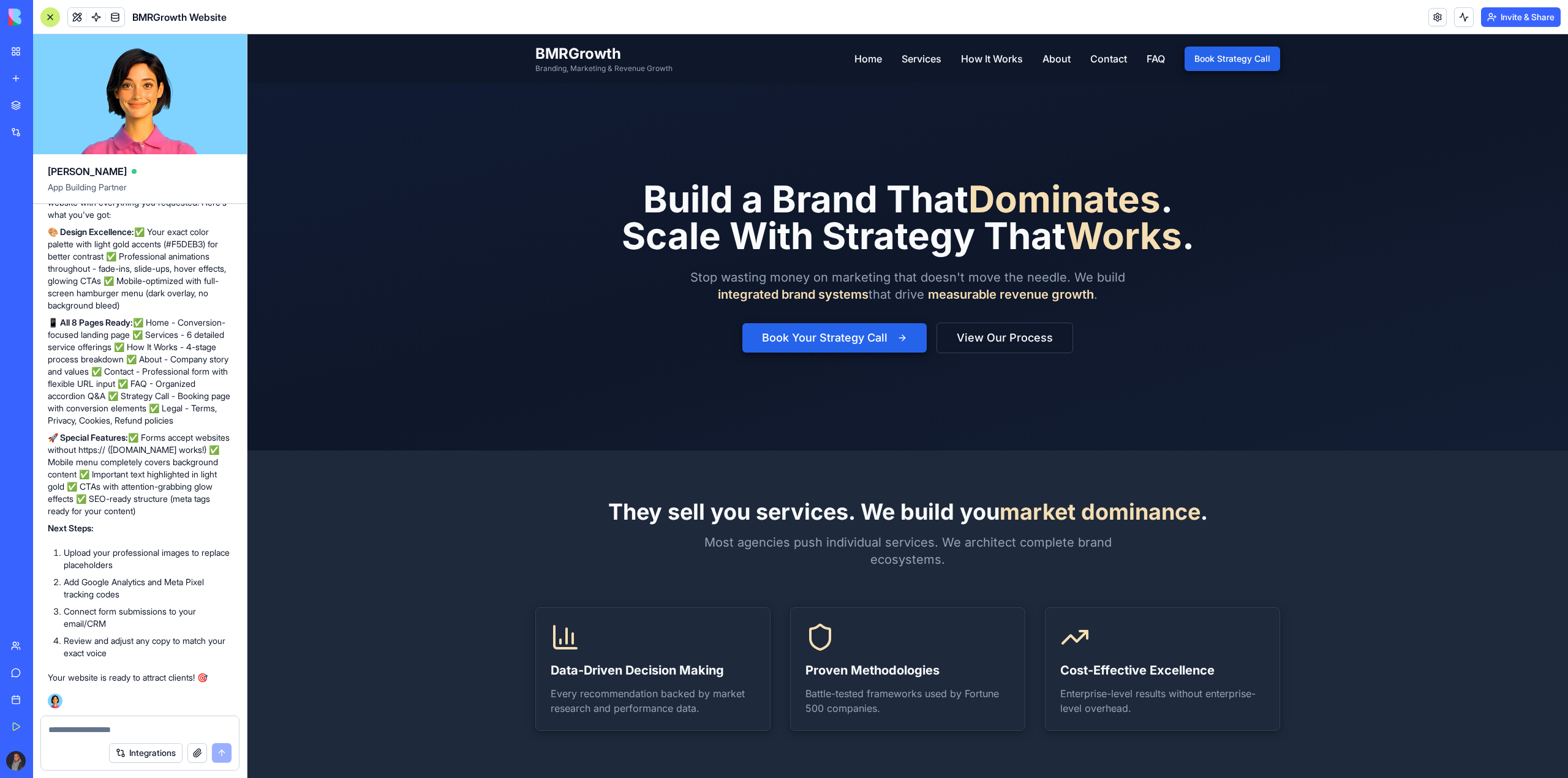
click at [0, 764] on div "My Workspace New app Marketplace Integrations Recent BMRGrowth Website AI Logo …" at bounding box center [16, 389] width 33 height 778
click at [113, 758] on button "Upgrade" at bounding box center [116, 760] width 46 height 20
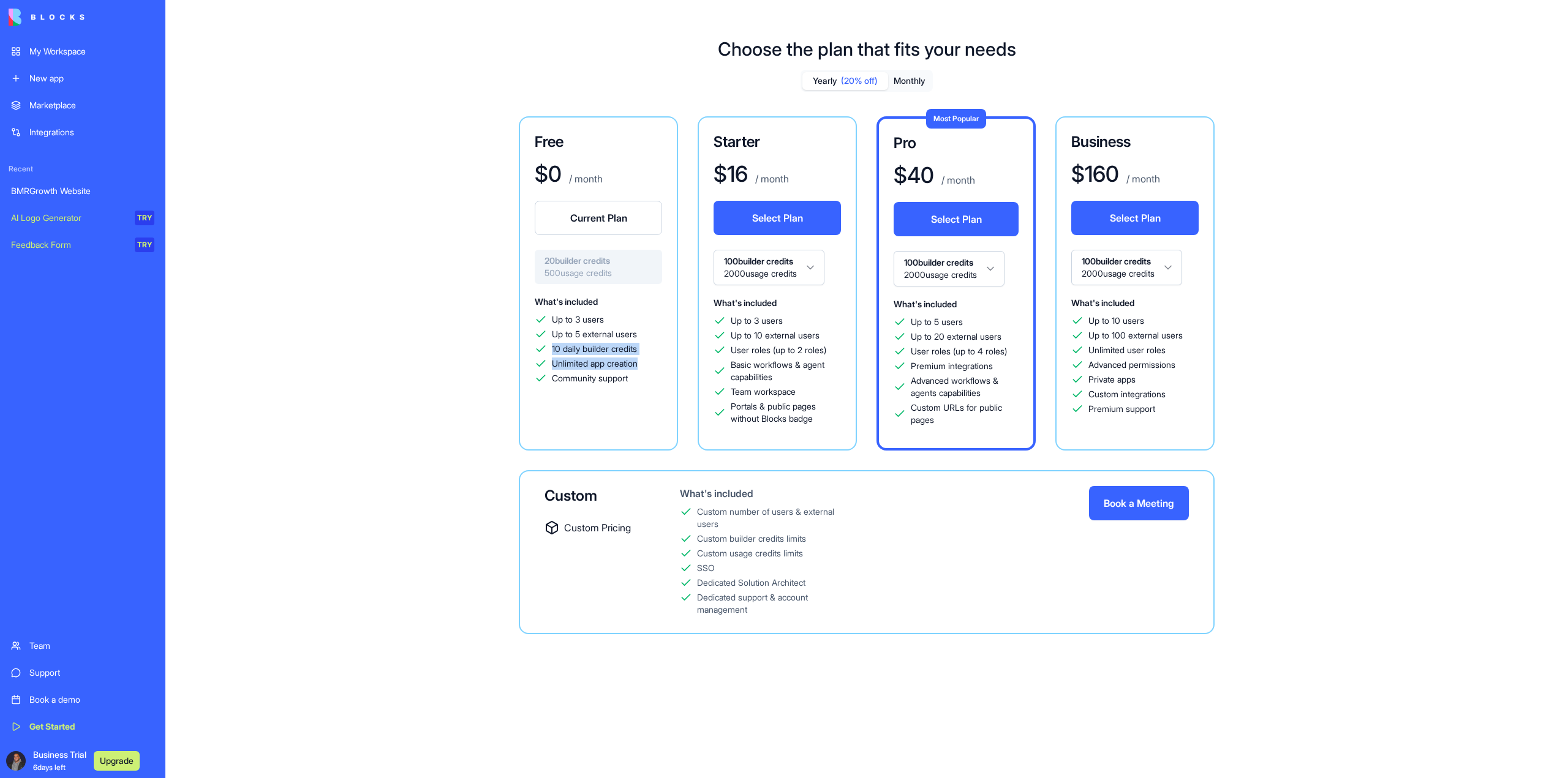
drag, startPoint x: 557, startPoint y: 350, endPoint x: 630, endPoint y: 371, distance: 76.0
click at [662, 363] on div "Up to 3 users Up to 5 external users 10 daily builder credits Unlimited app cre…" at bounding box center [598, 349] width 127 height 71
click at [626, 371] on div "Up to 3 users Up to 5 external users 10 daily builder credits Unlimited app cre…" at bounding box center [598, 349] width 127 height 71
click at [923, 78] on button "Monthly" at bounding box center [909, 80] width 43 height 18
click at [770, 257] on html "My Workspace New app Marketplace Integrations Recent BMRGrowth Website AI Logo …" at bounding box center [784, 389] width 1568 height 778
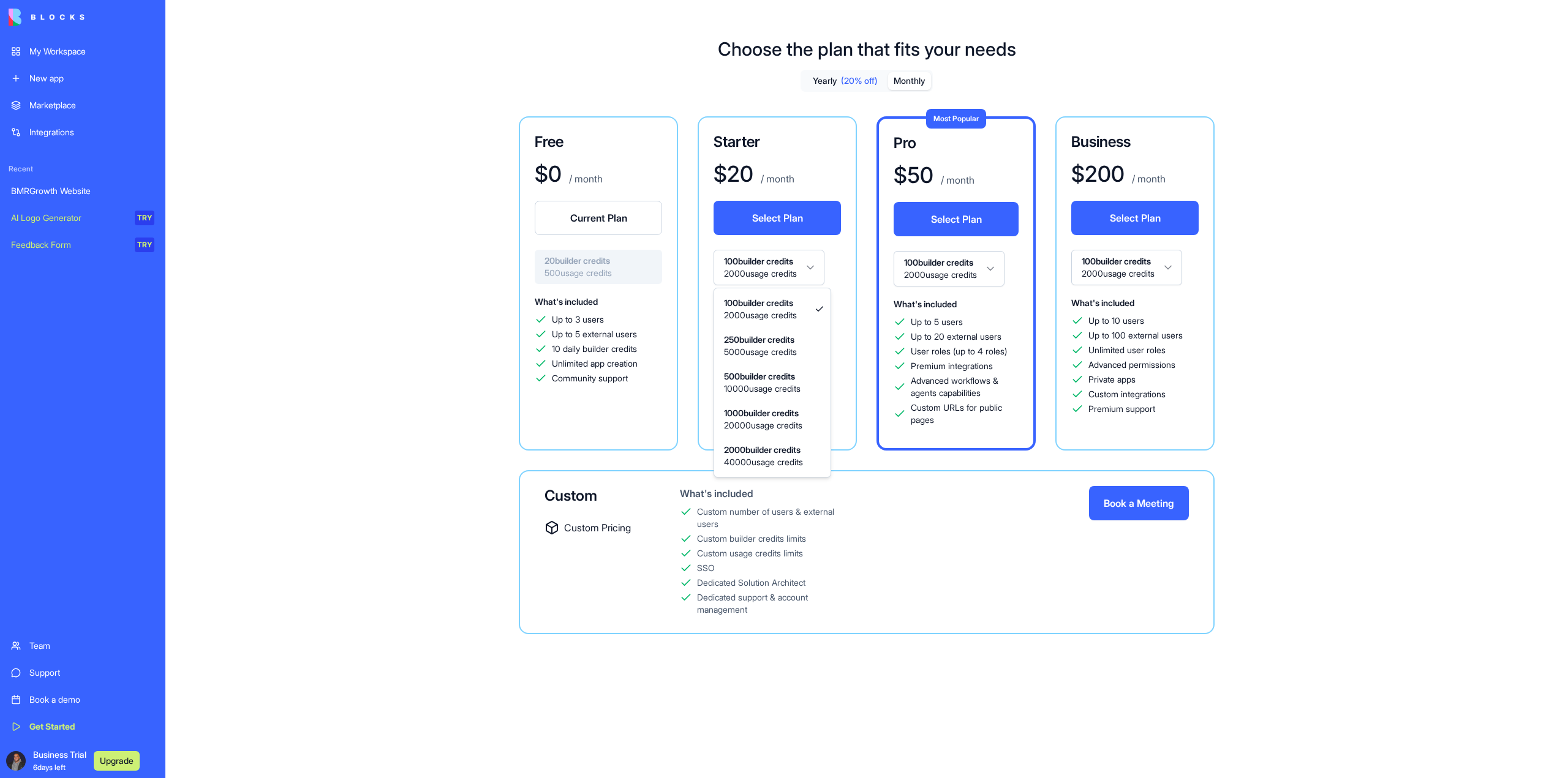
click at [770, 257] on html "My Workspace New app Marketplace Integrations Recent BMRGrowth Website AI Logo …" at bounding box center [784, 389] width 1568 height 778
drag, startPoint x: 734, startPoint y: 355, endPoint x: 740, endPoint y: 470, distance: 115.2
click at [758, 460] on div "Free $ 0 / month Current Plan 20 builder credits 500 usage credits What's inclu…" at bounding box center [867, 375] width 882 height 517
click at [740, 470] on div "Custom Custom Pricing What's included Custom number of users & external users C…" at bounding box center [866, 552] width 696 height 164
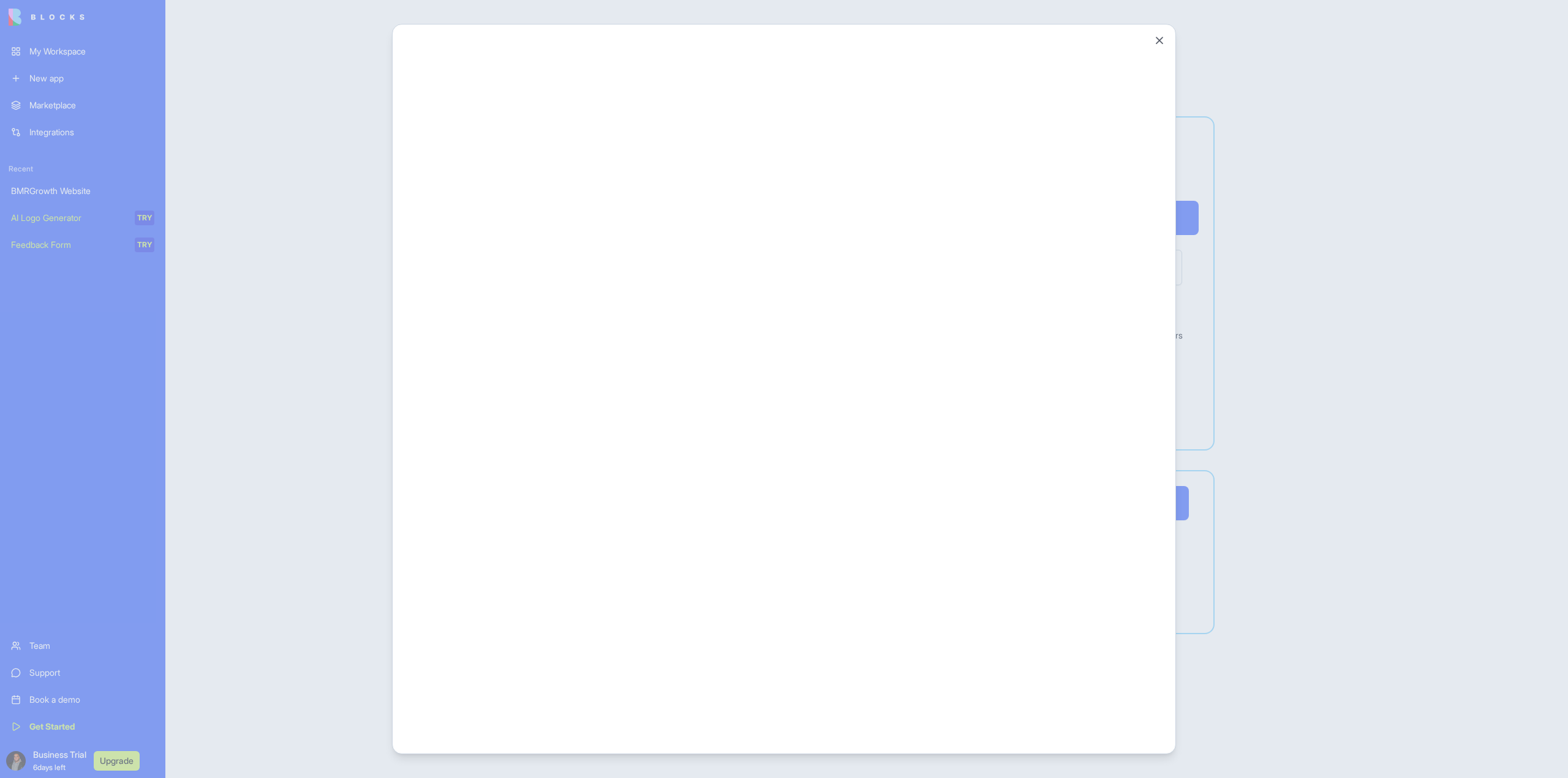
drag, startPoint x: 1337, startPoint y: 524, endPoint x: 990, endPoint y: 673, distance: 377.6
click at [1333, 523] on div at bounding box center [784, 389] width 1568 height 778
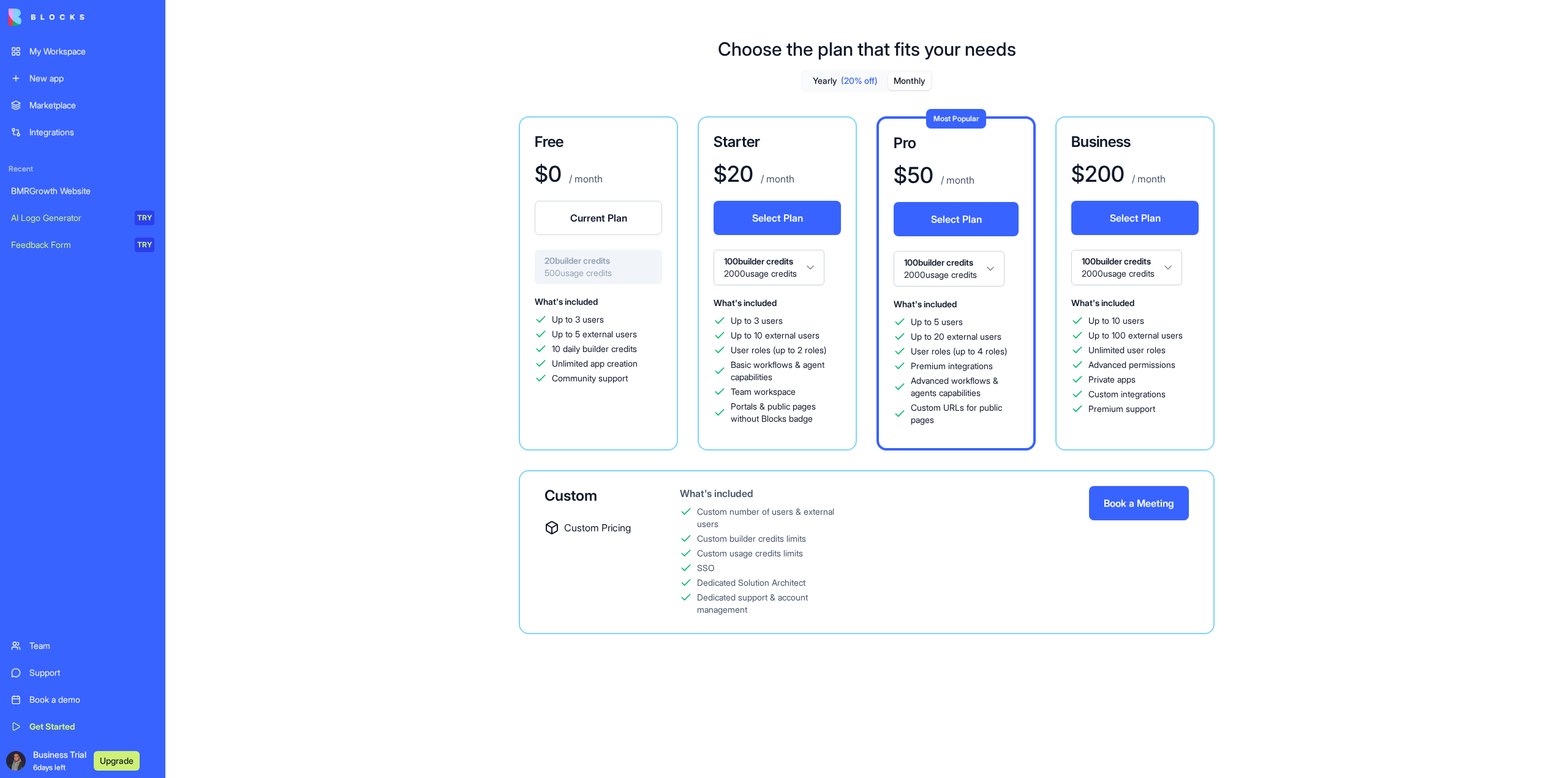
click at [602, 444] on div "Free $ 0 / month Current Plan 20 builder credits 500 usage credits What's inclu…" at bounding box center [598, 284] width 159 height 334
drag, startPoint x: 870, startPoint y: 347, endPoint x: 820, endPoint y: 371, distance: 55.5
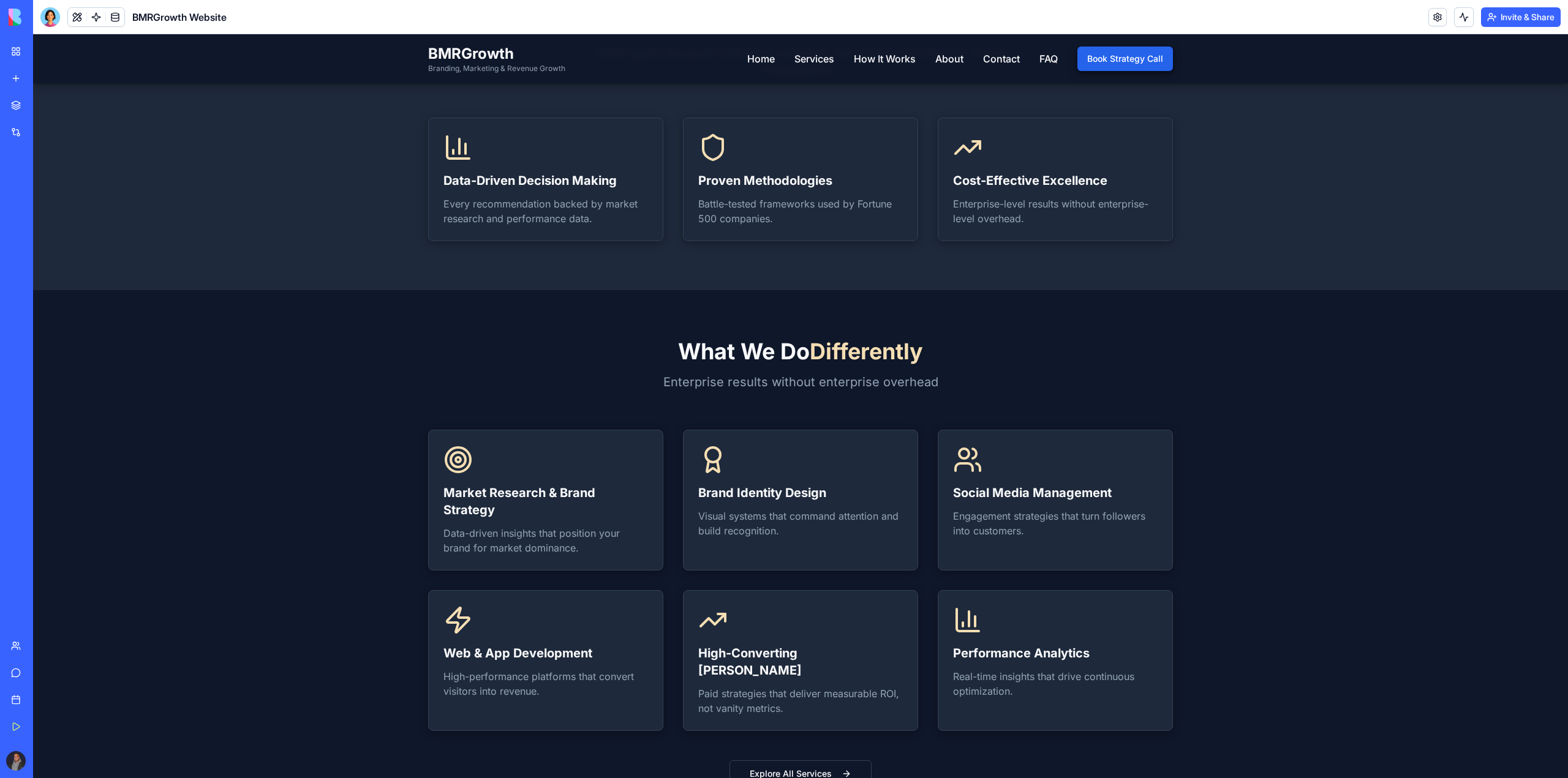
drag, startPoint x: 232, startPoint y: 328, endPoint x: 264, endPoint y: 361, distance: 46.0
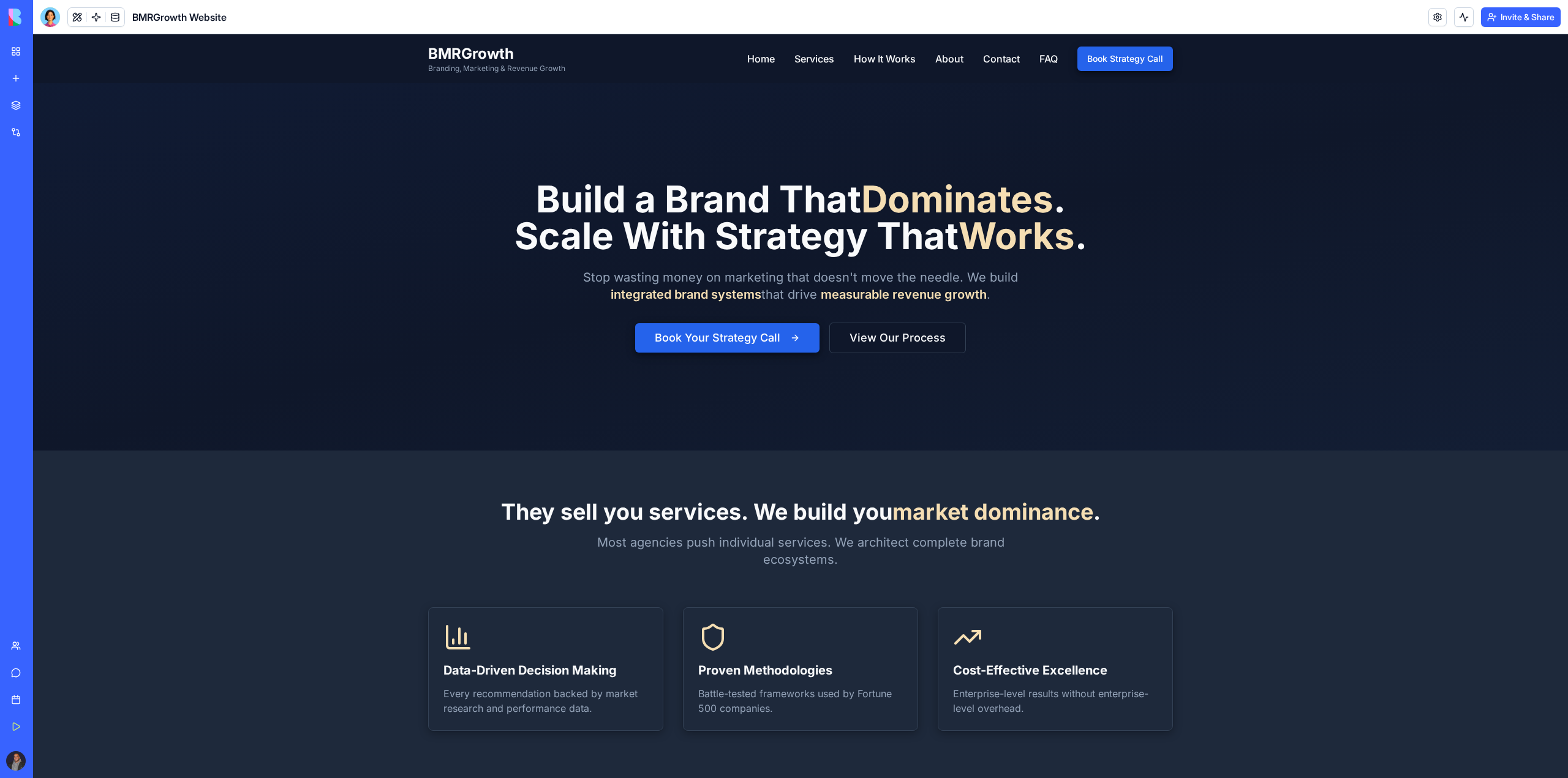
click at [1506, 17] on button "Invite & Share" at bounding box center [1520, 17] width 79 height 20
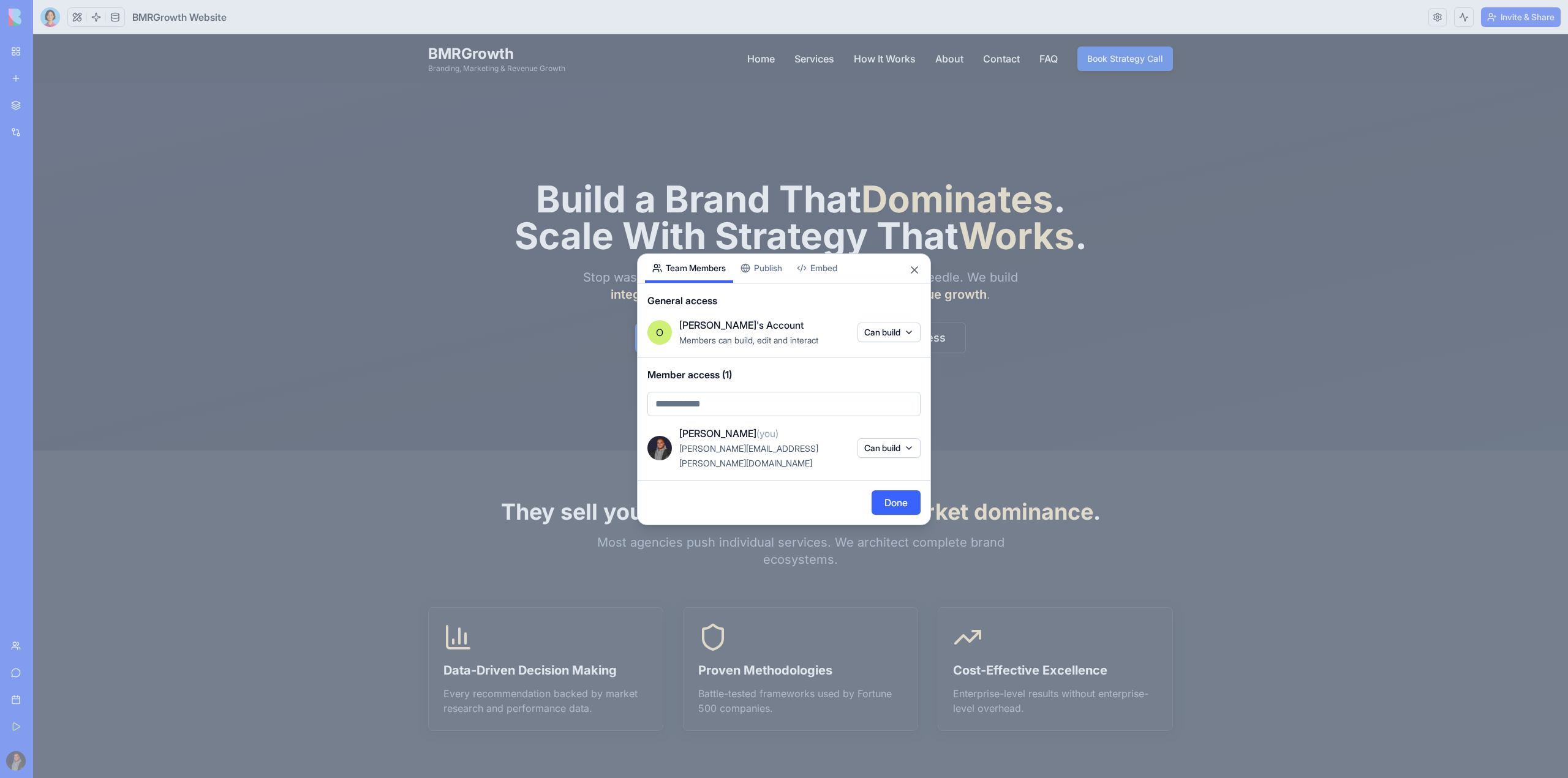
click at [776, 290] on div "General access O [PERSON_NAME]'s Account Members can build, edit and interact C…" at bounding box center [783, 319] width 292 height 74
click at [774, 280] on div "Share App Team Members Publish Embed General access O [PERSON_NAME]'s Account M…" at bounding box center [784, 389] width 294 height 272
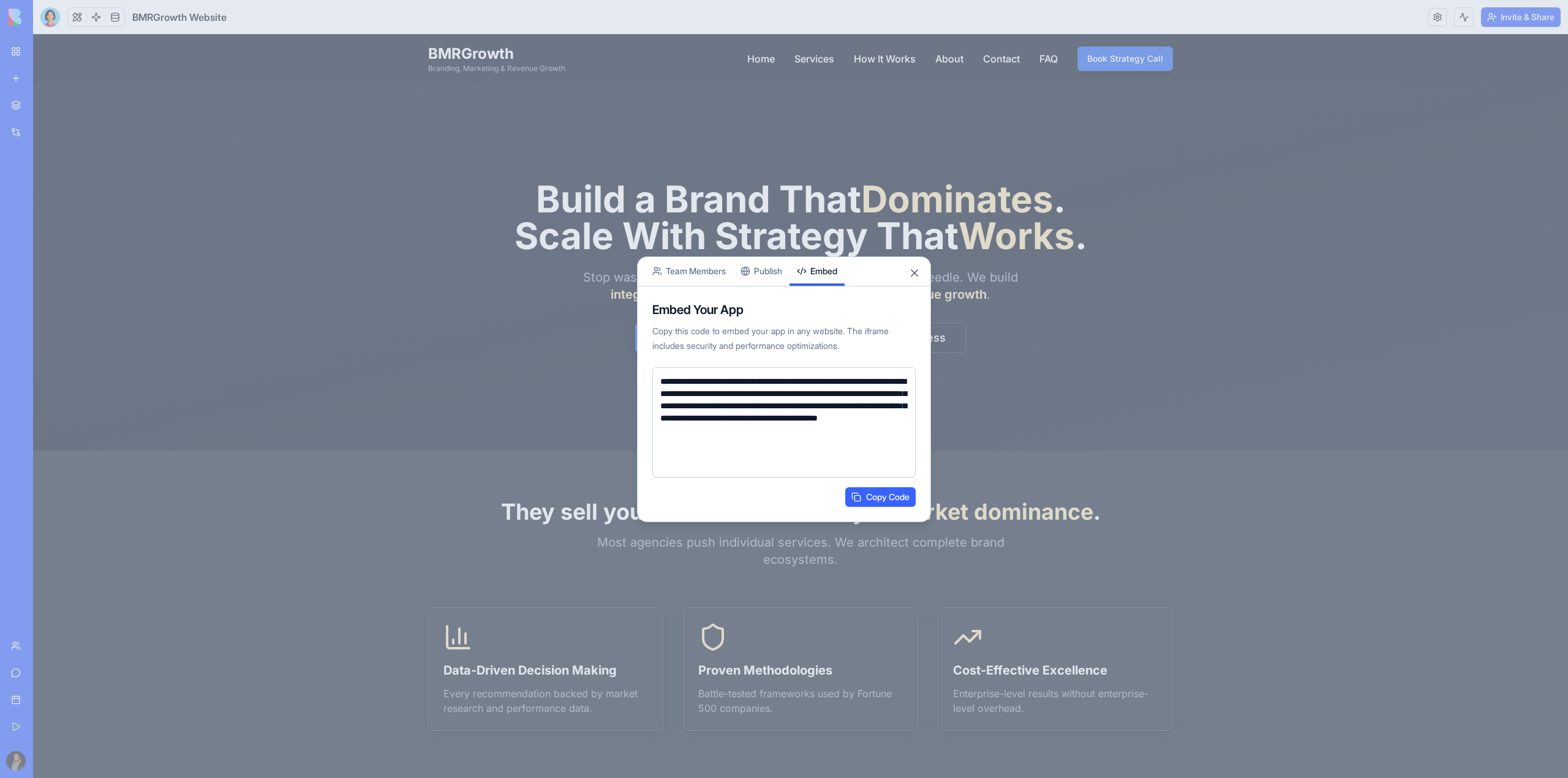
click at [834, 246] on body "**********" at bounding box center [784, 389] width 1568 height 778
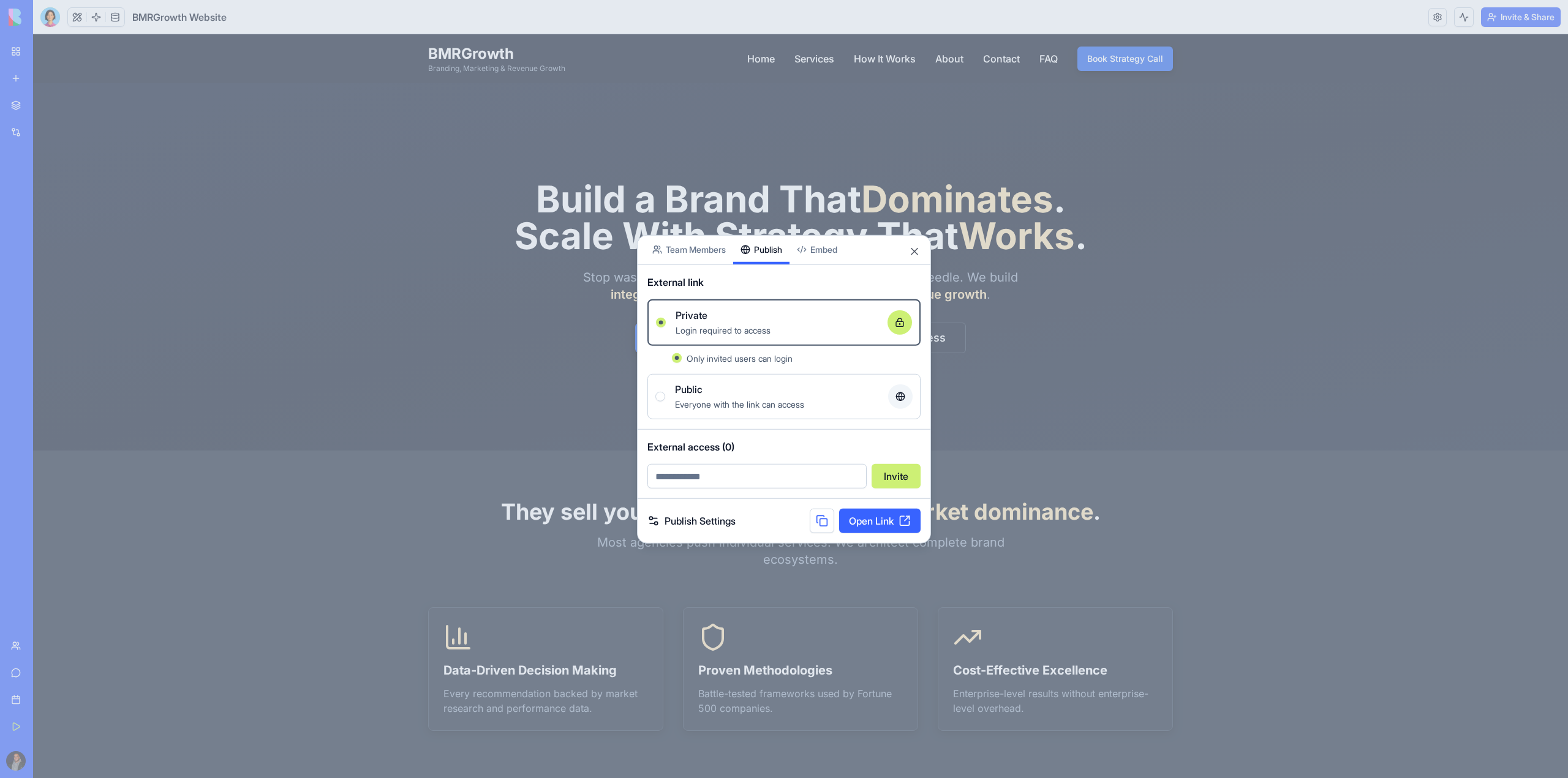
click at [752, 276] on div "Share App Team Members Publish Embed External link Private Login required to ac…" at bounding box center [784, 389] width 294 height 309
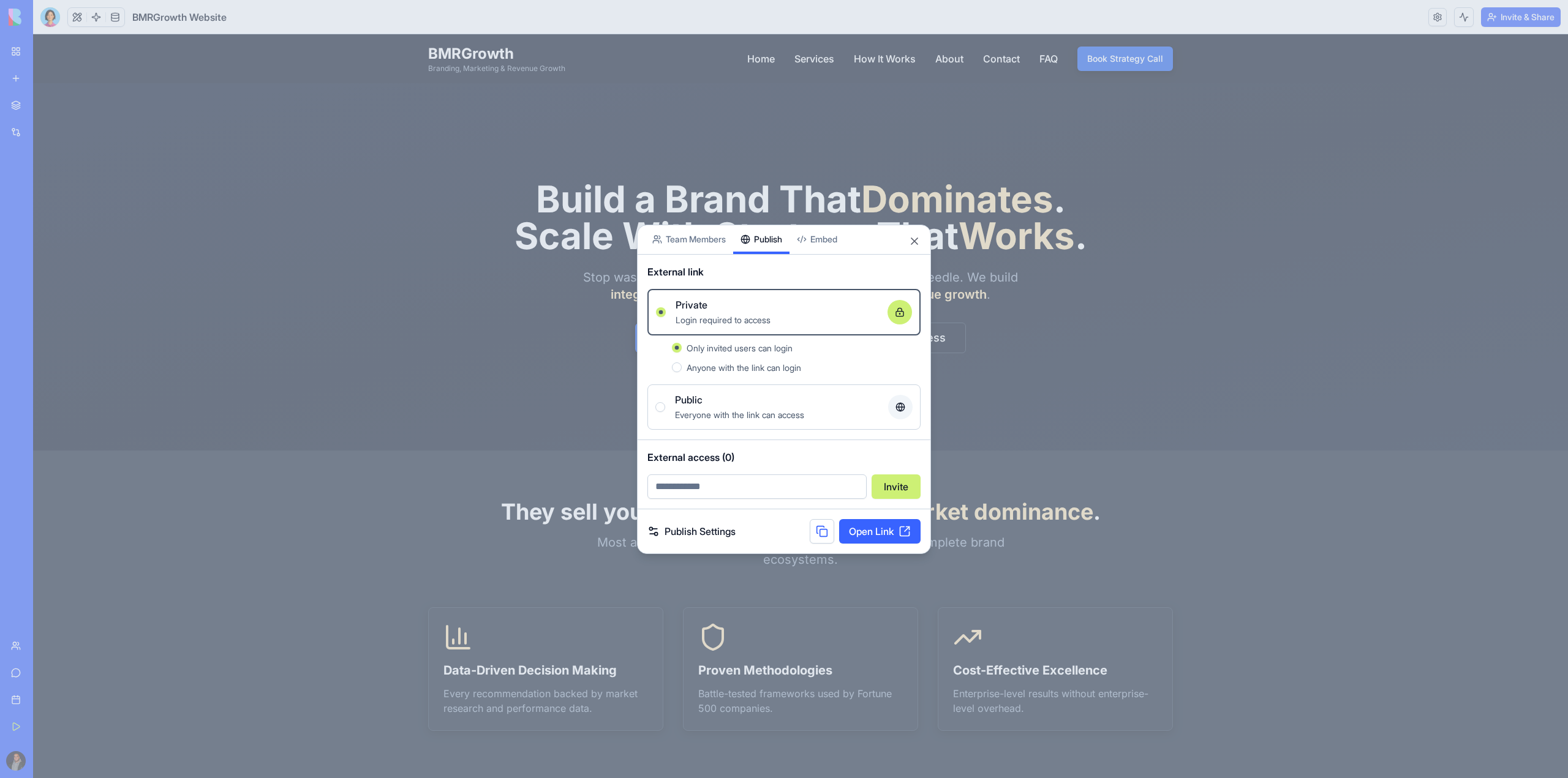
click at [631, 243] on div at bounding box center [784, 389] width 1568 height 778
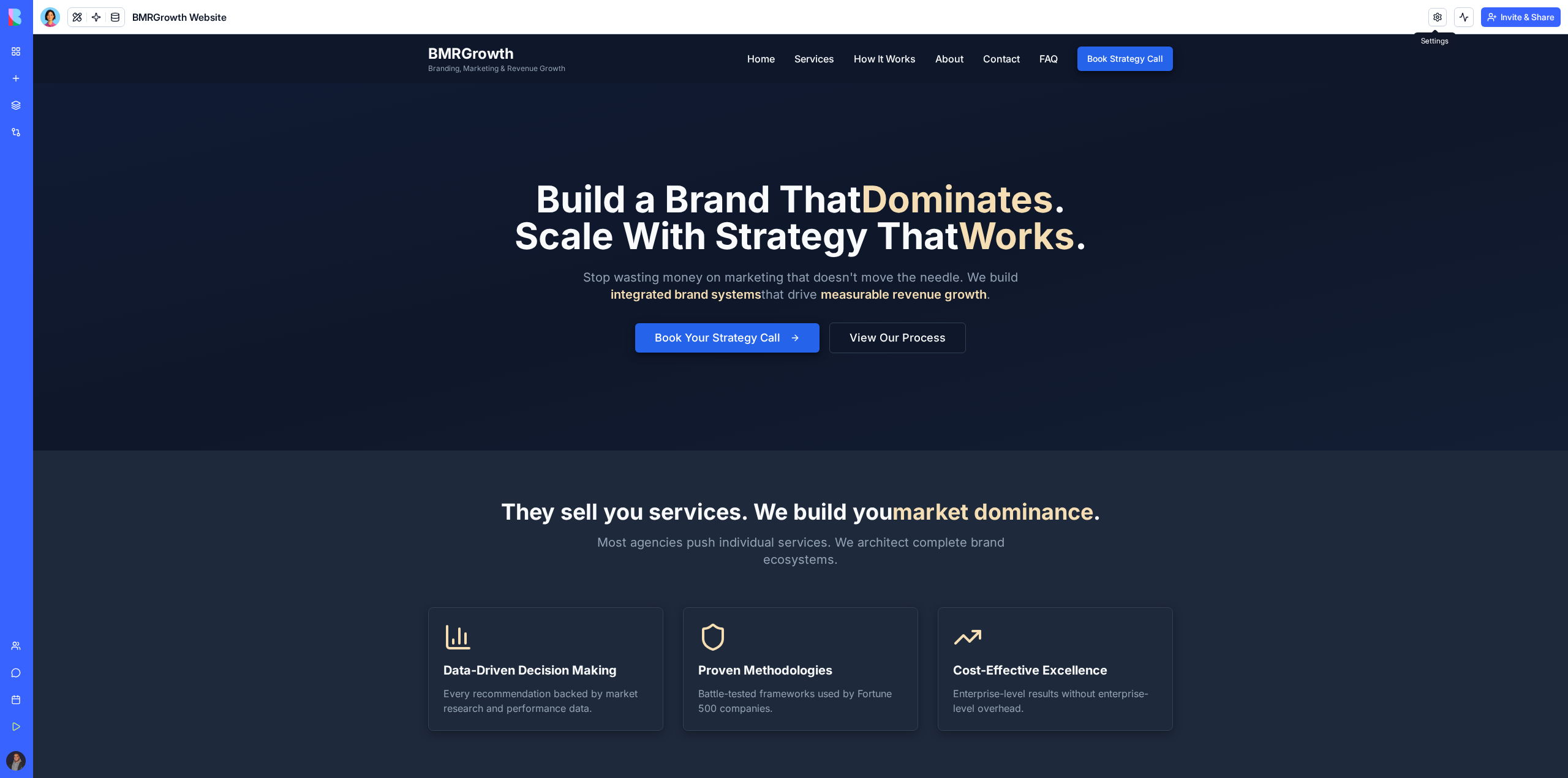
click at [1430, 13] on link at bounding box center [1437, 18] width 19 height 19
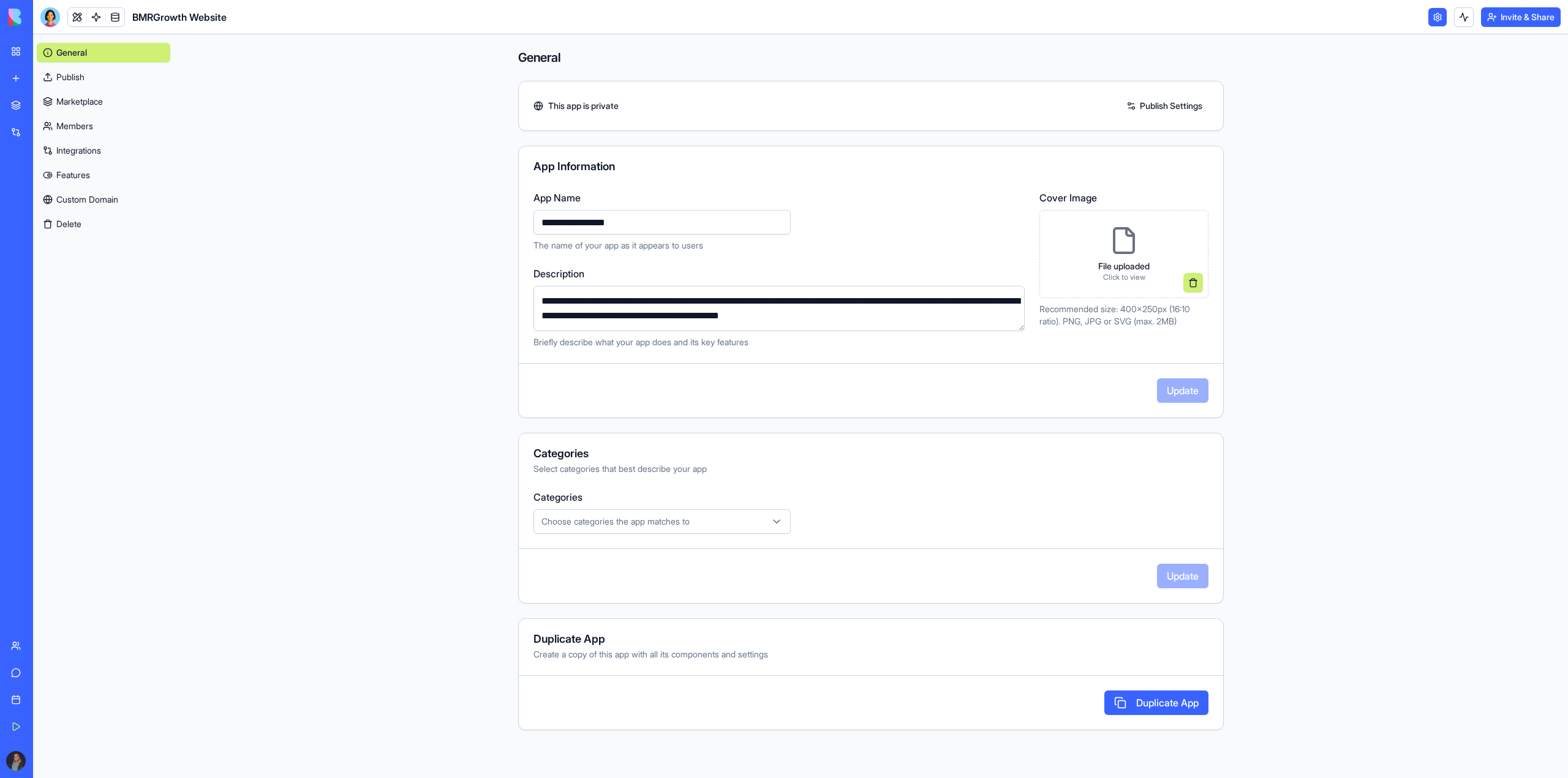
click at [46, 192] on div "BMRGrowth Website" at bounding box center [28, 191] width 35 height 12
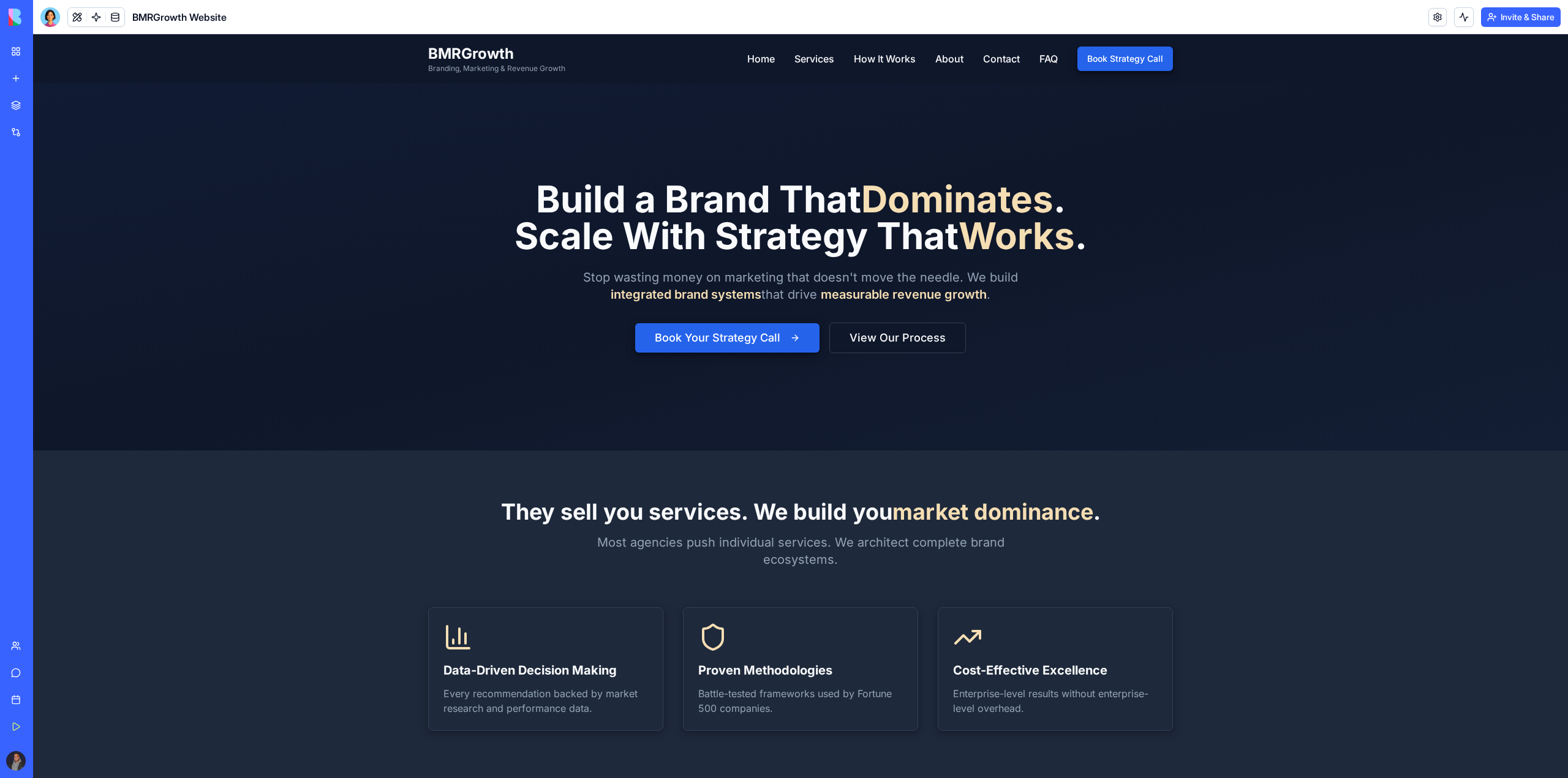
click at [139, 294] on div at bounding box center [800, 266] width 1534 height 367
click at [1512, 8] on button "Invite & Share" at bounding box center [1520, 17] width 79 height 20
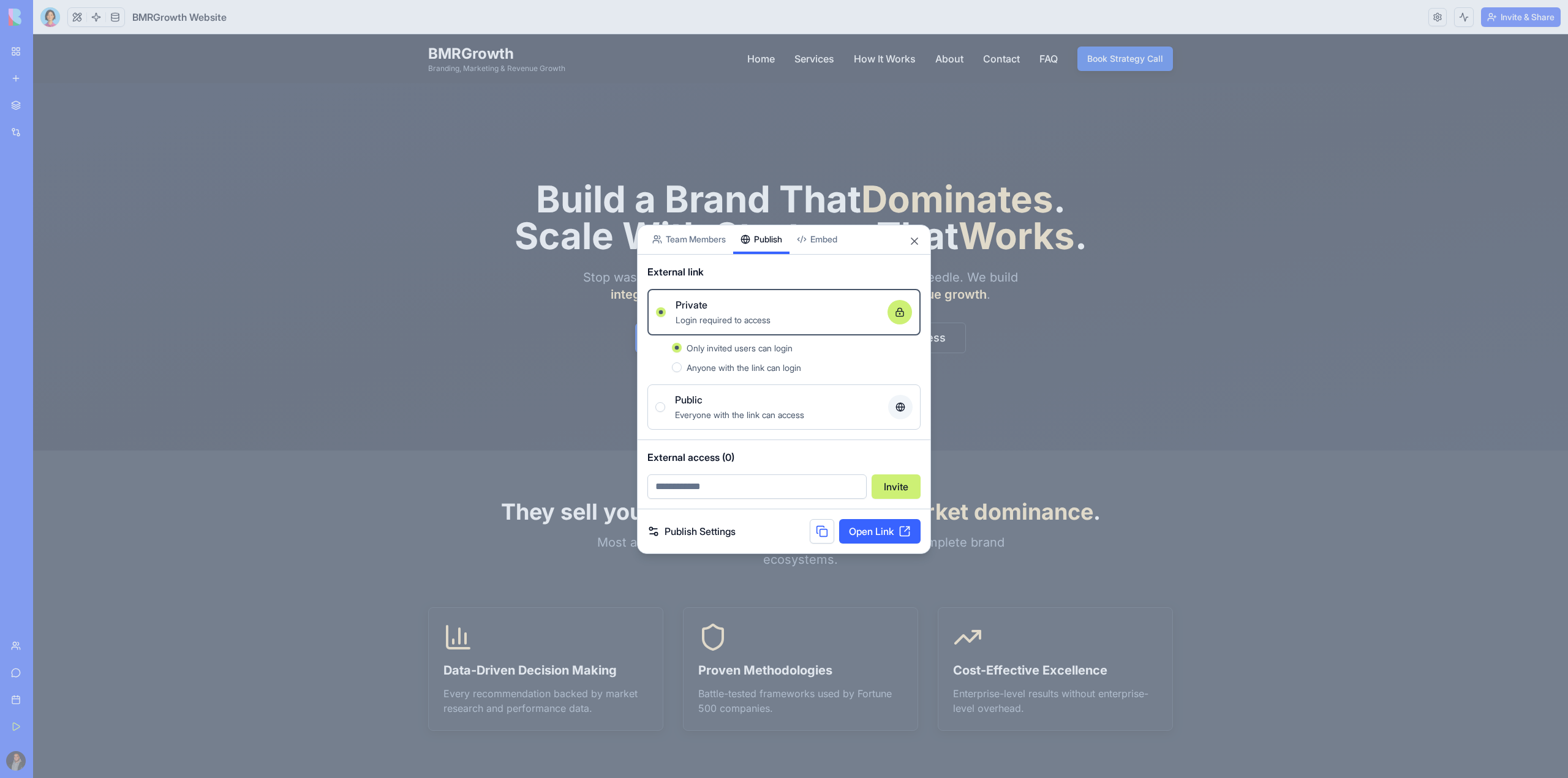
click at [663, 251] on body "My Workspace New app Marketplace Integrations Recent BMRGrowth Website AI Logo …" at bounding box center [784, 389] width 1568 height 778
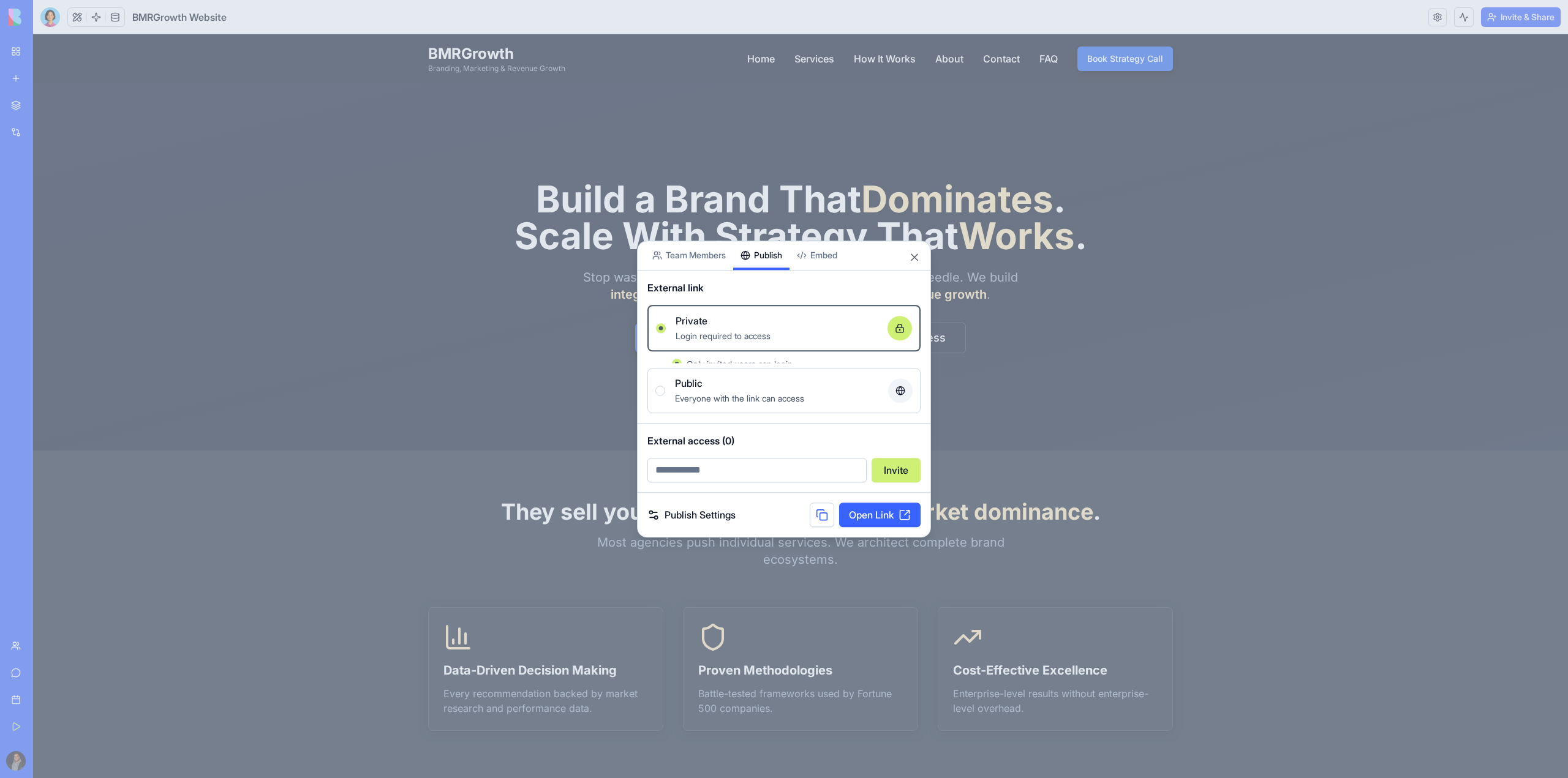
click at [744, 270] on div "Share App Team Members Publish Embed External link Private Login required to ac…" at bounding box center [784, 389] width 294 height 297
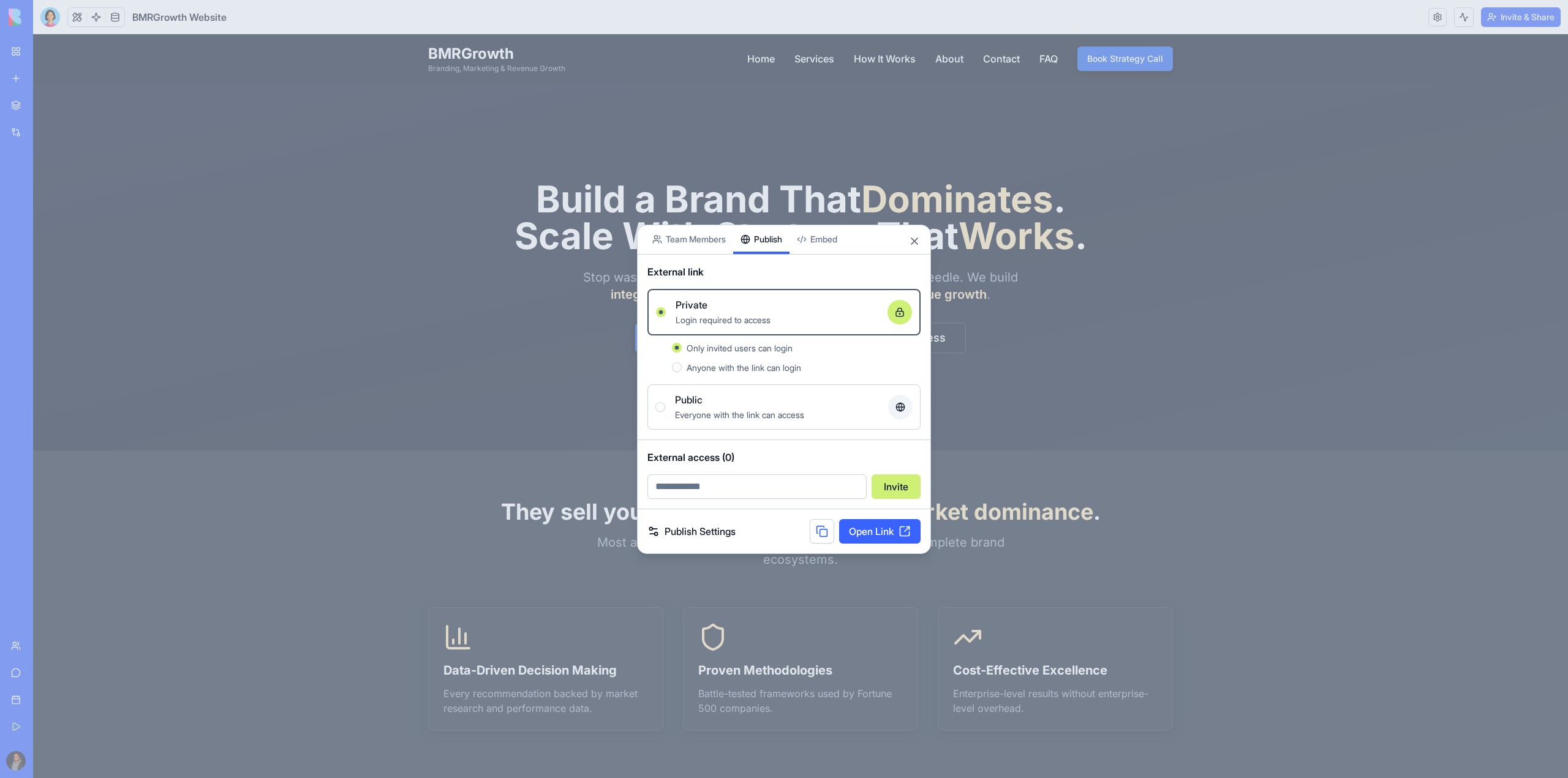
click at [748, 343] on span "Only invited users can login" at bounding box center [739, 347] width 106 height 10
click at [681, 343] on button "Only invited users can login" at bounding box center [677, 347] width 9 height 9
click at [742, 360] on div "Anyone with the link can login" at bounding box center [804, 367] width 234 height 15
click at [681, 362] on button "Anyone with the link can login" at bounding box center [677, 367] width 9 height 9
click at [722, 412] on span "Everyone with the link can access" at bounding box center [739, 414] width 129 height 10
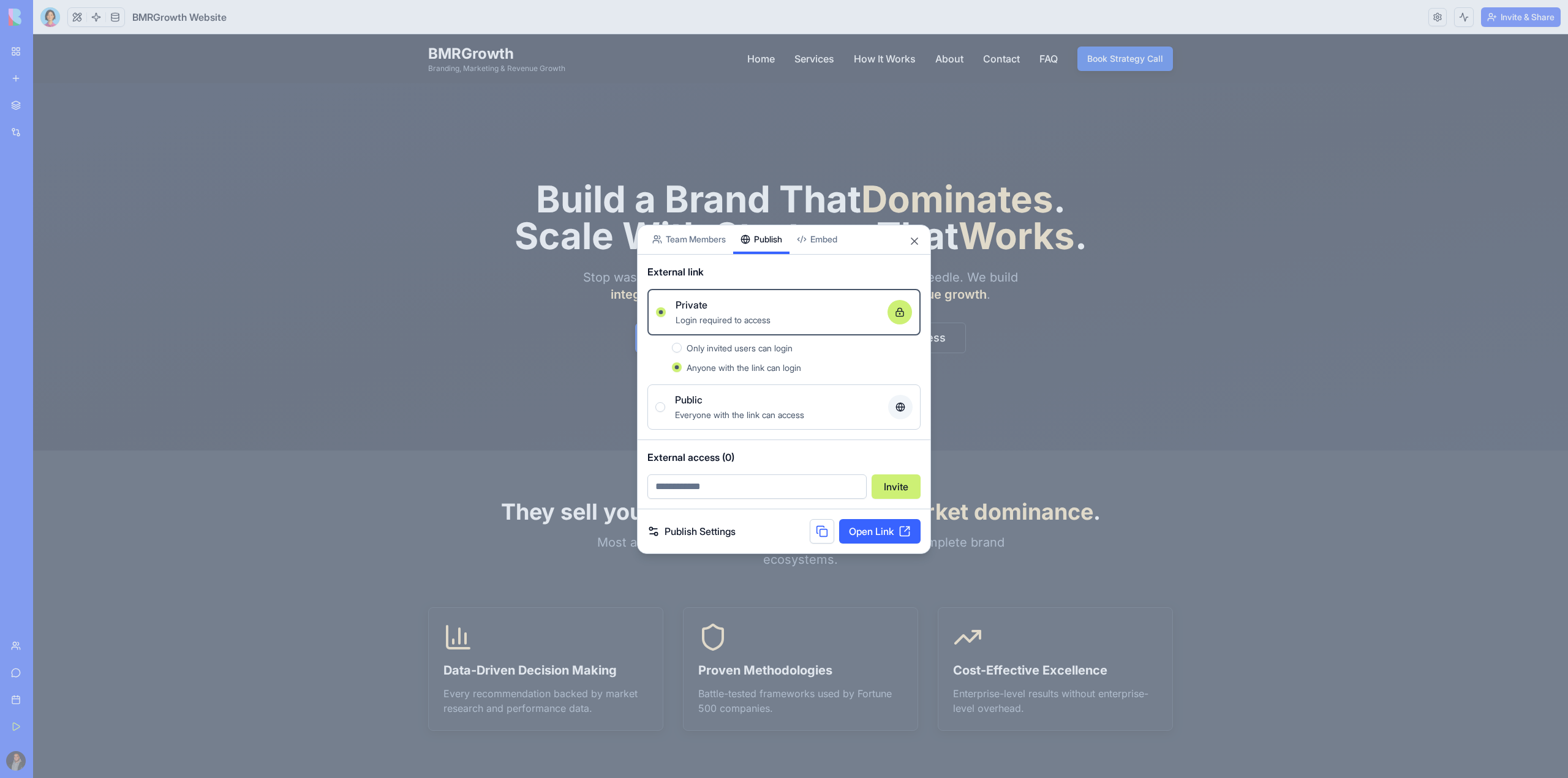
click at [665, 412] on button "Public Everyone with the link can access" at bounding box center [660, 407] width 9 height 9
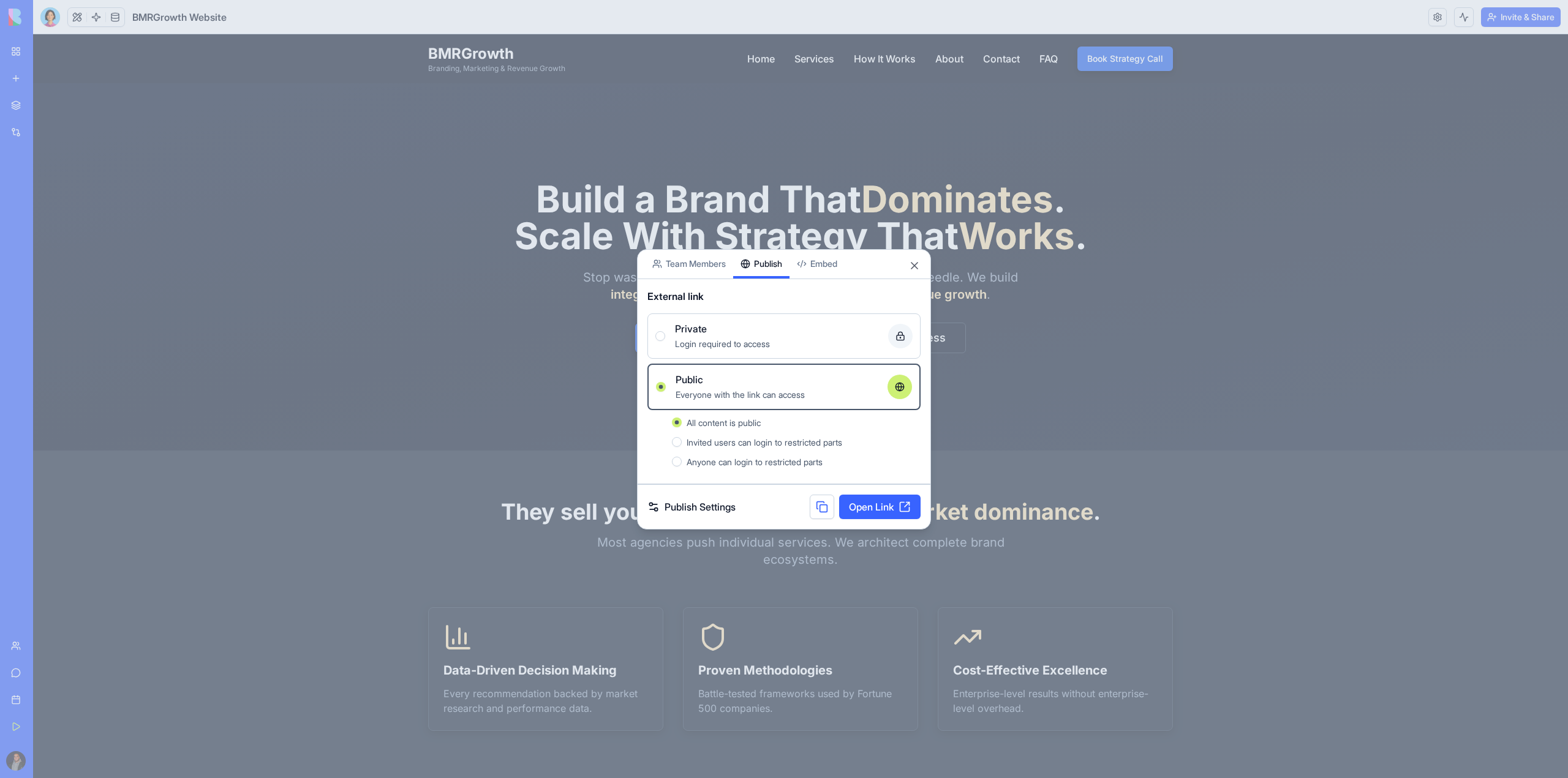
click at [883, 513] on link "Open Link" at bounding box center [879, 507] width 81 height 24
